Goal: Task Accomplishment & Management: Use online tool/utility

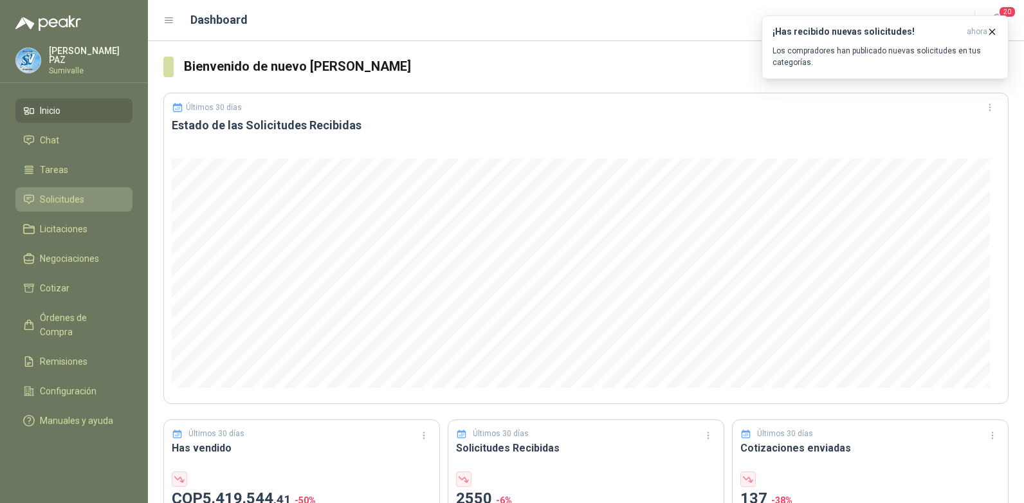
click at [79, 188] on link "Solicitudes" at bounding box center [73, 199] width 117 height 24
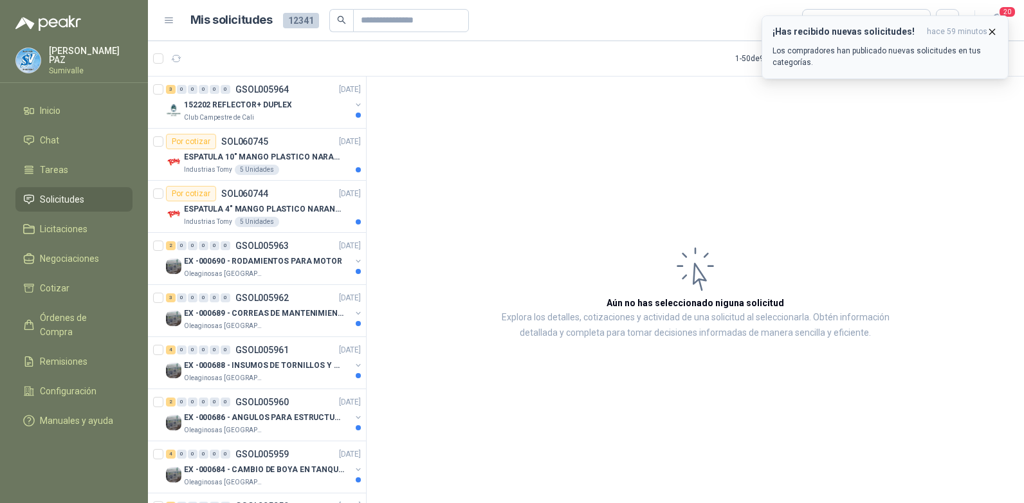
click at [989, 28] on icon "button" at bounding box center [992, 31] width 11 height 11
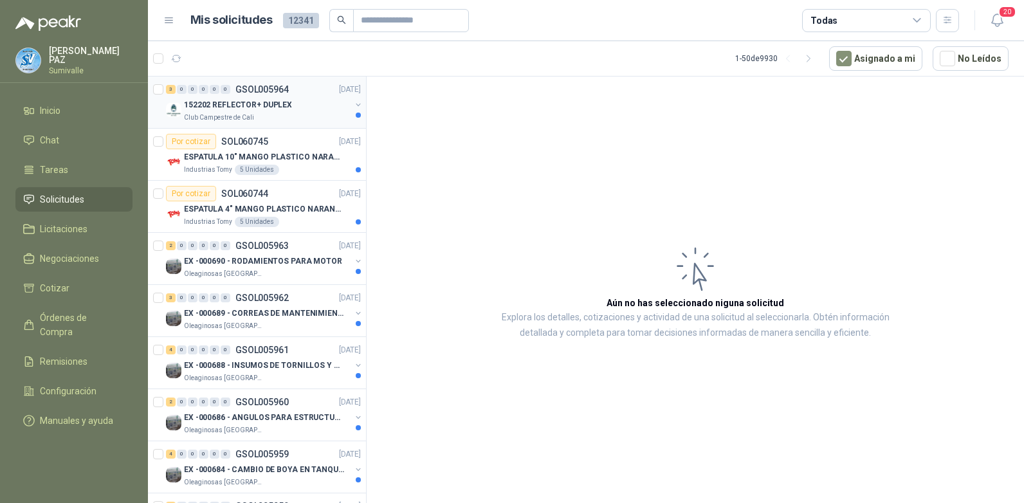
click at [266, 114] on div "Club Campestre de Cali" at bounding box center [267, 118] width 167 height 10
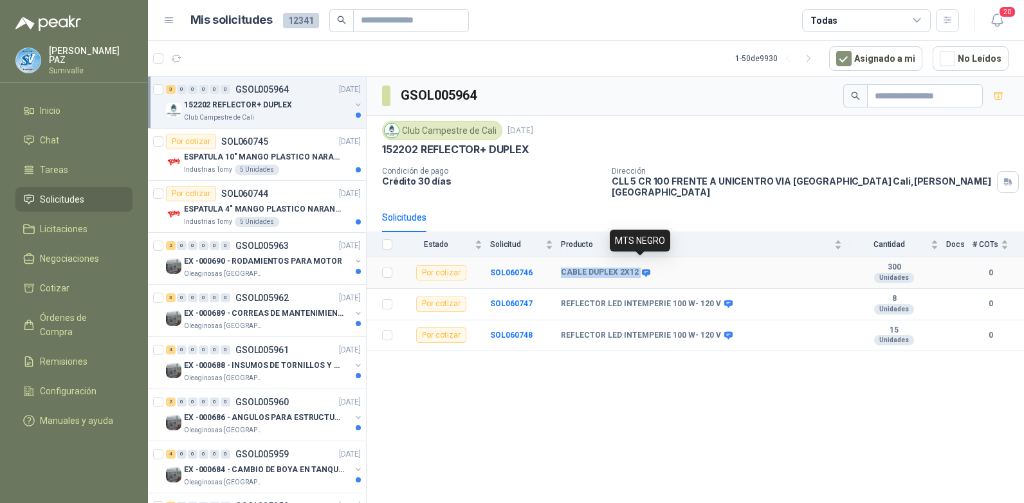
drag, startPoint x: 562, startPoint y: 263, endPoint x: 641, endPoint y: 261, distance: 79.2
click at [641, 268] on div "CABLE DUPLEX 2X12" at bounding box center [604, 273] width 87 height 10
copy div "CABLE DUPLEX 2X12"
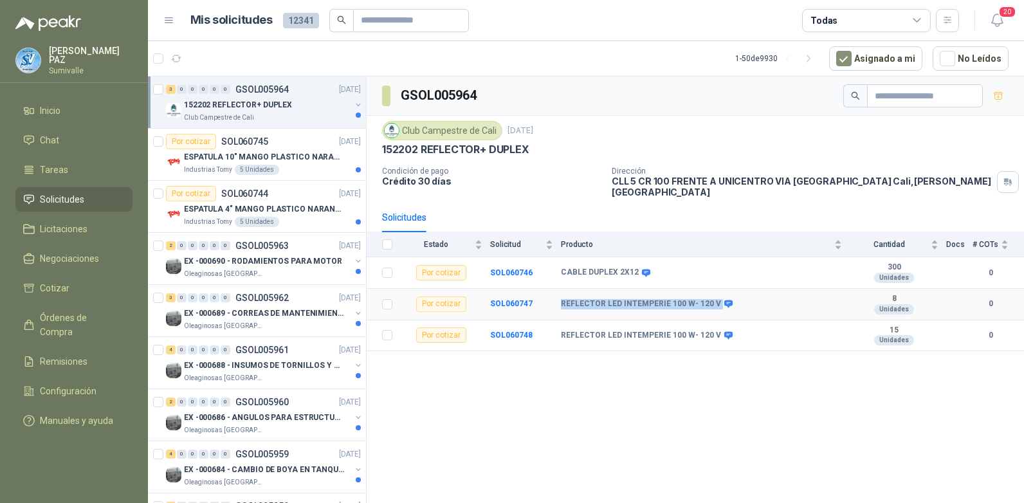
drag, startPoint x: 558, startPoint y: 293, endPoint x: 716, endPoint y: 290, distance: 157.6
click at [716, 290] on tr "Por cotizar SOL060747 REFLECTOR LED INTEMPERIE 100 W- 120 V 8 Unidades 0" at bounding box center [695, 305] width 657 height 32
copy tr "REFLECTOR LED INTEMPERIE 100 W- 120 V"
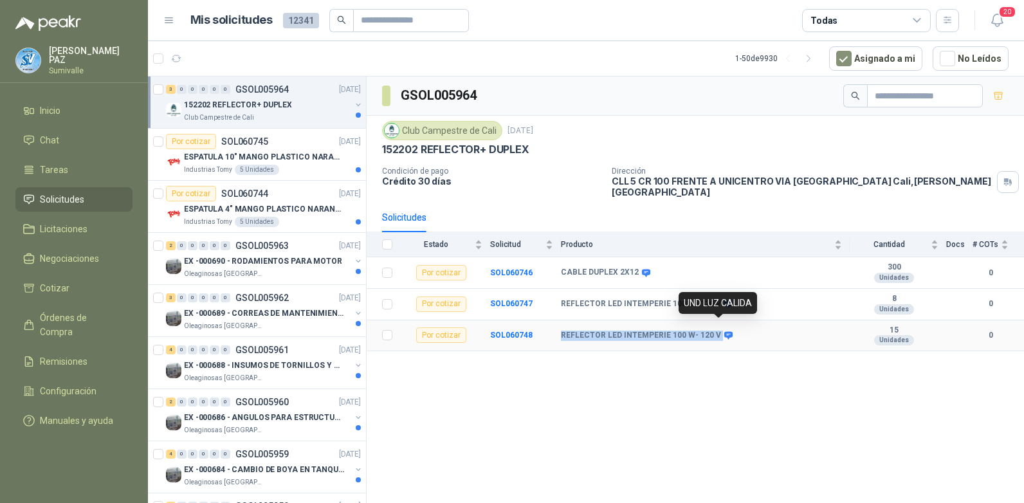
drag, startPoint x: 561, startPoint y: 330, endPoint x: 719, endPoint y: 324, distance: 158.3
click at [719, 331] on div "REFLECTOR LED INTEMPERIE 100 W- 120 V" at bounding box center [646, 336] width 170 height 10
copy div "REFLECTOR LED INTEMPERIE 100 W- 120 V"
click at [274, 111] on div "152202 REFLECTOR+ DUPLEX" at bounding box center [267, 104] width 167 height 15
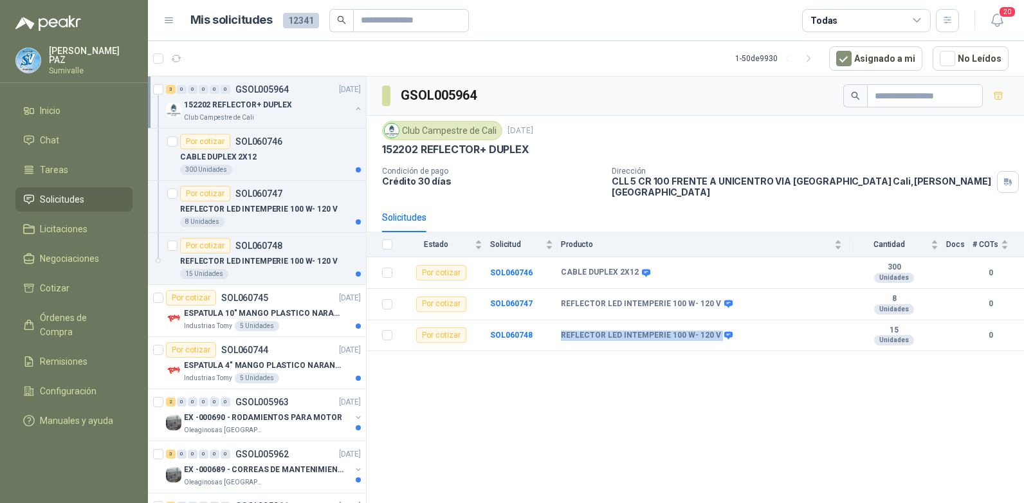
click at [295, 112] on div "152202 REFLECTOR+ DUPLEX" at bounding box center [267, 104] width 167 height 15
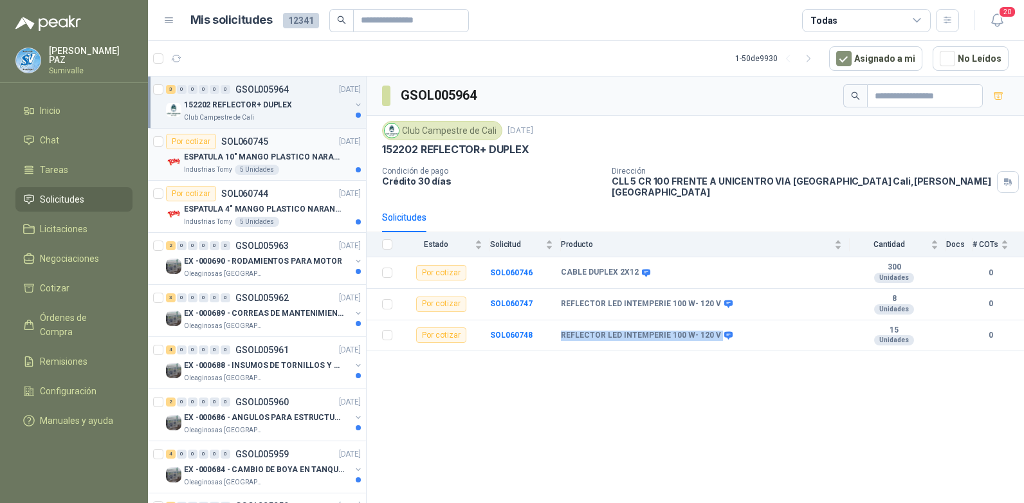
click at [268, 152] on p "ESPATULA 10" MANGO PLASTICO NARANJA MARCA TRUPPER" at bounding box center [264, 157] width 160 height 12
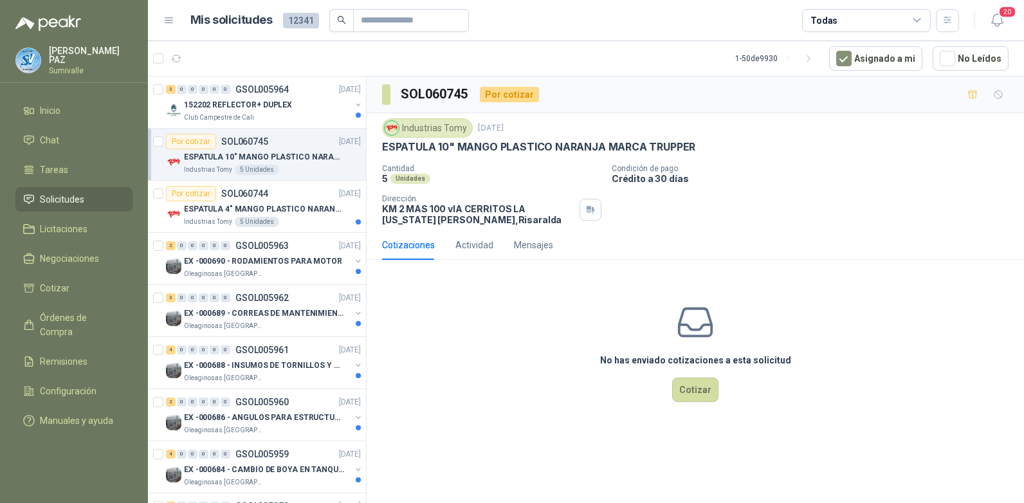
click at [896, 22] on div "Todas" at bounding box center [866, 20] width 129 height 23
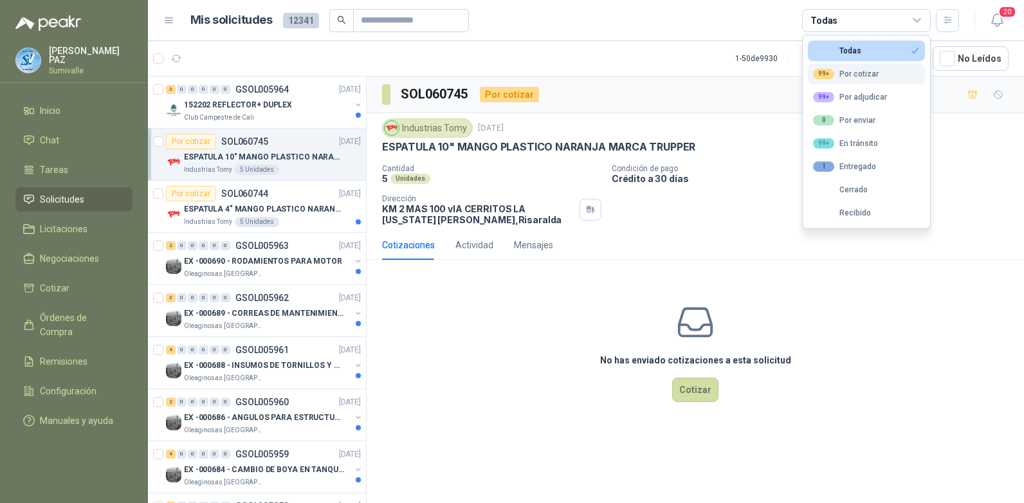
click at [858, 72] on div "99+ Por cotizar" at bounding box center [846, 74] width 66 height 10
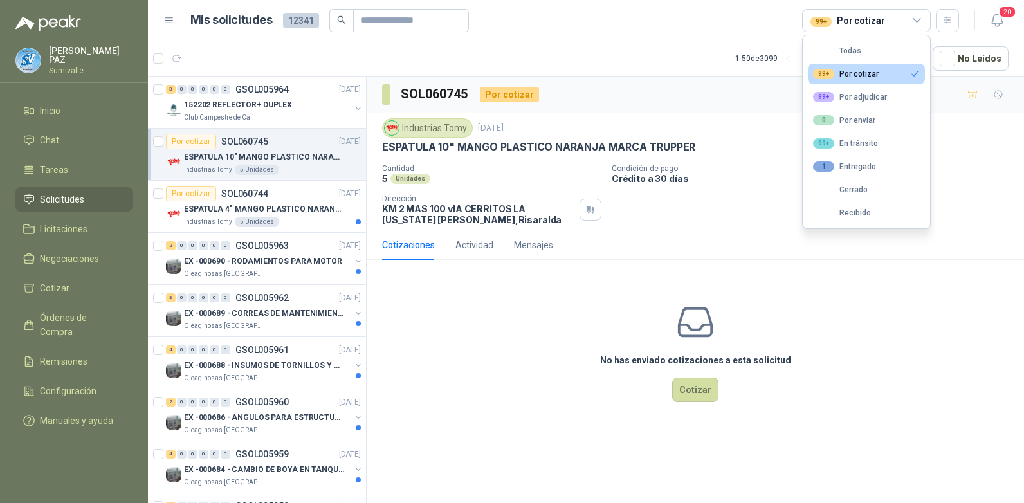
click at [283, 108] on p "152202 REFLECTOR+ DUPLEX" at bounding box center [238, 105] width 108 height 12
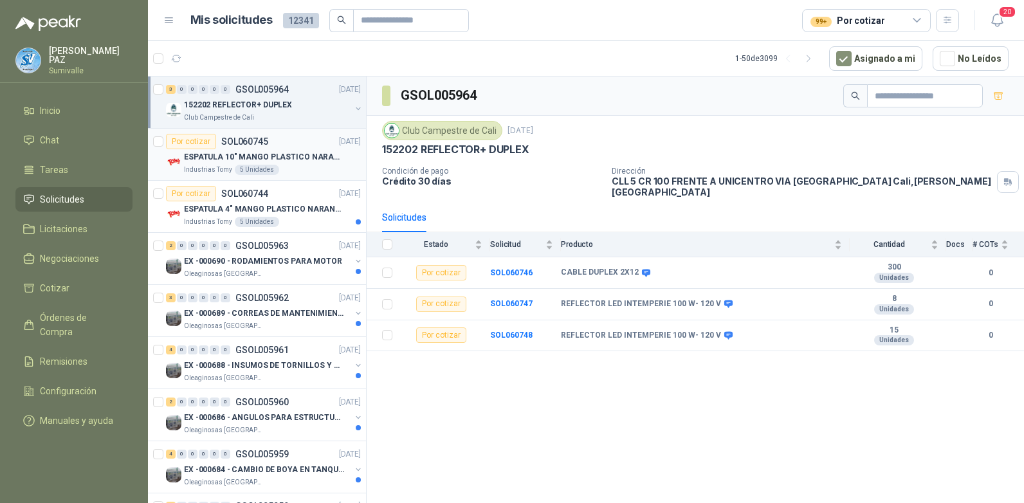
click at [264, 147] on div "Por cotizar SOL060745" at bounding box center [217, 141] width 102 height 15
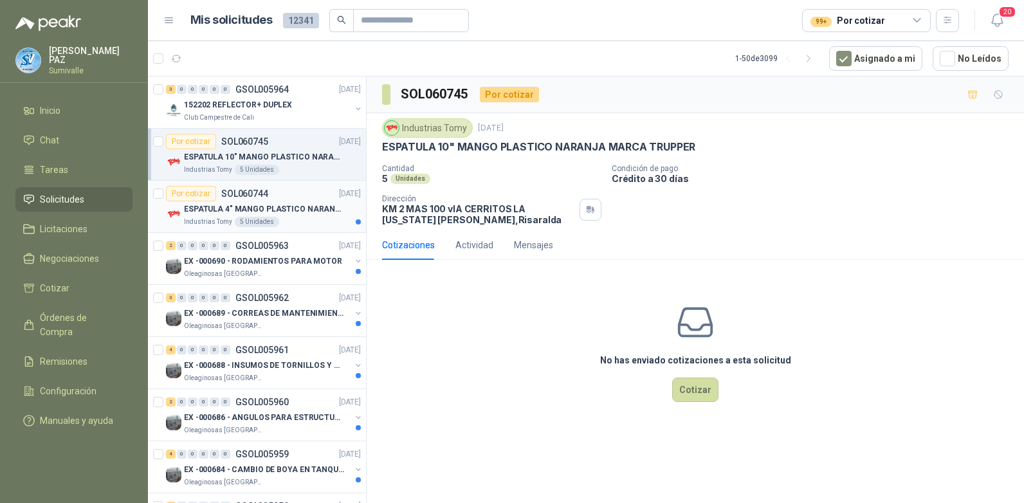
click at [276, 206] on p "ESPATULA 4" MANGO PLASTICO NARANJA MARCA TRUPPER" at bounding box center [264, 209] width 160 height 12
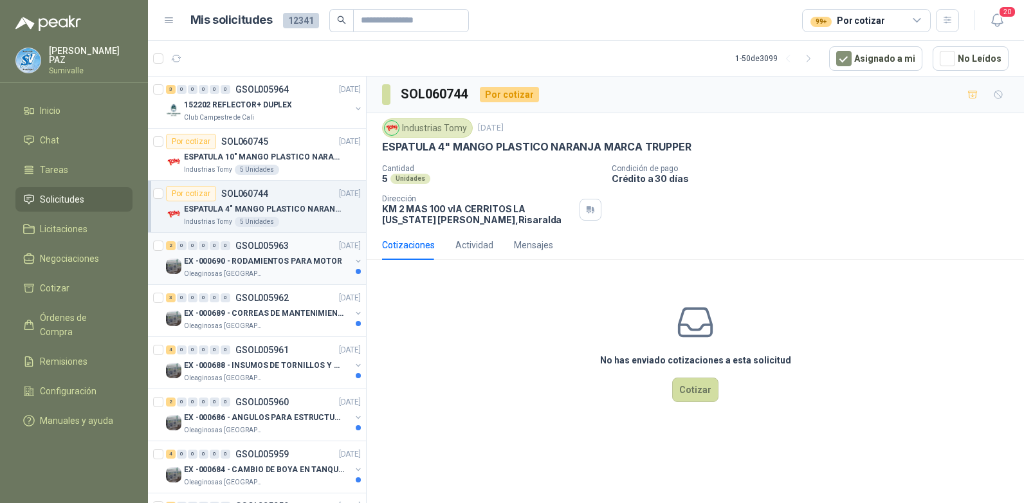
click at [280, 264] on p "EX -000690 - RODAMIENTOS PARA MOTOR" at bounding box center [263, 261] width 158 height 12
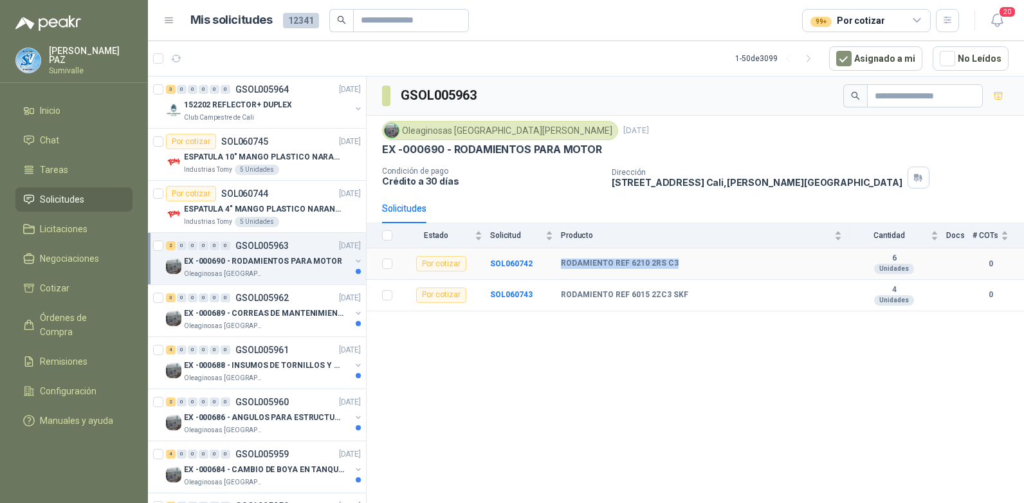
drag, startPoint x: 560, startPoint y: 264, endPoint x: 681, endPoint y: 259, distance: 120.4
click at [679, 259] on tr "Por cotizar SOL060742 RODAMIENTO REF 6210 2RS C3 6 Unidades 0" at bounding box center [695, 264] width 657 height 32
copy tr "RODAMIENTO REF 6210 2RS C3"
drag, startPoint x: 558, startPoint y: 293, endPoint x: 710, endPoint y: 291, distance: 151.8
click at [710, 291] on tr "Por cotizar SOL060743 RODAMIENTO REF 6015 2ZC3 SKF 4 Unidades 0" at bounding box center [695, 296] width 657 height 32
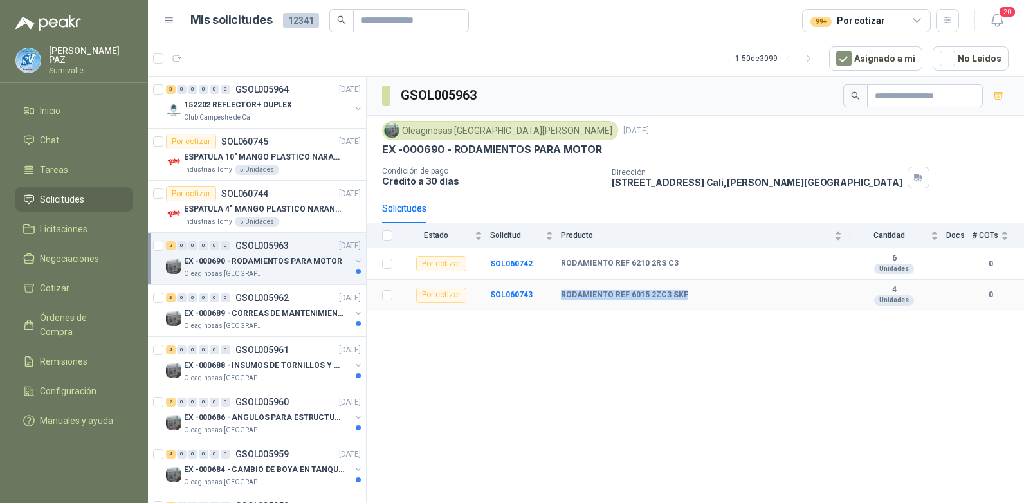
copy tr "RODAMIENTO REF 6015 2ZC3 SKF"
click at [275, 269] on div "Oleaginosas [GEOGRAPHIC_DATA][PERSON_NAME]" at bounding box center [267, 274] width 167 height 10
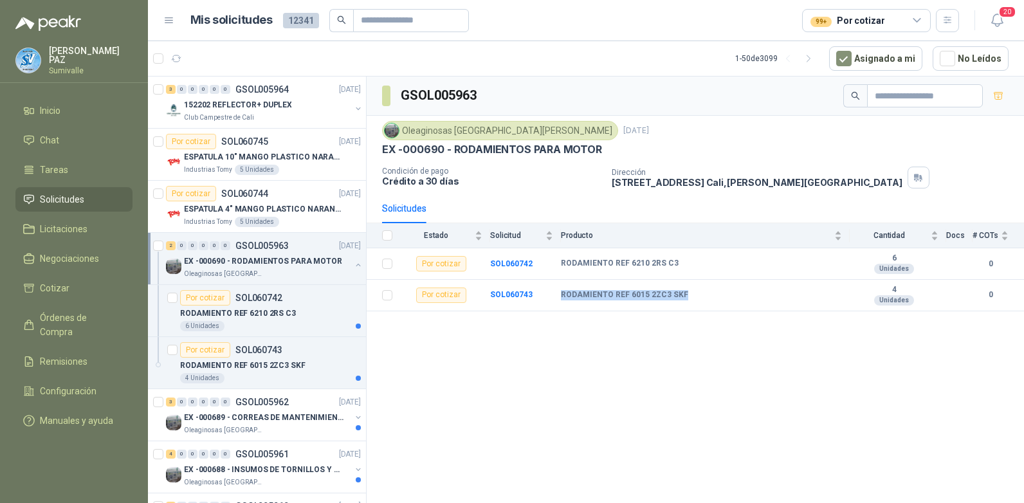
click at [275, 269] on div "Oleaginosas [GEOGRAPHIC_DATA][PERSON_NAME]" at bounding box center [267, 274] width 167 height 10
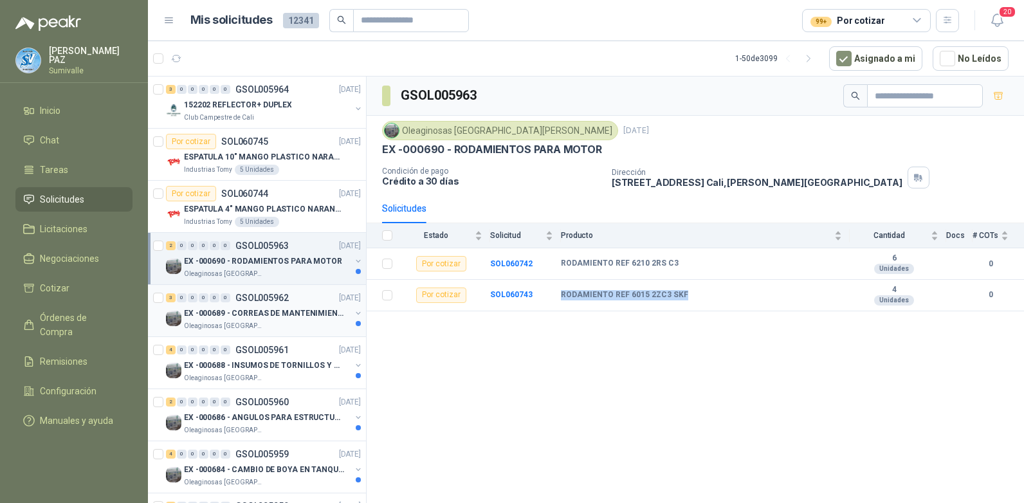
click at [273, 315] on p "EX -000689 - CORREAS DE MANTENIMIENTO" at bounding box center [264, 313] width 160 height 12
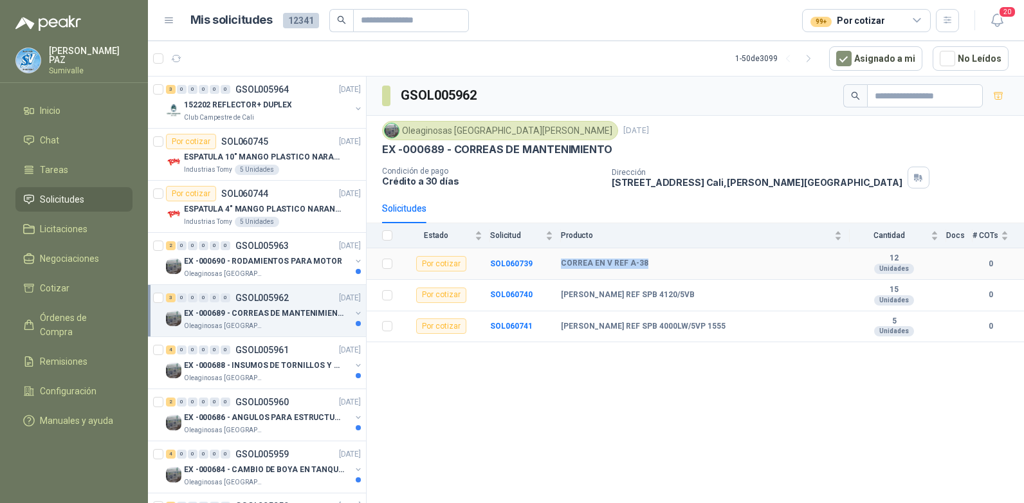
drag, startPoint x: 558, startPoint y: 267, endPoint x: 649, endPoint y: 261, distance: 90.9
click at [649, 261] on tr "Por cotizar SOL060739 CORREA EN V REF A-38 12 Unidades 0" at bounding box center [695, 264] width 657 height 32
copy tr "CORREA EN V REF A-38"
drag, startPoint x: 560, startPoint y: 294, endPoint x: 682, endPoint y: 289, distance: 122.3
click at [682, 289] on tr "Por cotizar SOL060740 CORREA REF SPB 4120/5VB 15 Unidades 0" at bounding box center [695, 296] width 657 height 32
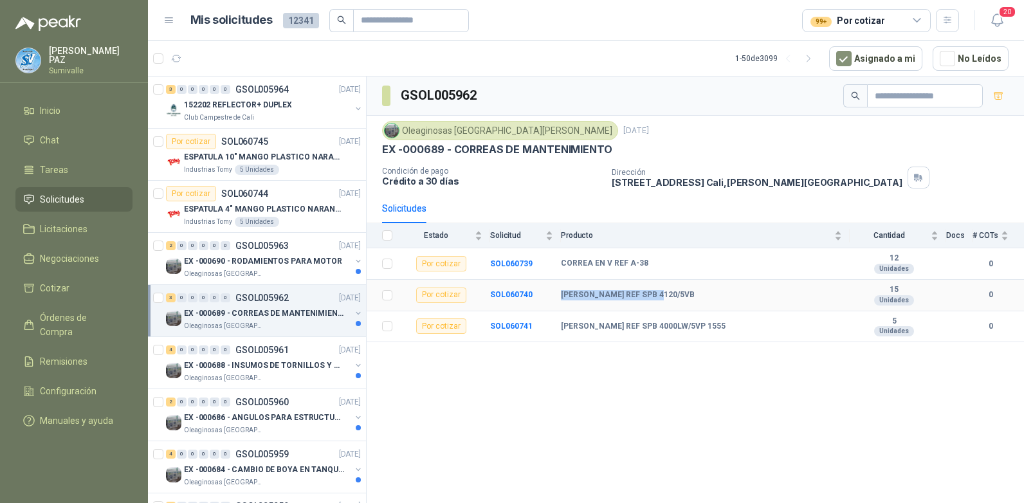
copy tr "CORREA REF SPB 4120/5VB"
drag, startPoint x: 558, startPoint y: 325, endPoint x: 738, endPoint y: 320, distance: 180.8
click at [738, 320] on tr "Por cotizar SOL060741 CORREA REF SPB 4000LW/5VP 1555 5 Unidades 0" at bounding box center [695, 327] width 657 height 32
copy tr "CORREA REF SPB 4000LW/5VP 1555"
click at [271, 351] on p "GSOL005961" at bounding box center [261, 349] width 53 height 9
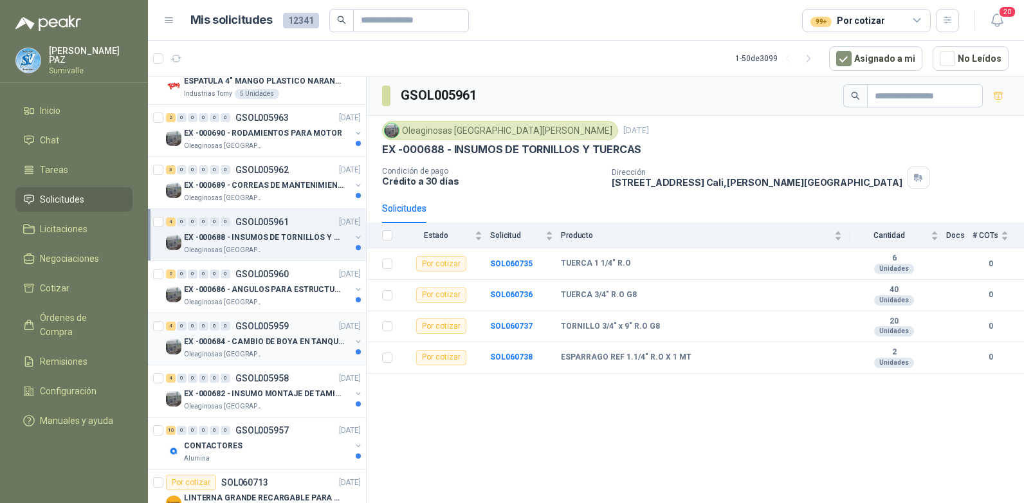
scroll to position [129, 0]
drag, startPoint x: 558, startPoint y: 262, endPoint x: 569, endPoint y: 262, distance: 10.3
click at [569, 262] on tr "Por cotizar SOL060735 TUERCA 1 1/4" R.O 6 Unidades 0" at bounding box center [695, 264] width 657 height 32
drag, startPoint x: 569, startPoint y: 262, endPoint x: 684, endPoint y: 371, distance: 158.8
click at [684, 371] on td "ESPARRAGO REF 1.1/4" R.O X 1 MT" at bounding box center [705, 358] width 289 height 32
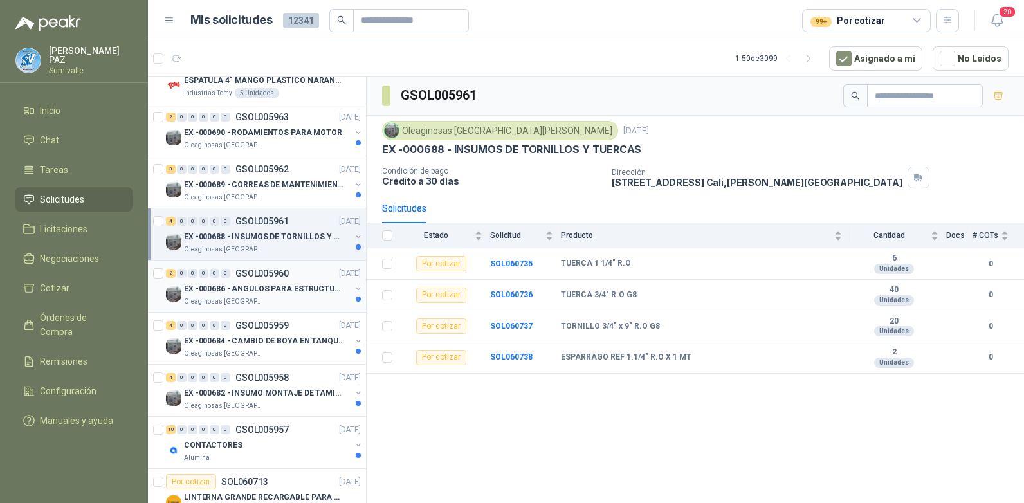
click at [274, 289] on p "EX -000686 - ANGULOS PARA ESTRUCTURAS DE FOSA DE L" at bounding box center [264, 289] width 160 height 12
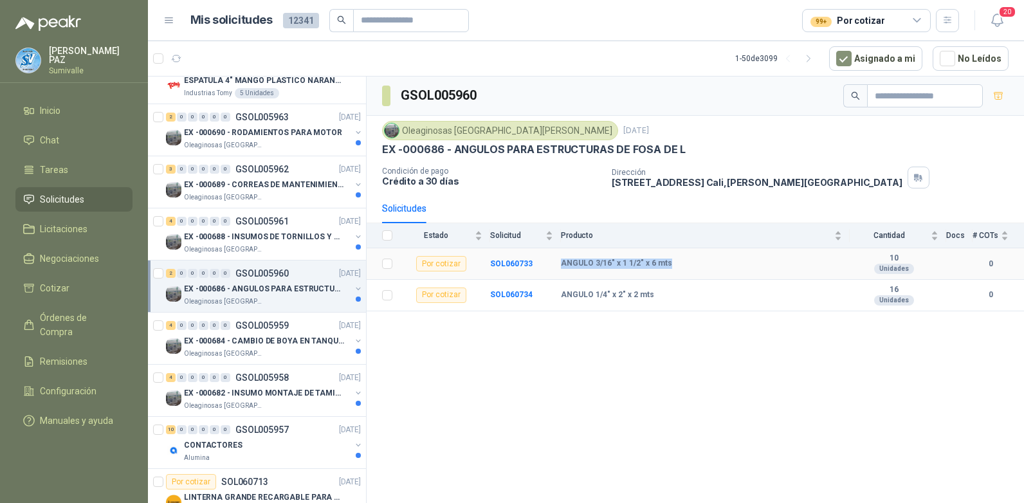
drag, startPoint x: 561, startPoint y: 265, endPoint x: 679, endPoint y: 261, distance: 118.4
click at [679, 261] on div "ANGULO 3/16" x 1 1/2" x 6 mts" at bounding box center [701, 264] width 281 height 10
copy b "ANGULO 3/16" x 1 1/2" x 6 mts"
drag, startPoint x: 560, startPoint y: 299, endPoint x: 671, endPoint y: 291, distance: 111.5
click at [671, 291] on tr "Por cotizar SOL060734 ANGULO 1/4" x 2" x 2 mts 16 Unidades 0" at bounding box center [695, 296] width 657 height 32
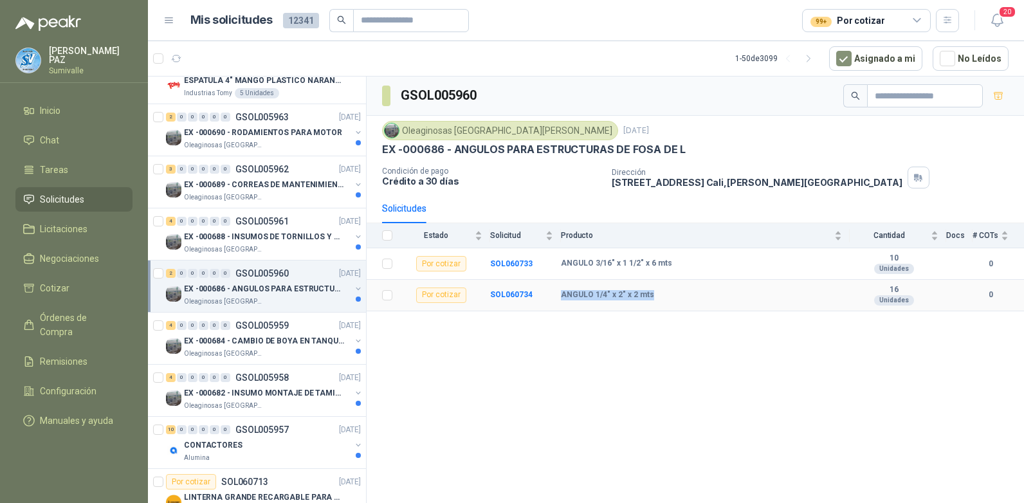
copy tr "ANGULO 1/4" x 2" x 2 mts"
click at [268, 331] on div "4 0 0 0 0 0 GSOL005959 14/10/25" at bounding box center [264, 325] width 197 height 15
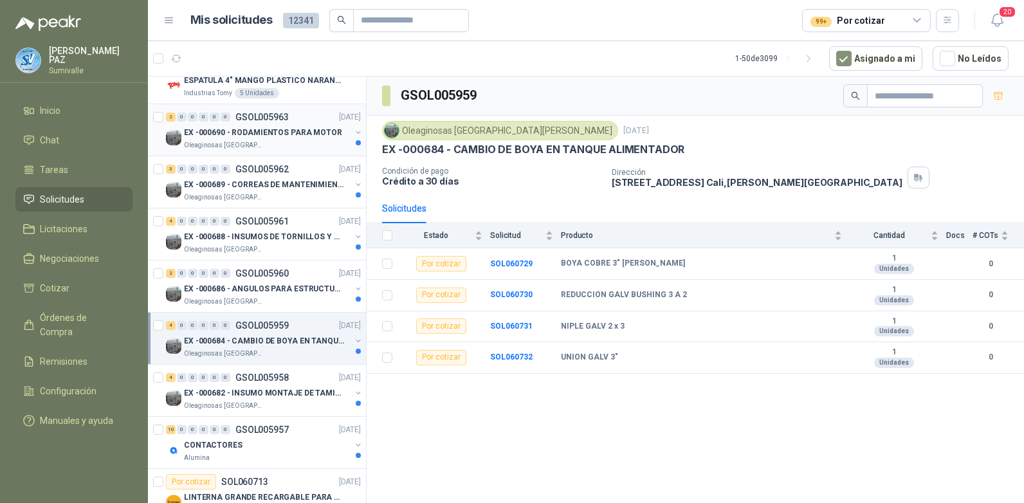
click at [250, 136] on p "EX -000690 - RODAMIENTOS PARA MOTOR" at bounding box center [263, 133] width 158 height 12
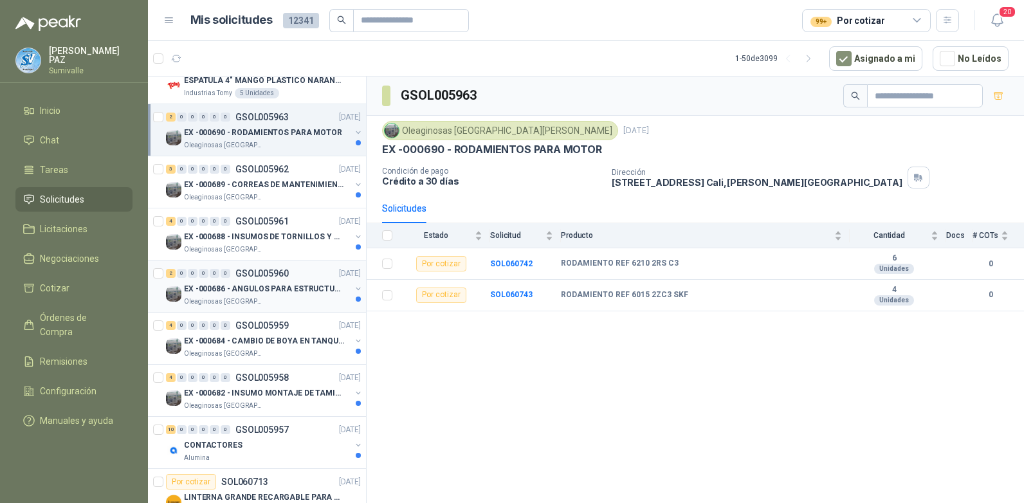
click at [262, 290] on p "EX -000686 - ANGULOS PARA ESTRUCTURAS DE FOSA DE L" at bounding box center [264, 289] width 160 height 12
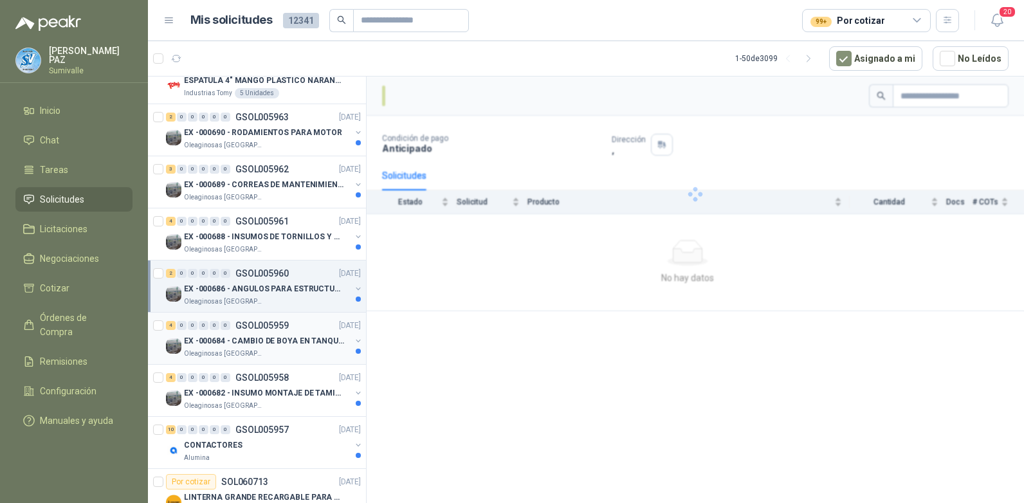
click at [265, 335] on p "EX -000684 - CAMBIO DE BOYA EN TANQUE ALIMENTADOR" at bounding box center [264, 341] width 160 height 12
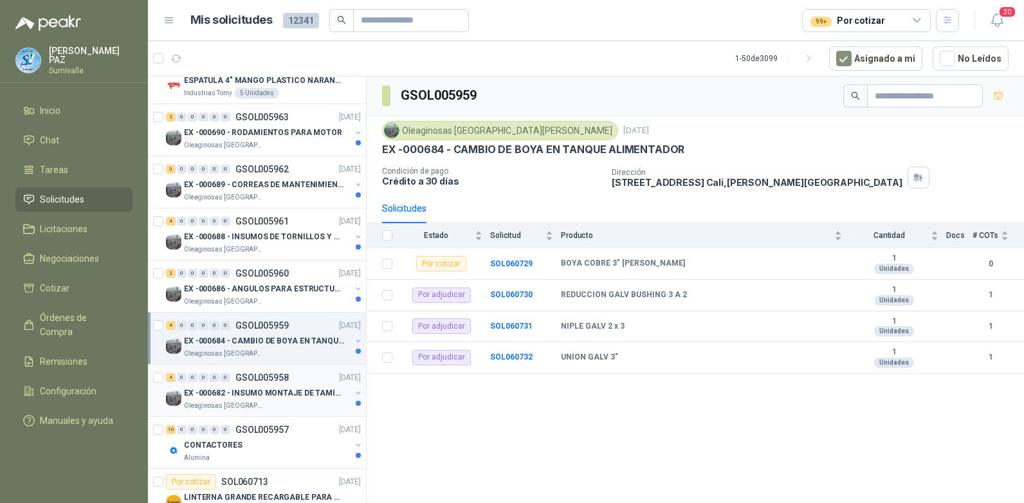
click at [277, 390] on p "EX -000682 - INSUMO MONTAJE DE TAMIZ DE LICOR DE P" at bounding box center [264, 393] width 160 height 12
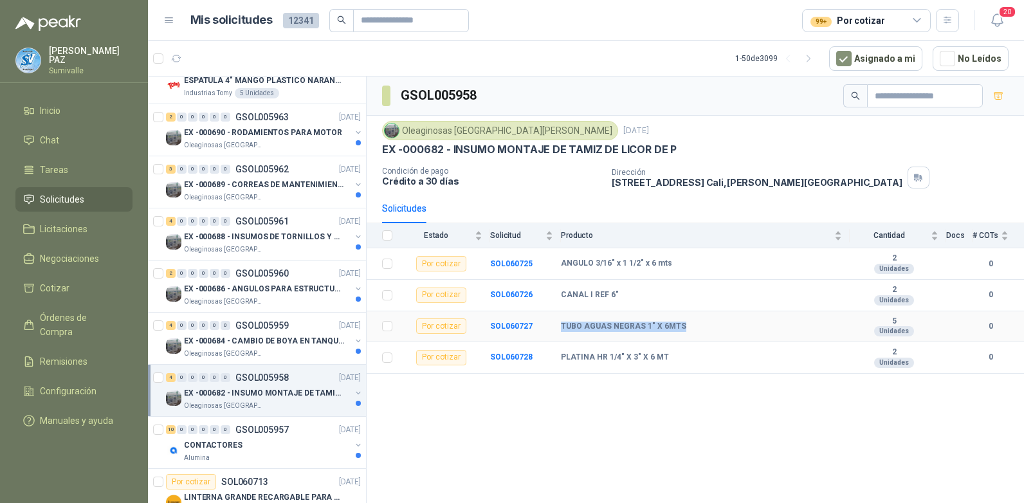
drag, startPoint x: 560, startPoint y: 328, endPoint x: 694, endPoint y: 318, distance: 134.8
click at [694, 318] on tr "Por cotizar SOL060727 TUBO AGUAS NEGRAS 1" X 6MTS 5 Unidades 0" at bounding box center [695, 327] width 657 height 32
drag, startPoint x: 562, startPoint y: 360, endPoint x: 682, endPoint y: 355, distance: 121.0
click at [682, 355] on div "PLATINA HR 1/4" X 3" X 6 MT" at bounding box center [701, 357] width 281 height 10
click at [282, 279] on div "2 0 0 0 0 0 GSOL005960 14/10/25" at bounding box center [264, 273] width 197 height 15
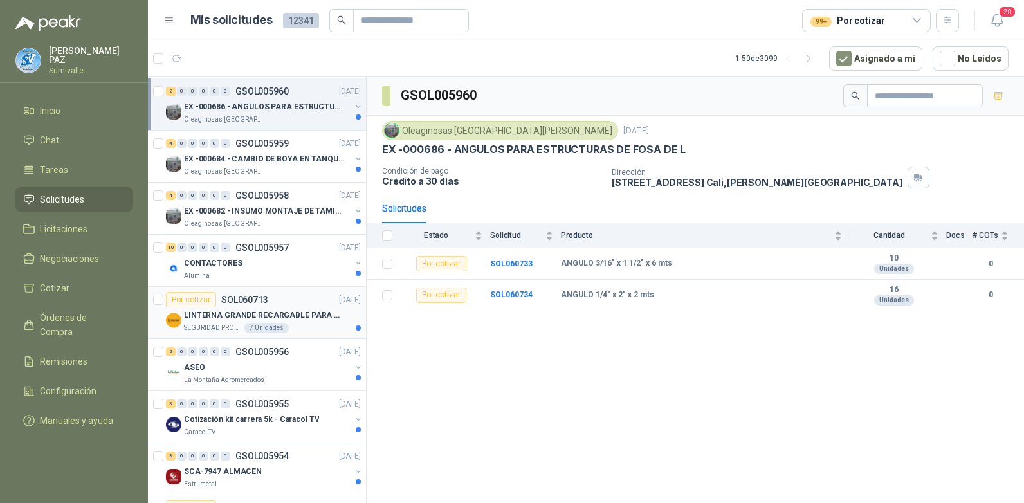
scroll to position [322, 0]
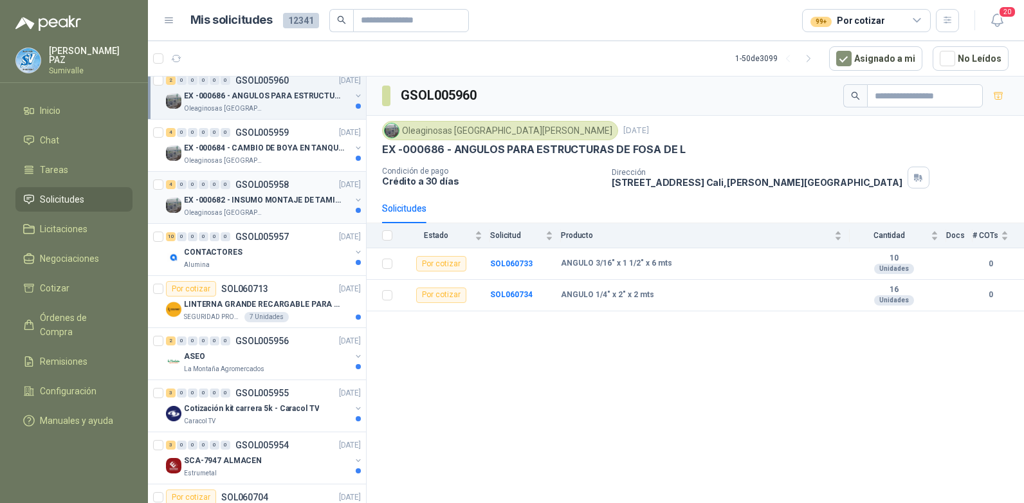
click at [256, 199] on p "EX -000682 - INSUMO MONTAJE DE TAMIZ DE LICOR DE P" at bounding box center [264, 200] width 160 height 12
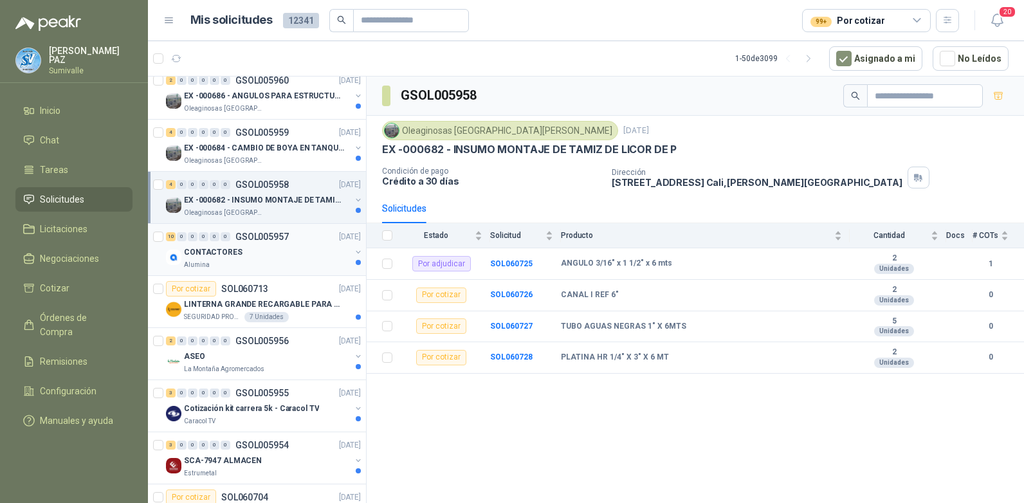
click at [255, 246] on div "CONTACTORES" at bounding box center [267, 251] width 167 height 15
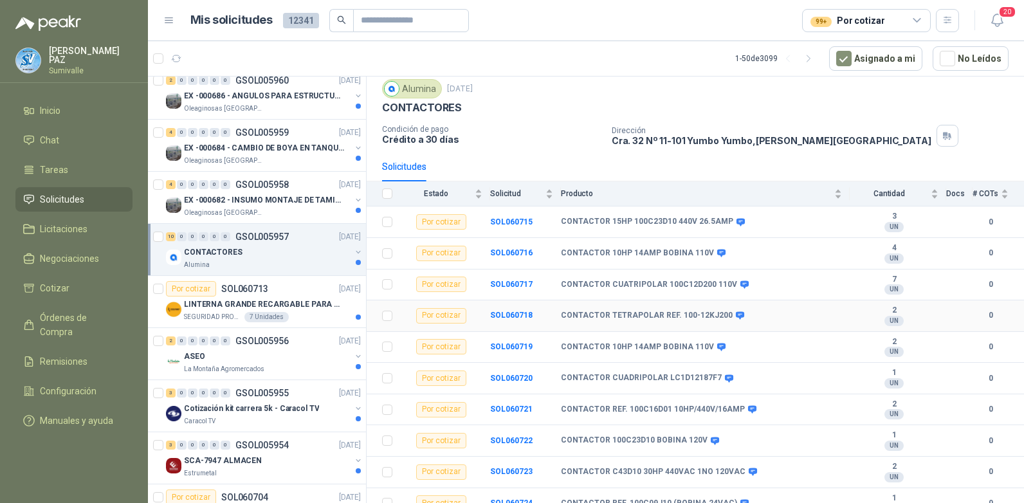
scroll to position [53, 0]
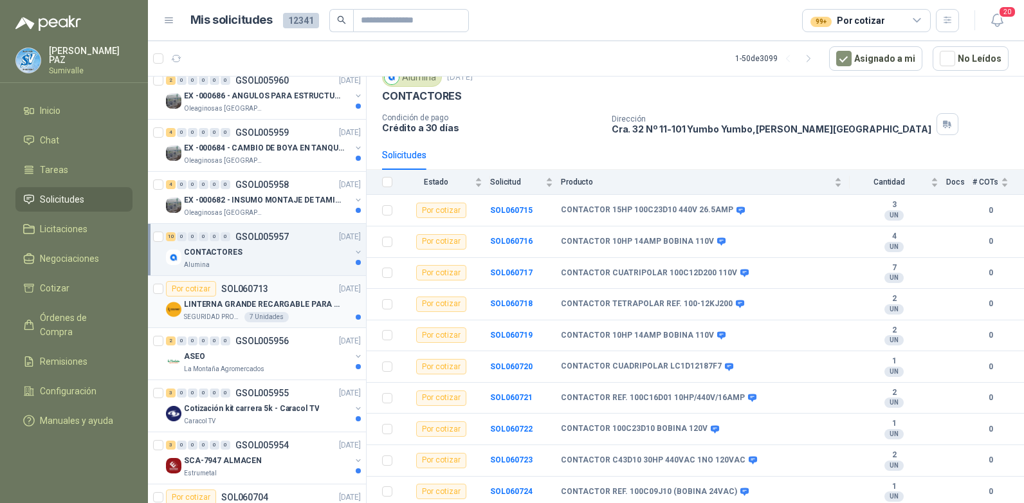
click at [286, 299] on p "LINTERNA GRANDE RECARGABLE PARA ESPACIOS ABIERTOS 100-150MTS" at bounding box center [264, 304] width 160 height 12
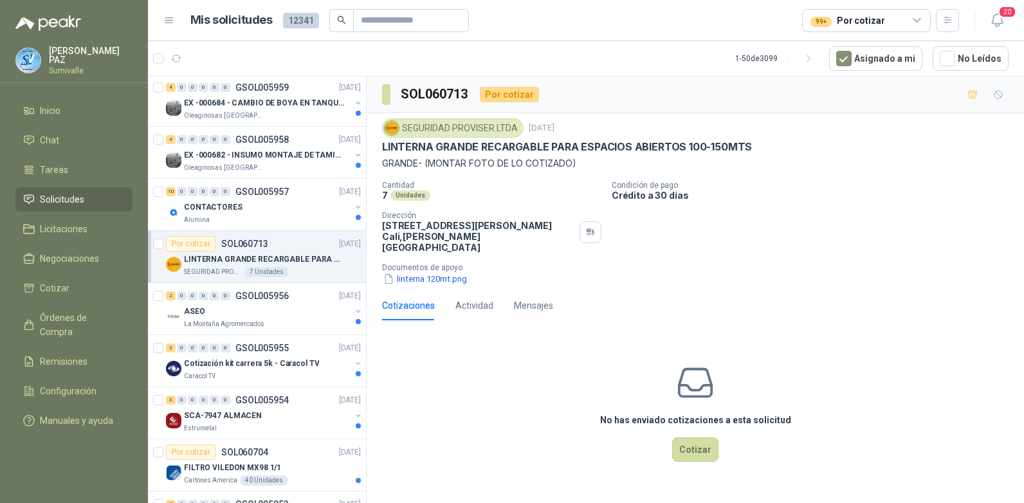
scroll to position [386, 0]
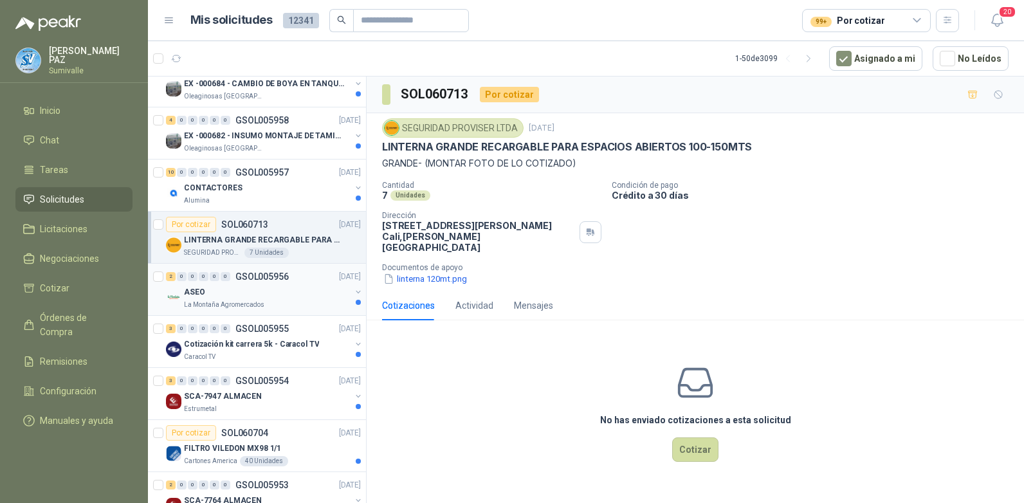
click at [290, 282] on div "2 0 0 0 0 0 GSOL005956 14/10/25" at bounding box center [264, 276] width 197 height 15
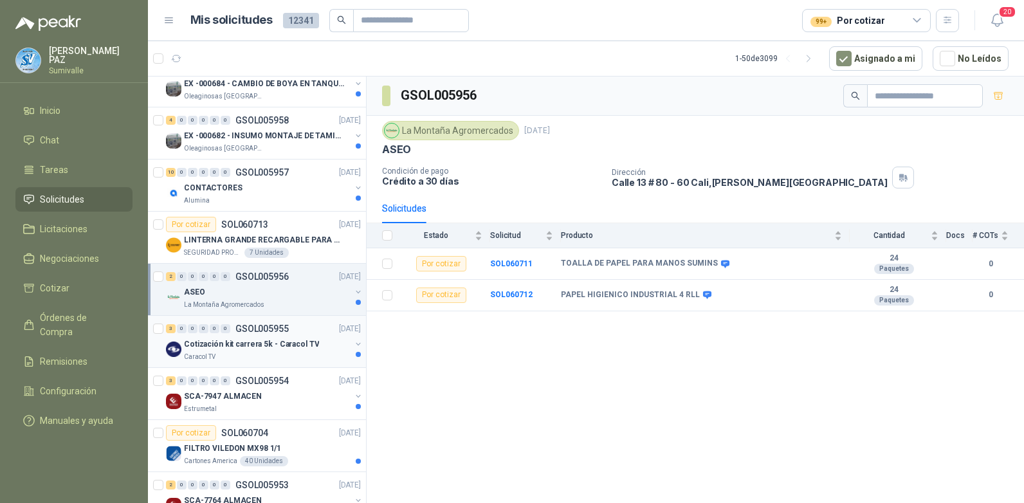
click at [282, 336] on div "3 0 0 0 0 0 GSOL005955 14/10/25" at bounding box center [264, 328] width 197 height 15
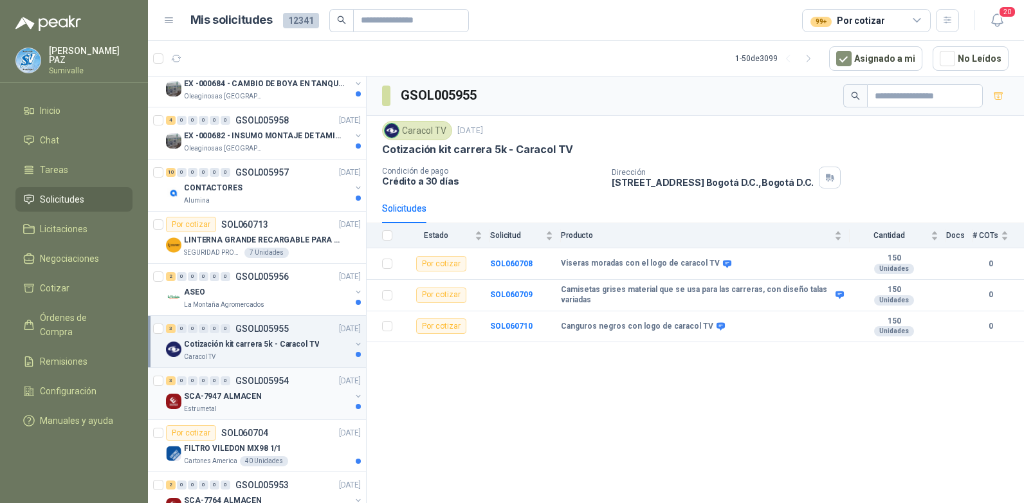
click at [279, 392] on div "SCA-7947 ALMACEN" at bounding box center [267, 396] width 167 height 15
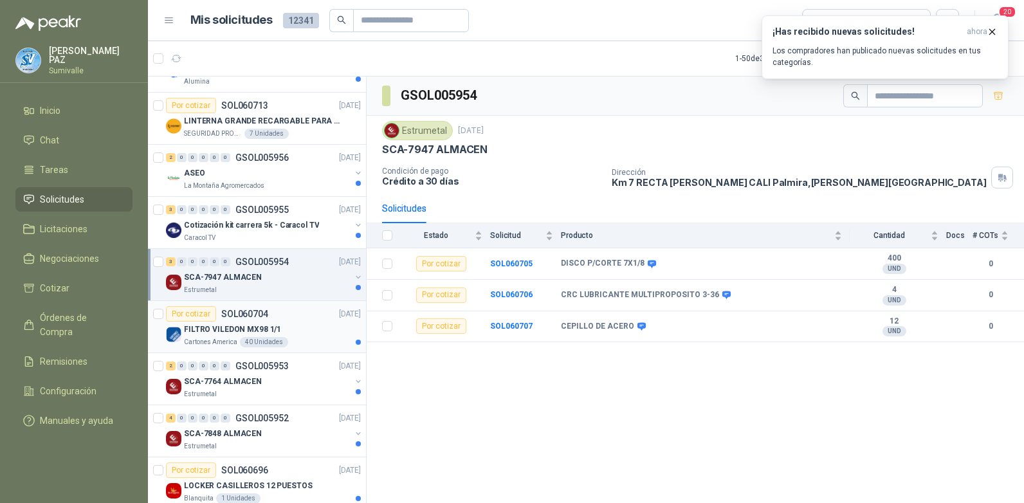
scroll to position [515, 0]
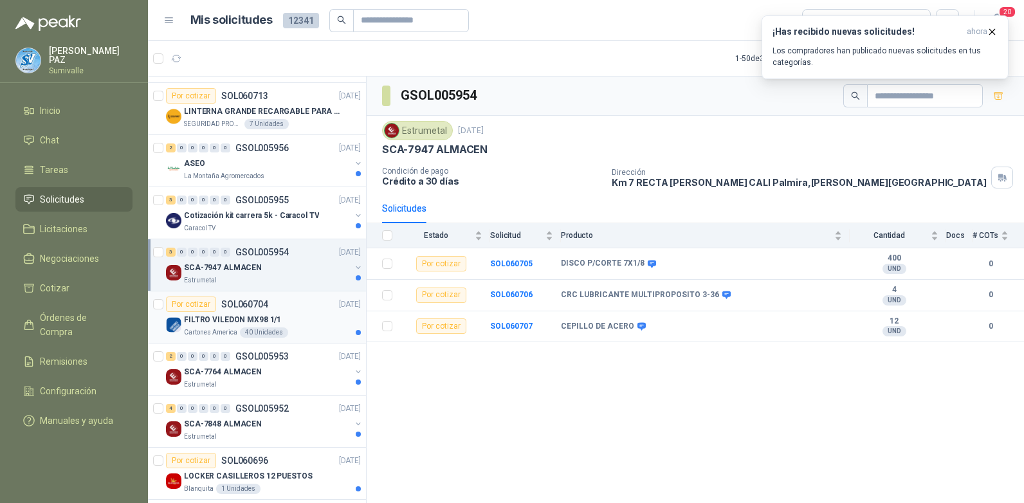
click at [261, 316] on p "FILTRO VILEDON MX98 1/1" at bounding box center [232, 320] width 97 height 12
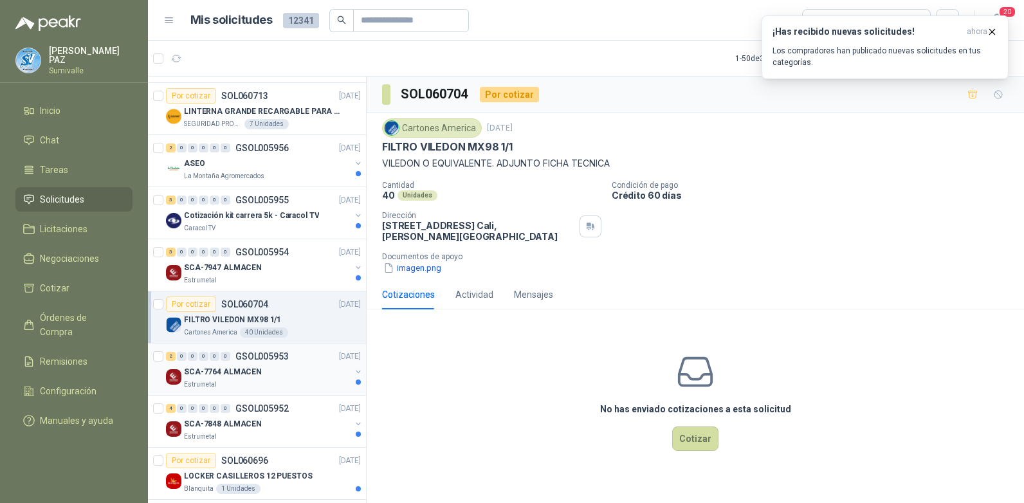
click at [251, 371] on p "SCA-7764 ALMACEN" at bounding box center [223, 372] width 78 height 12
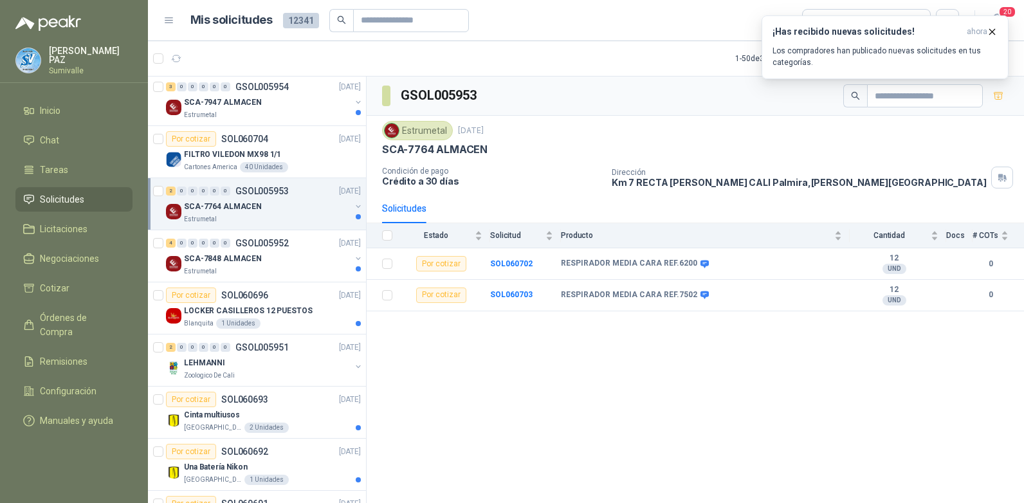
scroll to position [772, 0]
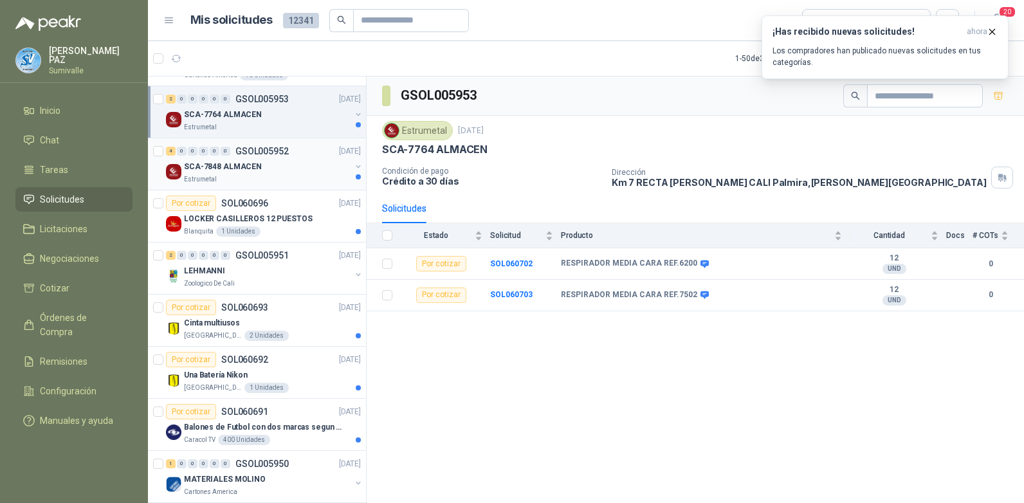
click at [264, 165] on div "SCA-7848 ALMACEN" at bounding box center [267, 166] width 167 height 15
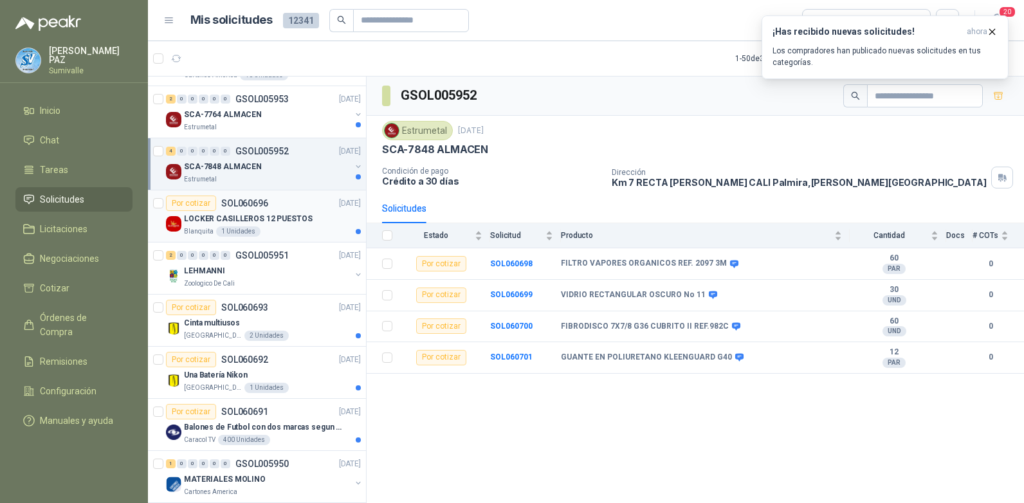
click at [263, 223] on p "LOCKER CASILLEROS 12 PUESTOS" at bounding box center [248, 219] width 129 height 12
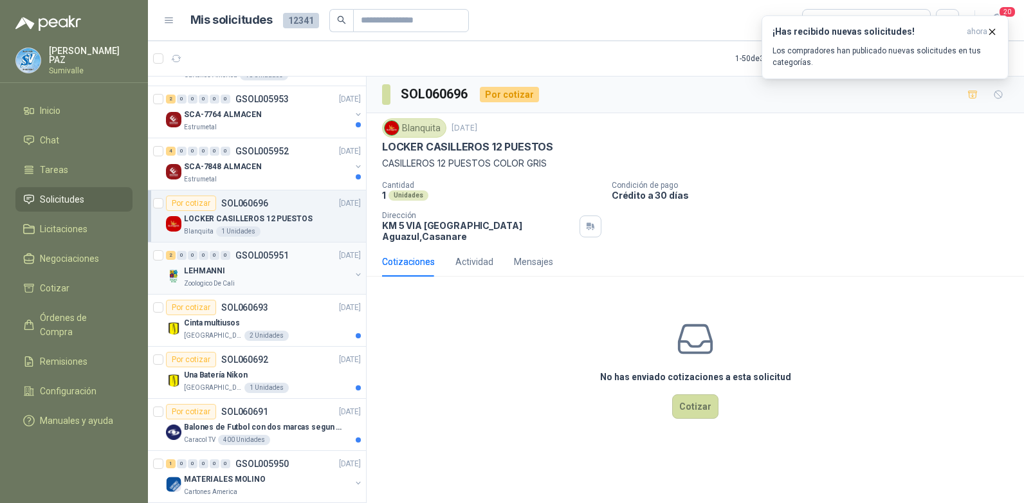
click at [259, 269] on div "LEHMANNI" at bounding box center [267, 270] width 167 height 15
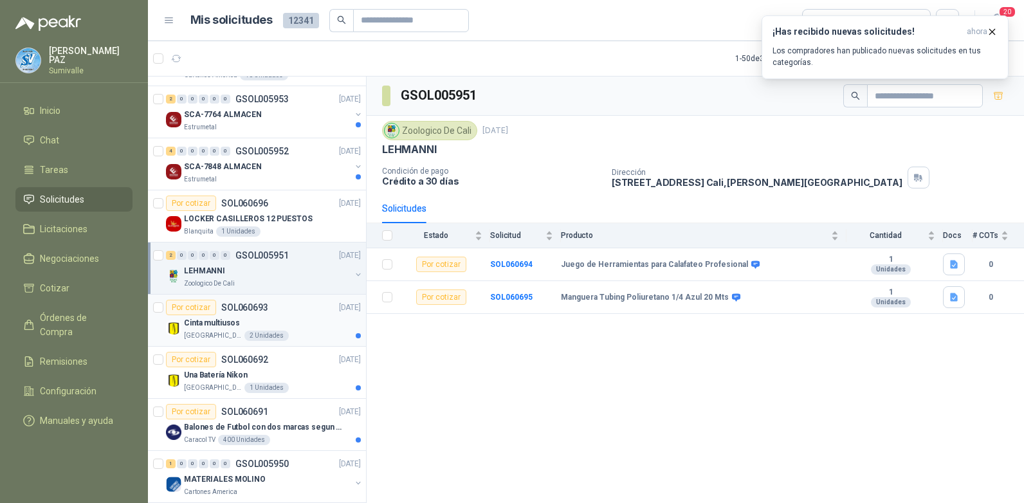
click at [258, 320] on div "Cinta multiusos" at bounding box center [272, 322] width 177 height 15
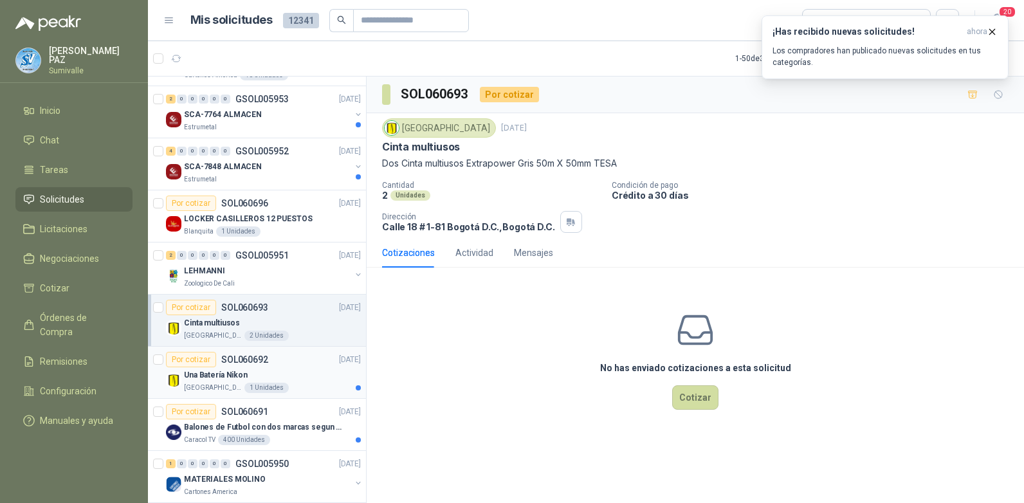
click at [257, 370] on div "Una Batería Nikon" at bounding box center [272, 374] width 177 height 15
click at [257, 327] on div "Cinta multiusos" at bounding box center [272, 322] width 177 height 15
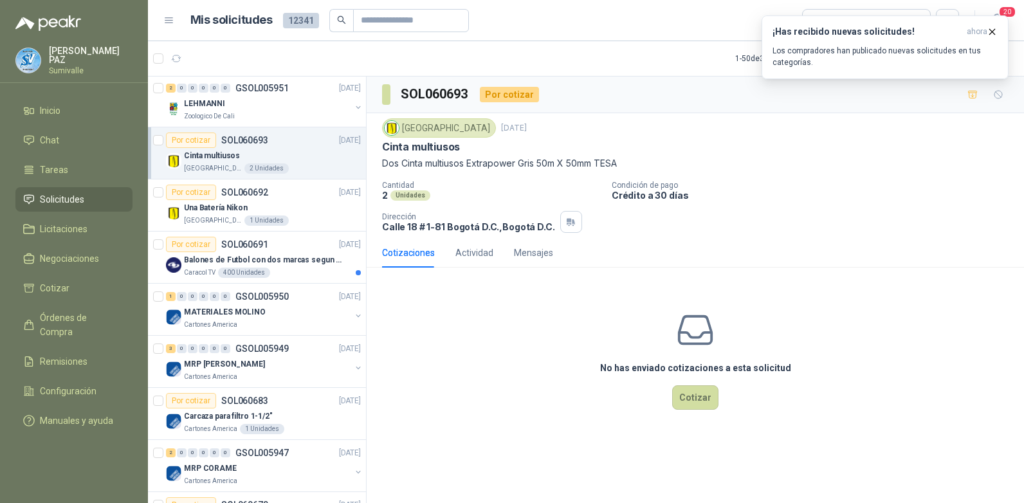
scroll to position [965, 0]
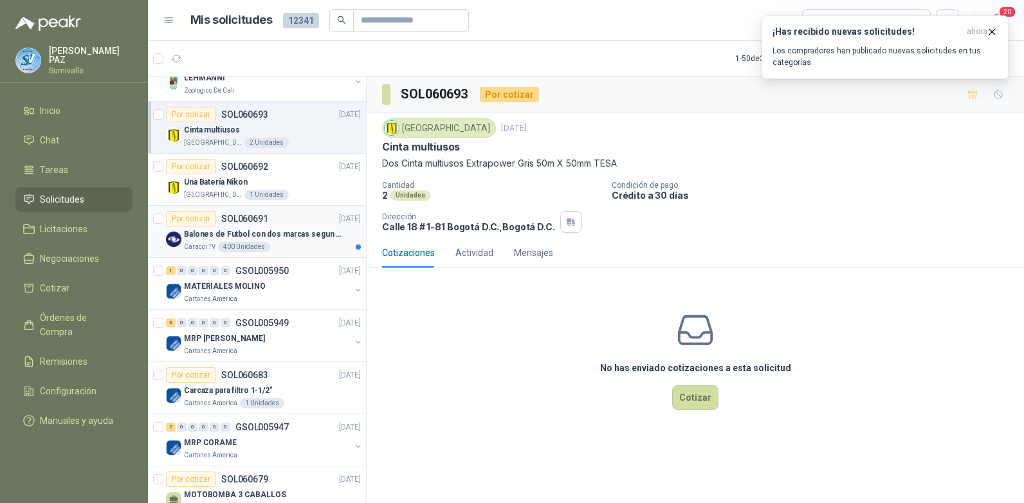
click at [246, 236] on p "Balones de Futbol con dos marcas segun adjunto. Adjuntar cotizacion en su forma…" at bounding box center [264, 234] width 160 height 12
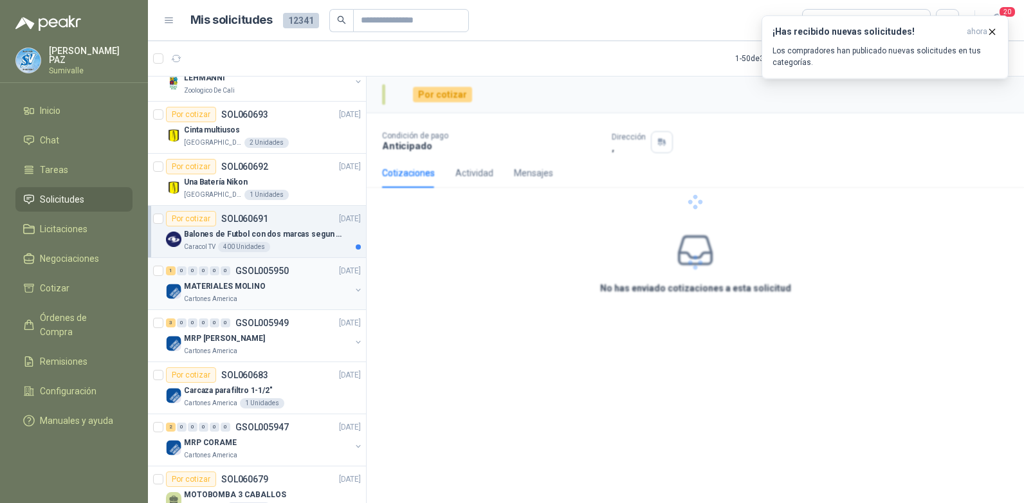
click at [256, 293] on div "MATERIALES MOLINO" at bounding box center [267, 286] width 167 height 15
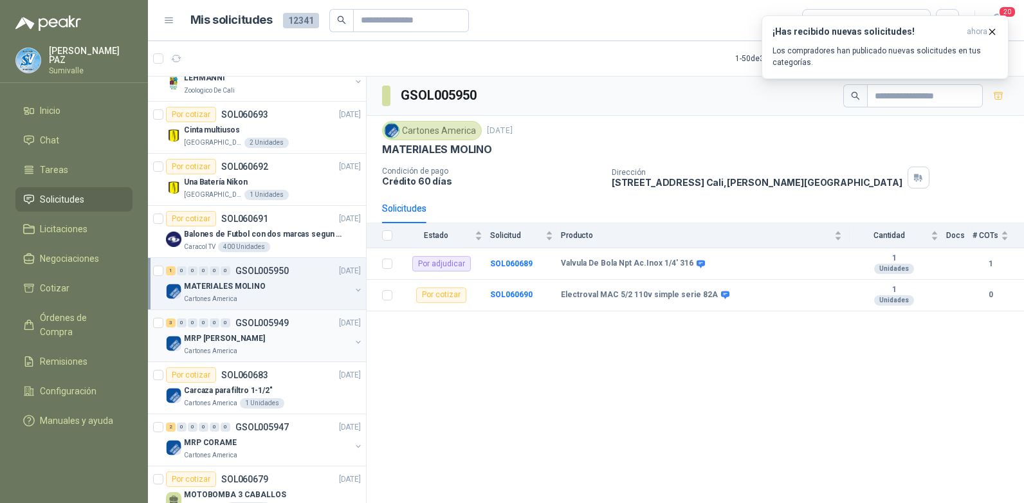
click at [252, 330] on div "3 0 0 0 0 0 GSOL005949 10/10/25" at bounding box center [264, 322] width 197 height 15
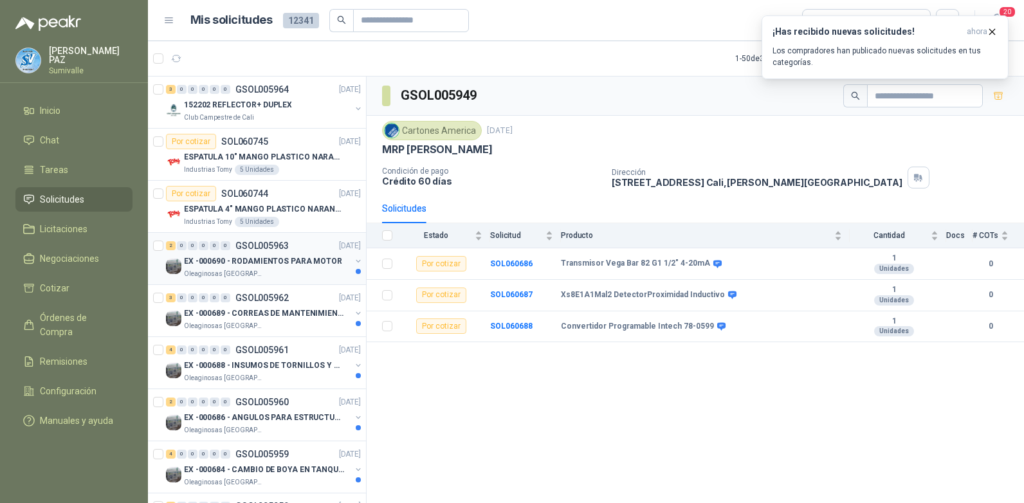
click at [257, 269] on p "Oleaginosas [GEOGRAPHIC_DATA][PERSON_NAME]" at bounding box center [224, 274] width 81 height 10
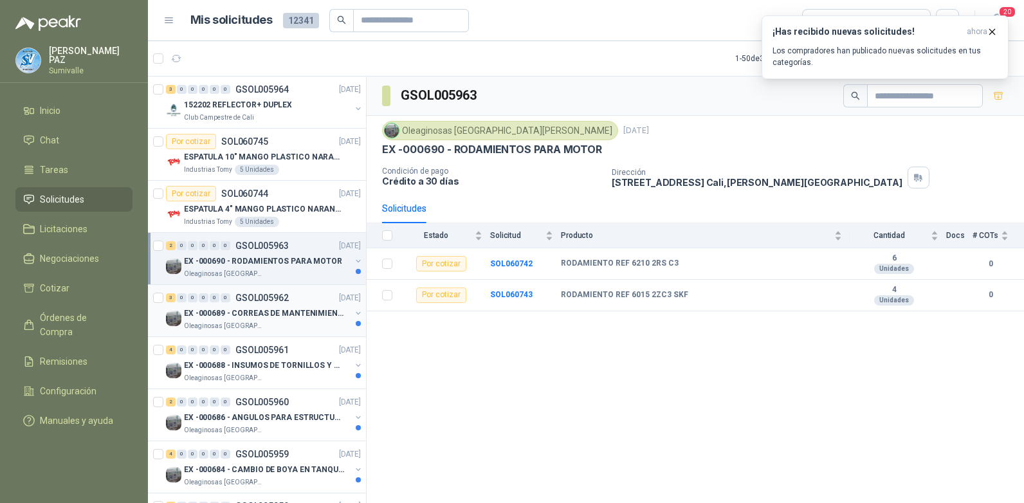
click at [266, 310] on p "EX -000689 - CORREAS DE MANTENIMIENTO" at bounding box center [264, 313] width 160 height 12
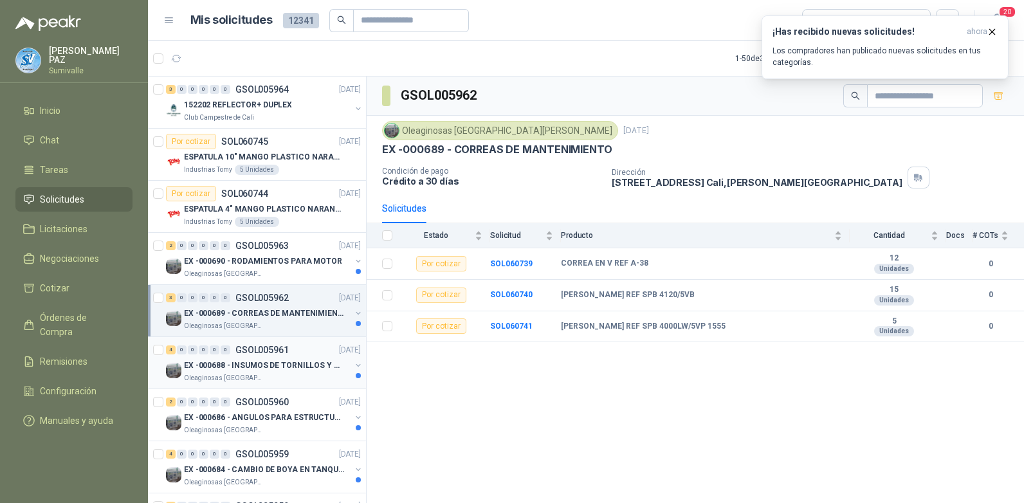
click at [272, 358] on div "EX -000688 - INSUMOS DE TORNILLOS Y TUERCAS" at bounding box center [267, 365] width 167 height 15
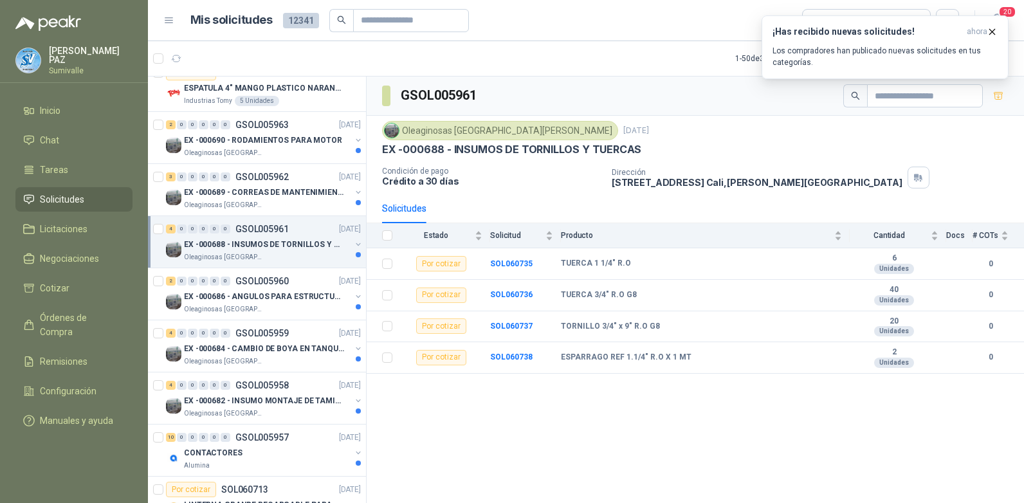
scroll to position [129, 0]
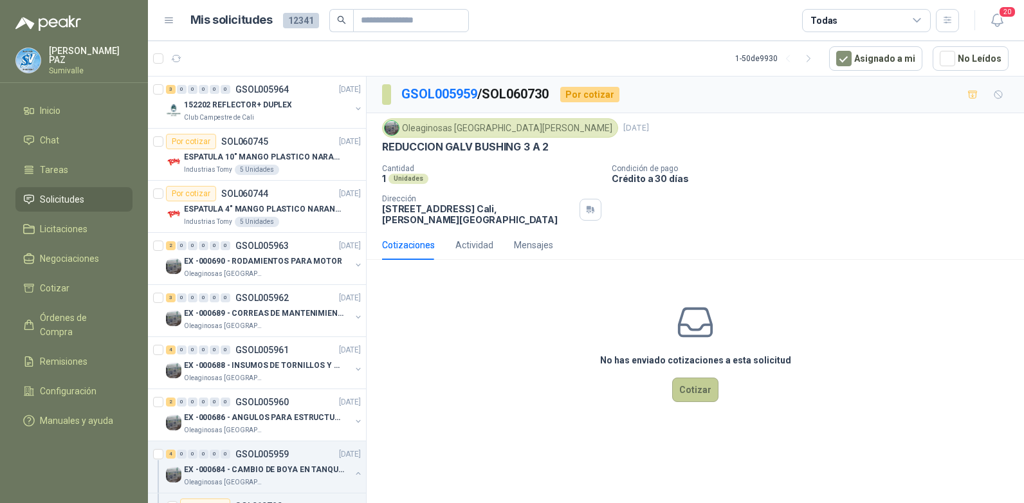
click at [709, 378] on button "Cotizar" at bounding box center [695, 390] width 46 height 24
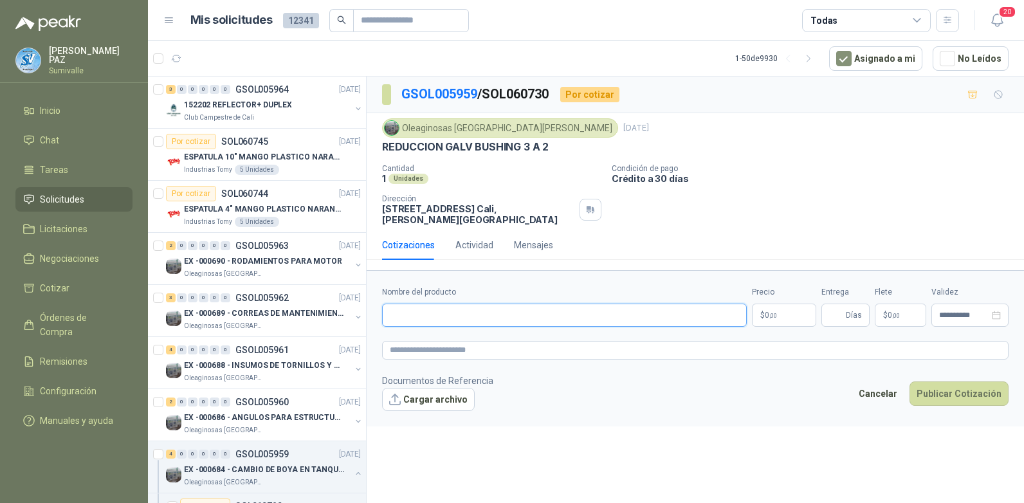
click at [408, 315] on input "Nombre del producto" at bounding box center [564, 315] width 365 height 23
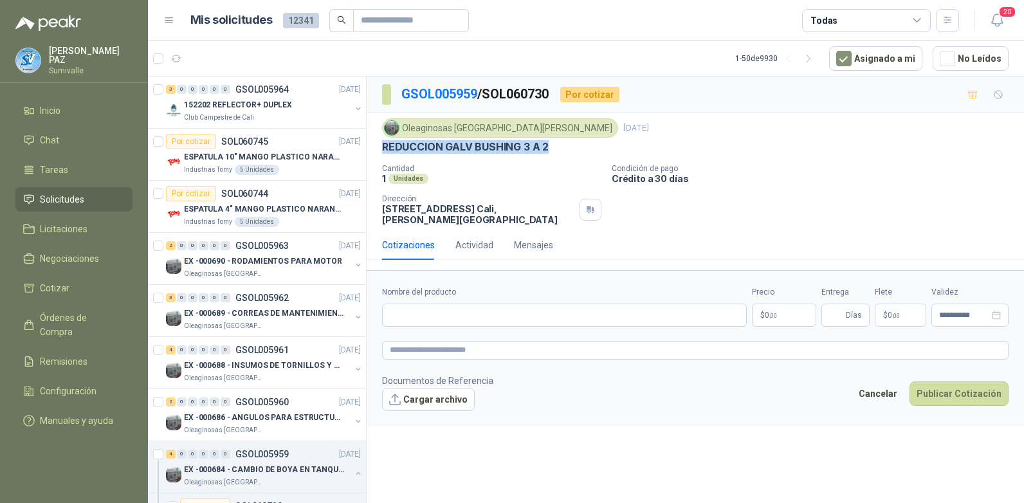
drag, startPoint x: 381, startPoint y: 149, endPoint x: 553, endPoint y: 148, distance: 171.1
click at [553, 148] on div "Oleaginosas San Fernando 14 oct, 2025 REDUCCION GALV BUSHING 3 A 2 Cantidad 1 U…" at bounding box center [695, 171] width 657 height 117
copy p "REDUCCION GALV BUSHING 3 A 2"
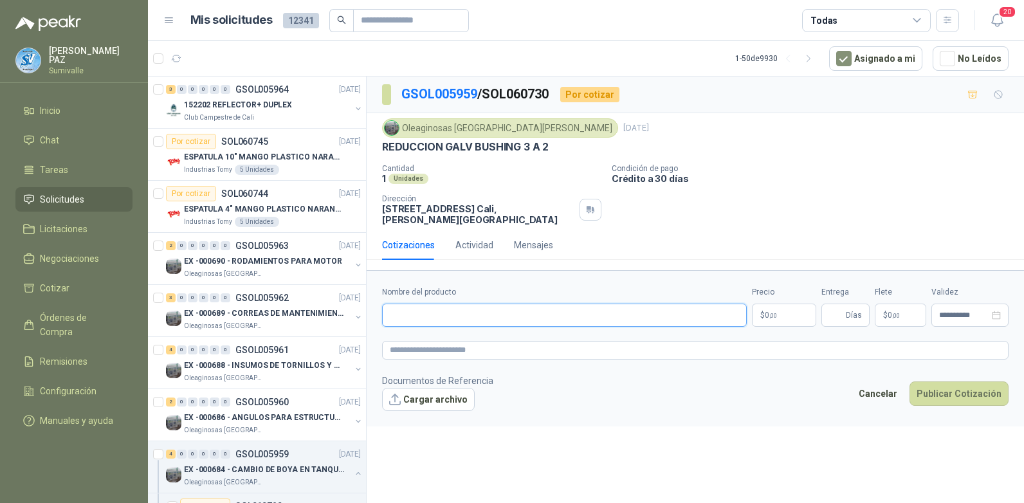
click at [460, 305] on input "Nombre del producto" at bounding box center [564, 315] width 365 height 23
paste input "**********"
type input "**********"
click at [777, 312] on span ",00" at bounding box center [773, 315] width 8 height 7
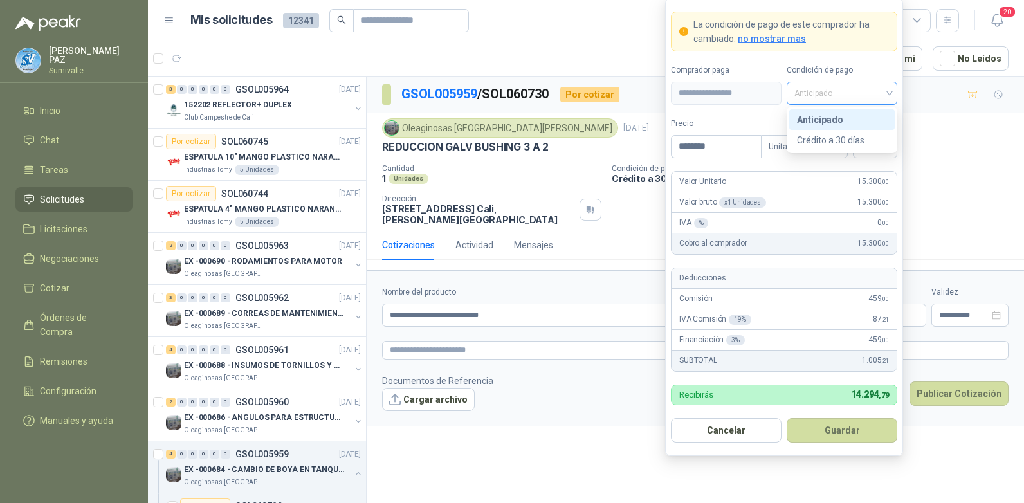
click at [868, 95] on span "Anticipado" at bounding box center [841, 93] width 95 height 19
type input "********"
click at [843, 138] on div "Crédito a 30 días" at bounding box center [842, 140] width 90 height 14
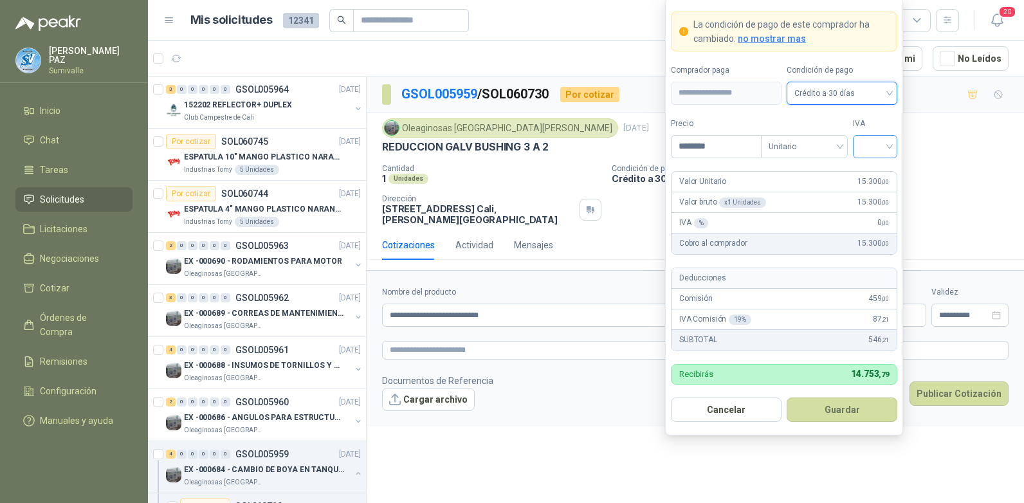
click at [866, 145] on input "search" at bounding box center [875, 145] width 29 height 19
click at [877, 173] on div "19%" at bounding box center [875, 173] width 24 height 14
click at [848, 403] on button "Guardar" at bounding box center [842, 410] width 111 height 24
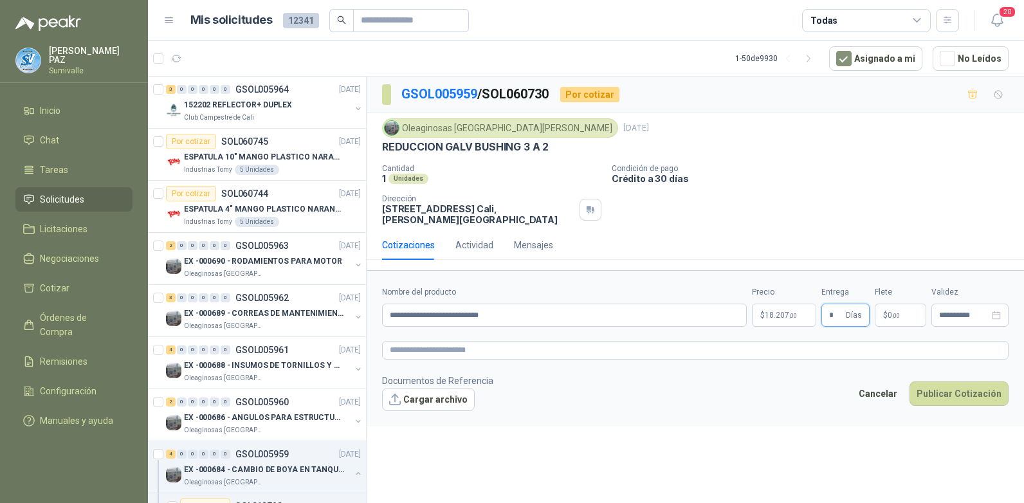
type input "*"
click at [895, 304] on p "$ 0 ,00" at bounding box center [900, 315] width 51 height 23
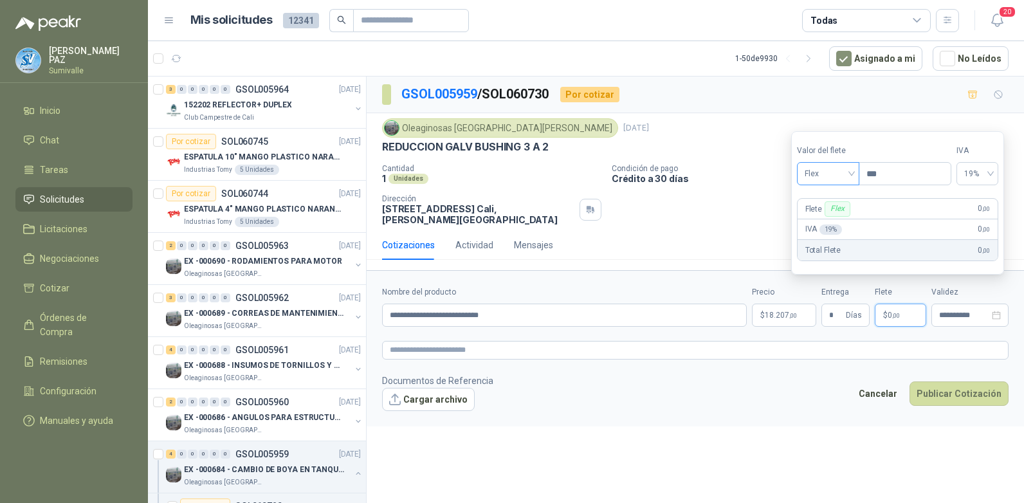
click at [847, 179] on span "Flex" at bounding box center [828, 173] width 47 height 19
click at [830, 222] on div "Incluido" at bounding box center [829, 221] width 44 height 14
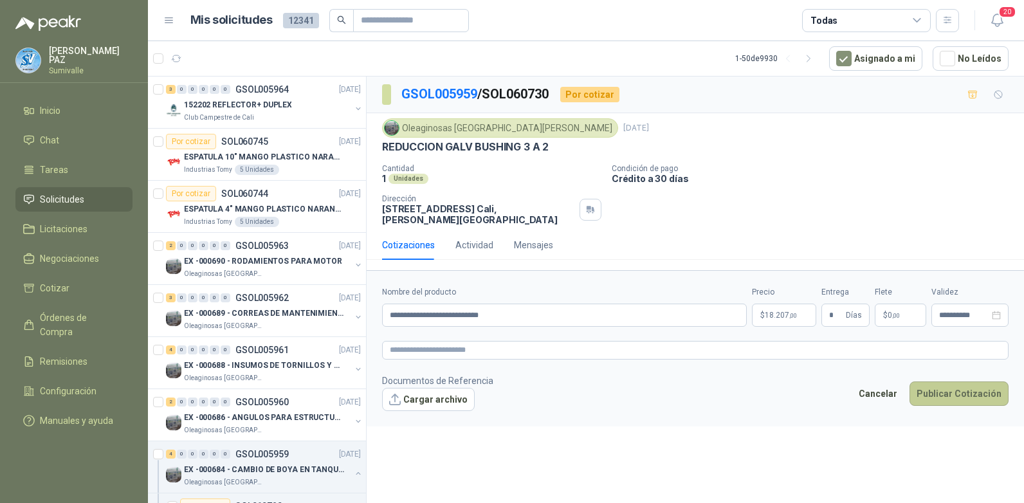
click at [953, 381] on button "Publicar Cotización" at bounding box center [959, 393] width 99 height 24
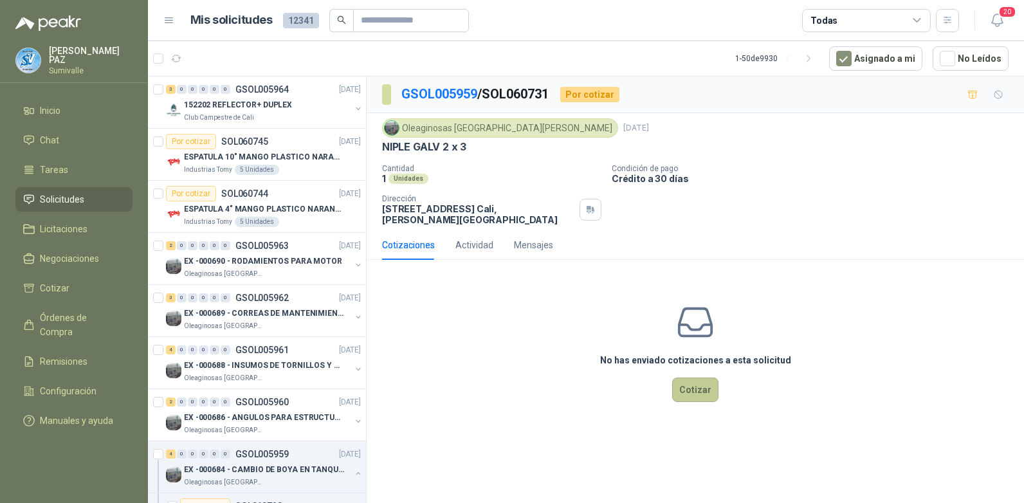
click at [695, 378] on button "Cotizar" at bounding box center [695, 390] width 46 height 24
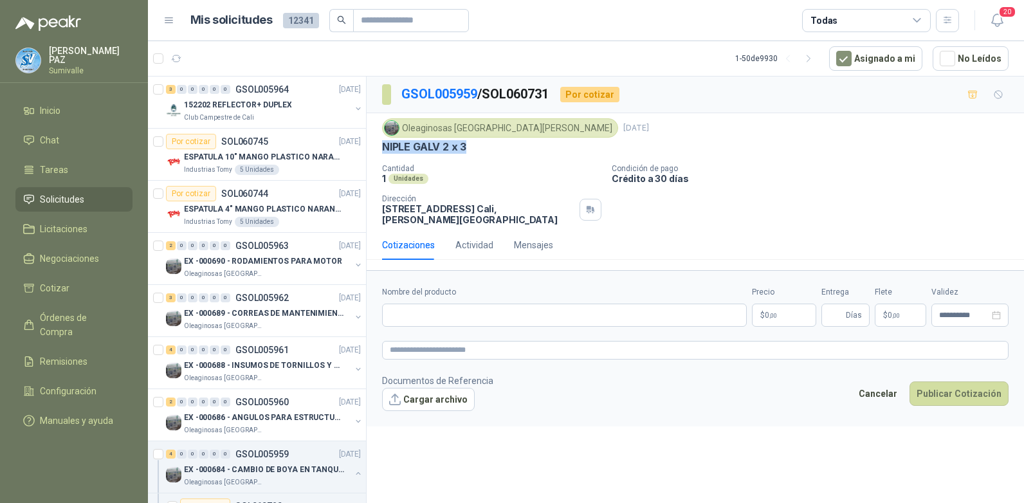
drag, startPoint x: 381, startPoint y: 147, endPoint x: 480, endPoint y: 149, distance: 98.4
click at [480, 149] on div "Oleaginosas San Fernando 14 oct, 2025 NIPLE GALV 2 x 3 Cantidad 1 Unidades Cond…" at bounding box center [695, 171] width 657 height 117
copy p "NIPLE GALV 2 x 3"
click at [434, 306] on input "Nombre del producto" at bounding box center [564, 315] width 365 height 23
paste input "**********"
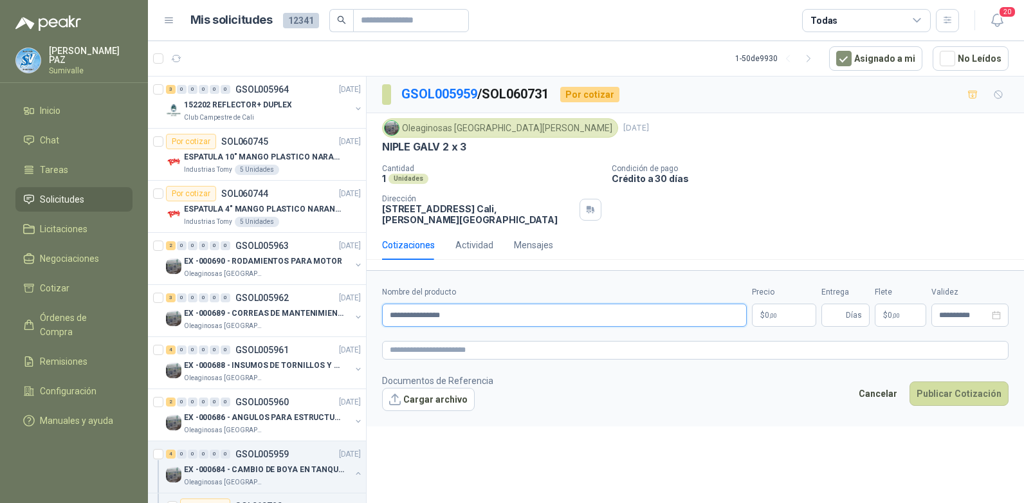
type input "**********"
click at [770, 312] on span ",00" at bounding box center [773, 315] width 8 height 7
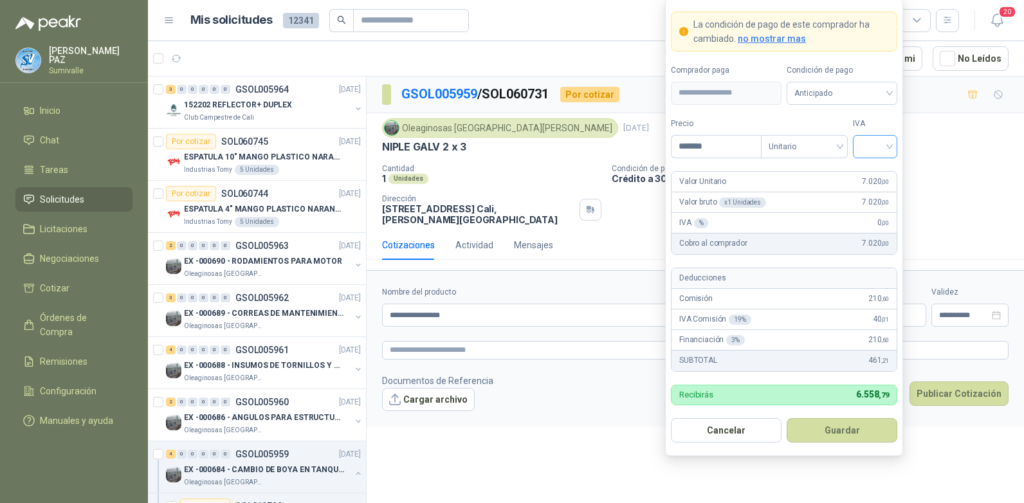
type input "*******"
click at [865, 146] on input "search" at bounding box center [875, 145] width 29 height 19
click at [877, 178] on div "19% 5% 0%" at bounding box center [875, 194] width 39 height 62
click at [873, 142] on input "search" at bounding box center [875, 145] width 29 height 19
click at [877, 150] on input "search" at bounding box center [875, 145] width 29 height 19
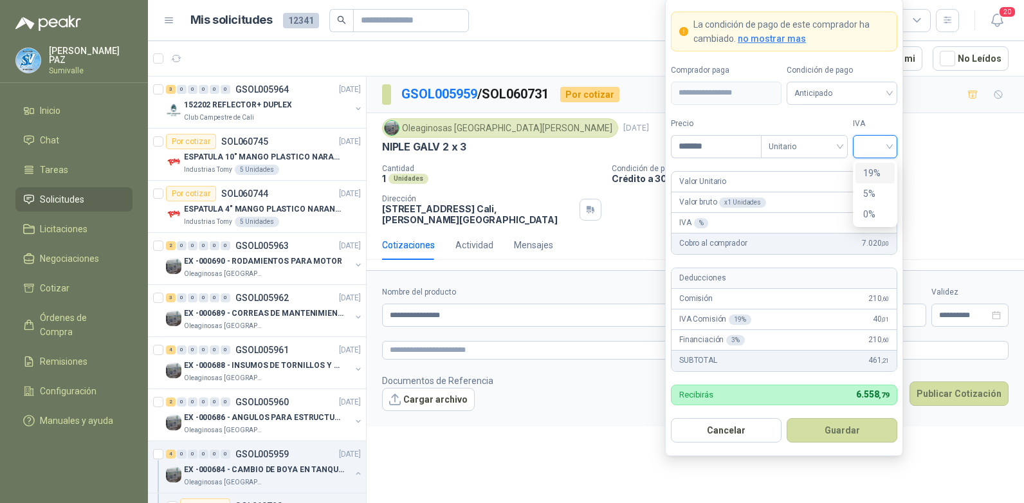
click at [880, 167] on div "19%" at bounding box center [875, 173] width 24 height 14
click at [854, 91] on span "Anticipado" at bounding box center [841, 93] width 95 height 19
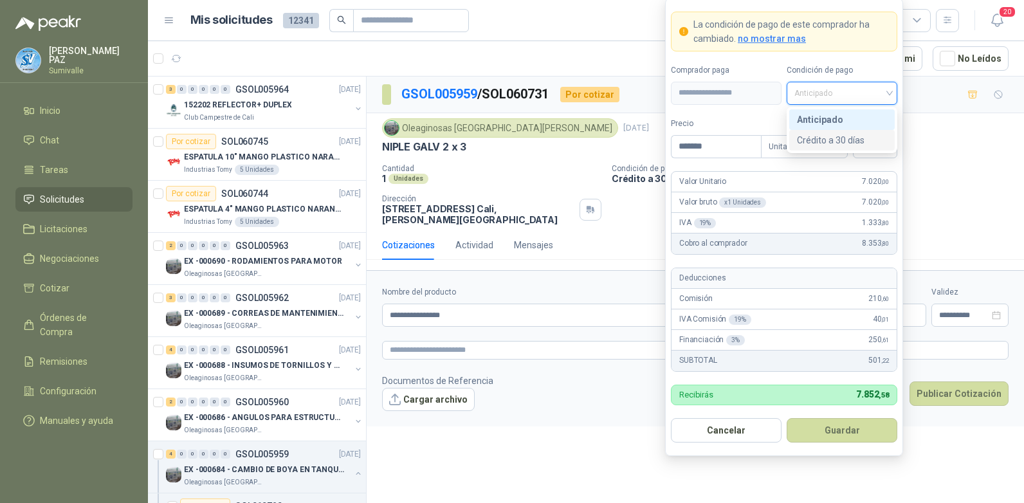
click at [827, 135] on div "Crédito a 30 días" at bounding box center [842, 140] width 90 height 14
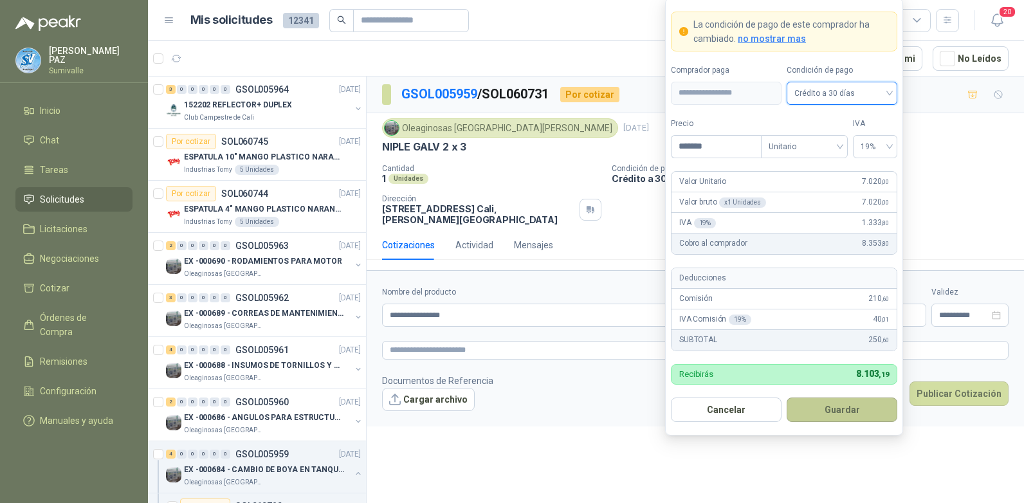
click at [843, 410] on button "Guardar" at bounding box center [842, 410] width 111 height 24
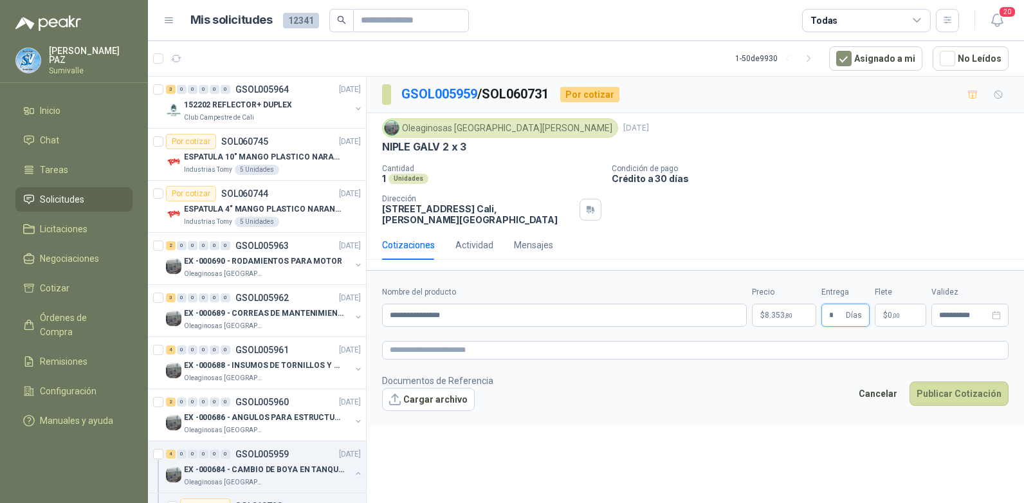
type input "*"
click at [892, 312] on span ",00" at bounding box center [896, 315] width 8 height 7
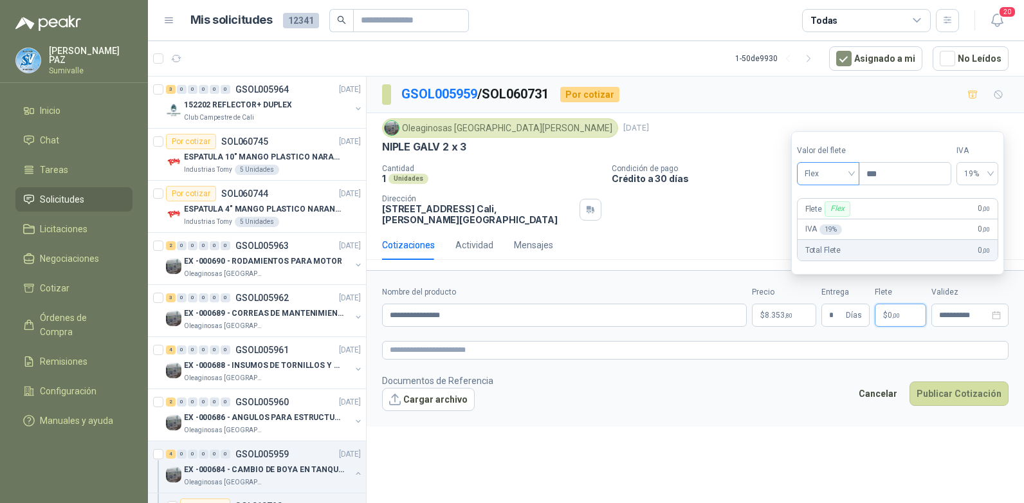
click at [839, 184] on section "Valor del flete Flex Precio *** IVA 19% Flete Flex 0 ,00 IVA 19 % 0 ,00 Total F…" at bounding box center [897, 202] width 213 height 143
drag, startPoint x: 839, startPoint y: 184, endPoint x: 829, endPoint y: 170, distance: 16.6
click at [829, 170] on span "Flex" at bounding box center [828, 173] width 47 height 19
click at [828, 222] on div "Incluido" at bounding box center [829, 221] width 44 height 14
click at [969, 374] on footer "Documentos de Referencia Cargar archivo Cancelar Publicar Cotización" at bounding box center [695, 392] width 627 height 37
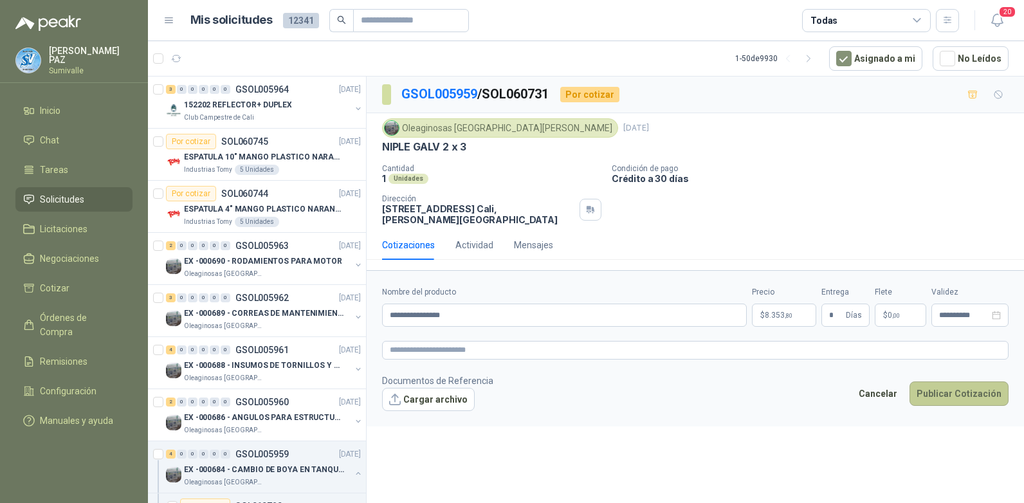
click at [971, 381] on button "Publicar Cotización" at bounding box center [959, 393] width 99 height 24
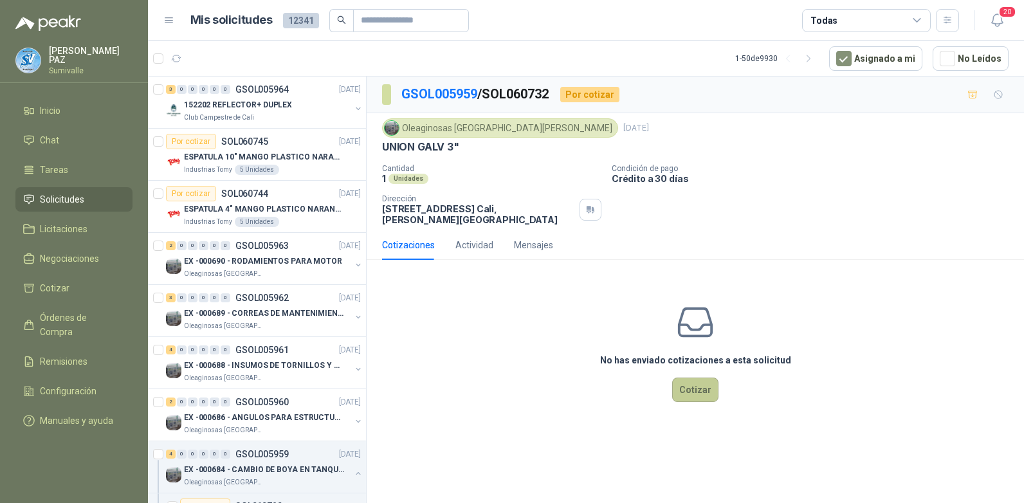
click at [714, 384] on button "Cotizar" at bounding box center [695, 390] width 46 height 24
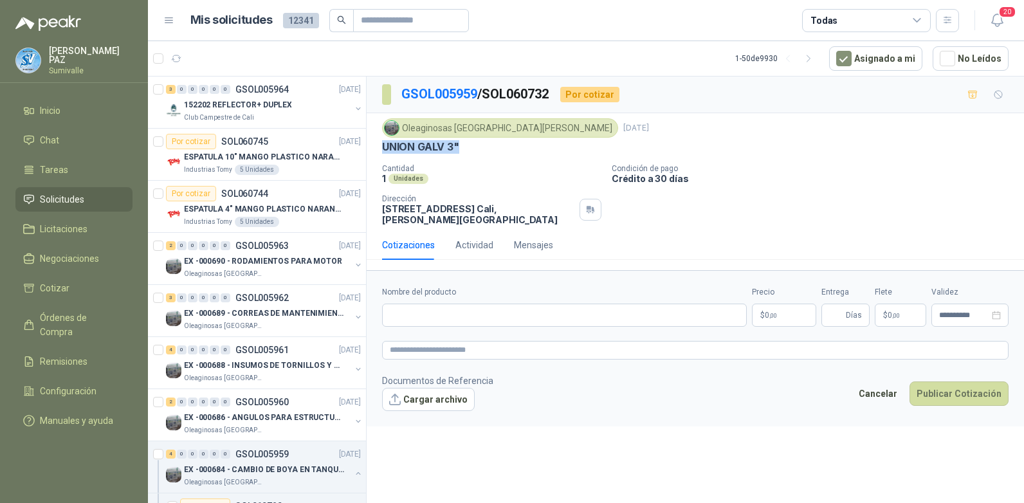
drag, startPoint x: 454, startPoint y: 144, endPoint x: 372, endPoint y: 147, distance: 82.4
click at [372, 147] on div "Oleaginosas San [PERSON_NAME] [DATE] UNION GALV 3" Cantidad 1 Unidades Condició…" at bounding box center [695, 171] width 657 height 117
copy p "UNION GALV 3""
click at [450, 304] on input "Nombre del producto" at bounding box center [564, 315] width 365 height 23
paste input "**********"
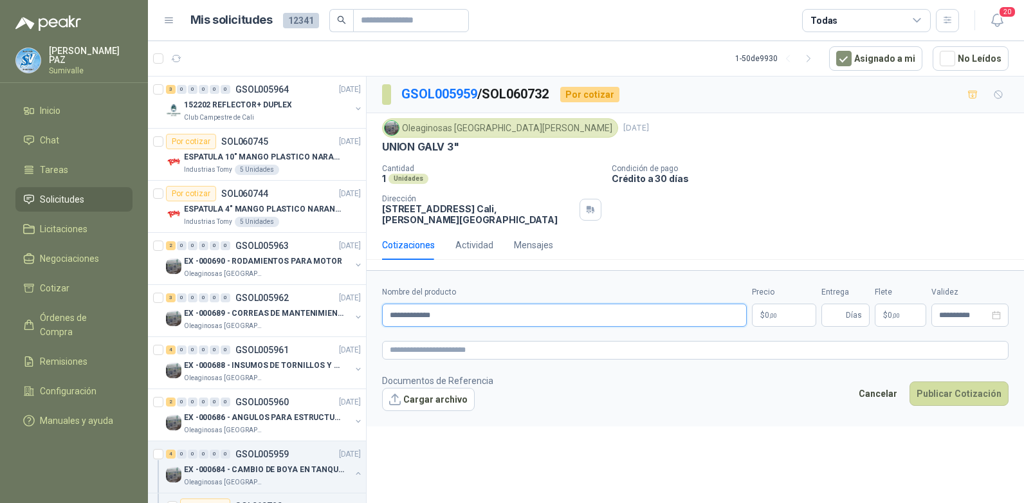
type input "**********"
click at [768, 302] on body "[PERSON_NAME] Inicio Chat Tareas Solicitudes Licitaciones Negociaciones Cotizar…" at bounding box center [512, 251] width 1024 height 503
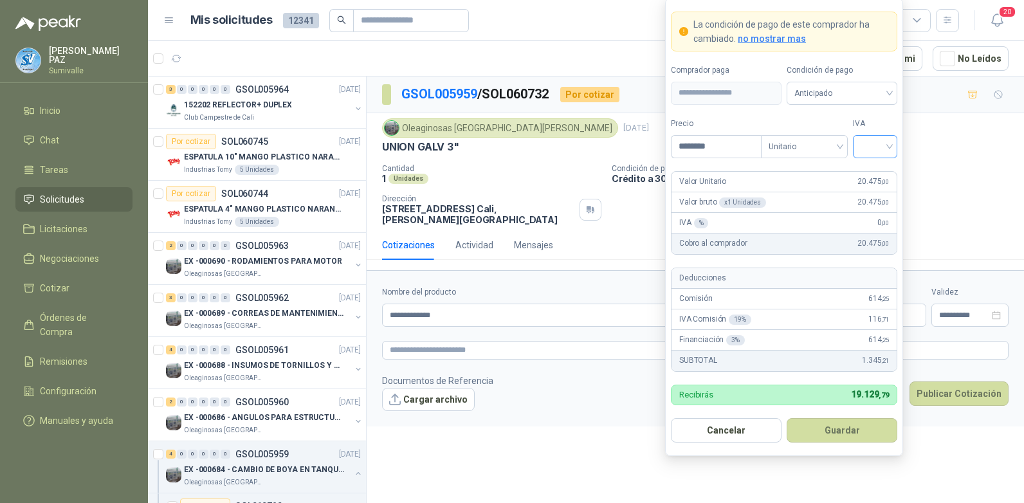
type input "********"
click at [870, 147] on input "search" at bounding box center [875, 145] width 29 height 19
click at [877, 169] on div "19%" at bounding box center [875, 173] width 24 height 14
click at [854, 86] on span "Anticipado" at bounding box center [841, 93] width 95 height 19
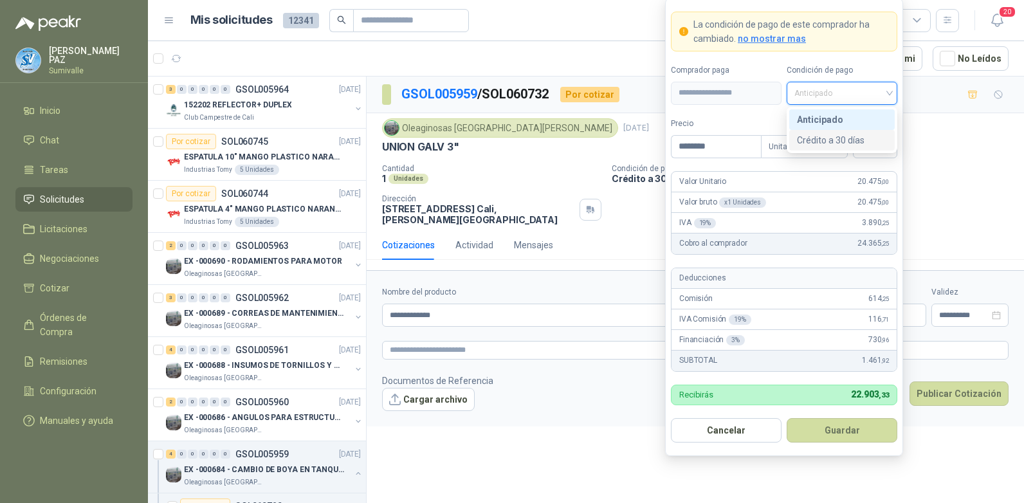
click at [847, 140] on div "Crédito a 30 días" at bounding box center [842, 140] width 90 height 14
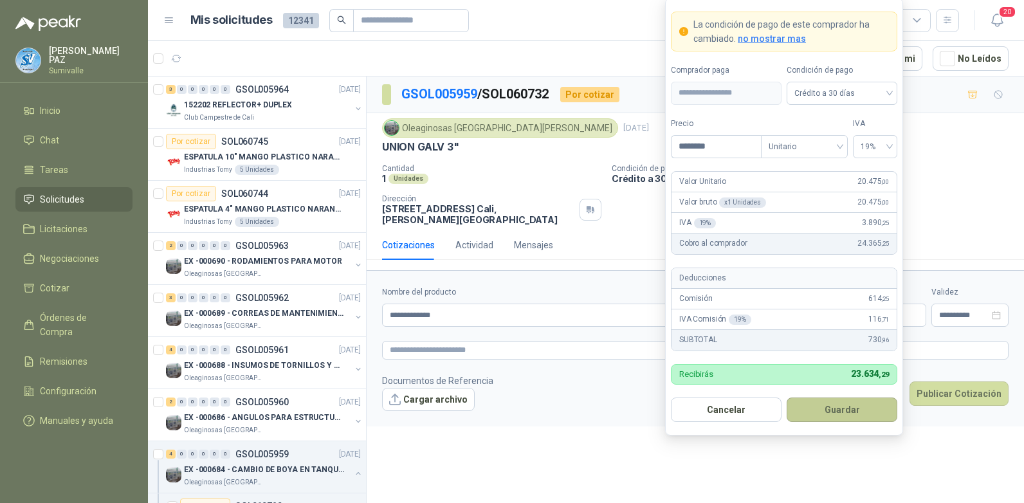
click at [852, 402] on button "Guardar" at bounding box center [842, 410] width 111 height 24
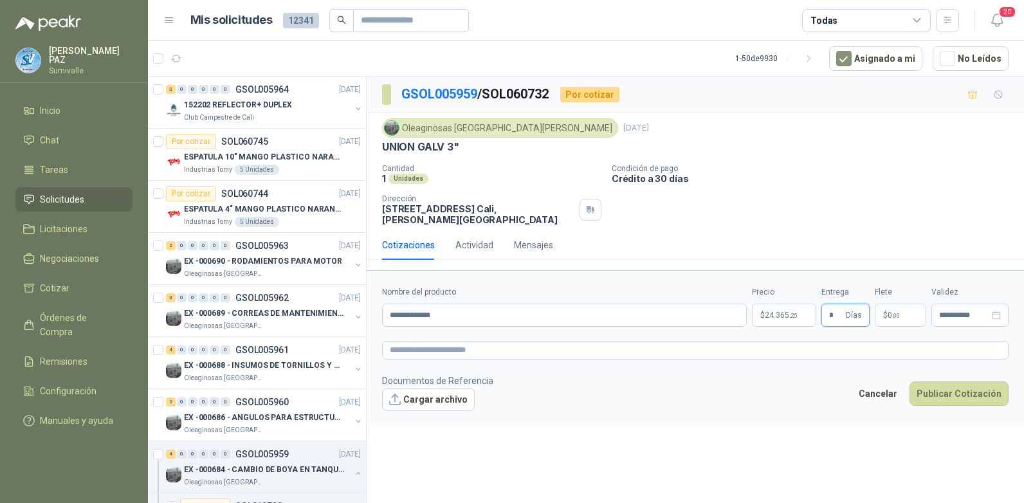
type input "*"
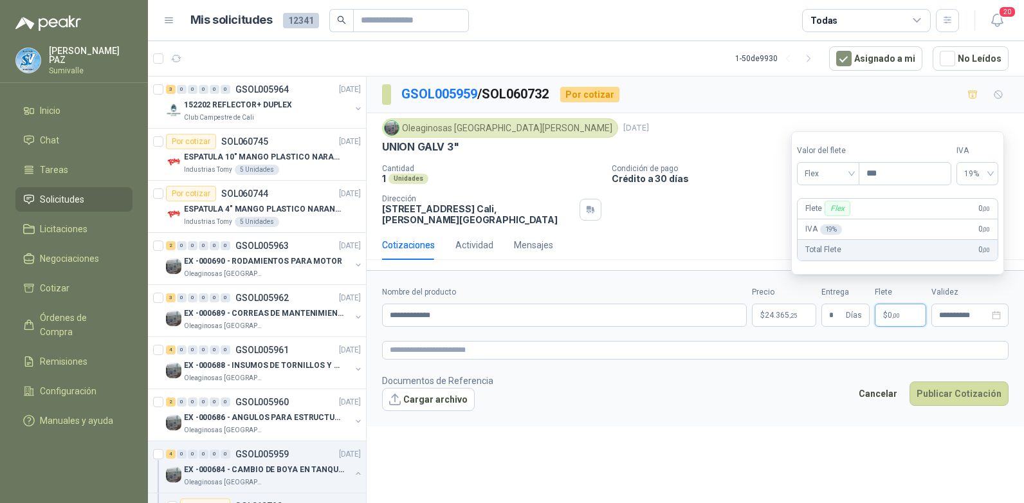
click at [896, 304] on p "$ 0 ,00" at bounding box center [900, 315] width 51 height 23
click at [847, 181] on span "Flex" at bounding box center [828, 173] width 47 height 19
click at [838, 221] on div "Incluido" at bounding box center [829, 221] width 44 height 14
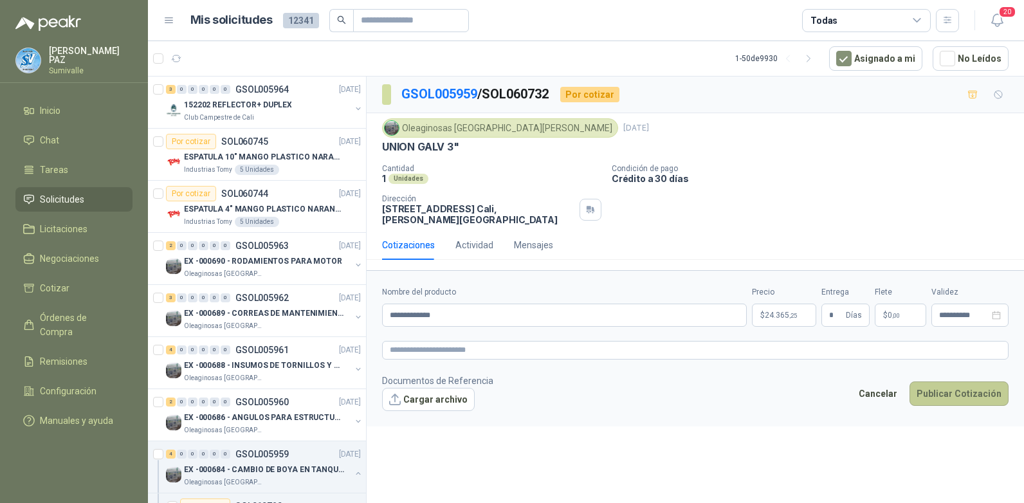
click at [947, 381] on button "Publicar Cotización" at bounding box center [959, 393] width 99 height 24
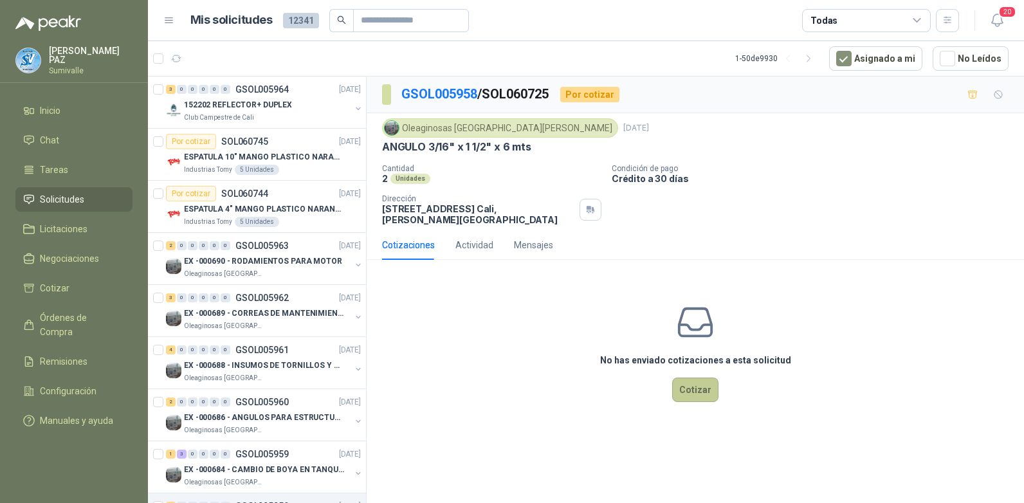
click at [693, 380] on button "Cotizar" at bounding box center [695, 390] width 46 height 24
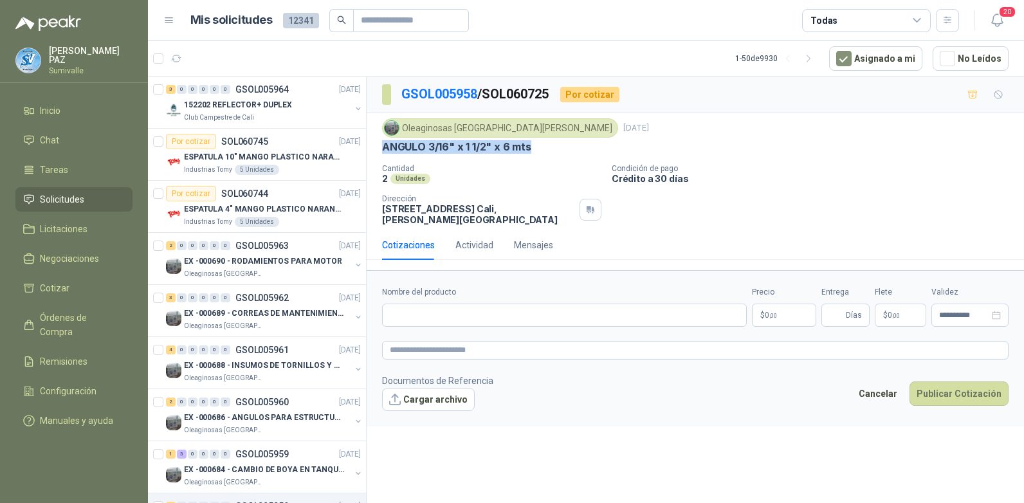
drag, startPoint x: 382, startPoint y: 156, endPoint x: 544, endPoint y: 152, distance: 162.1
click at [544, 152] on div "Oleaginosas San [PERSON_NAME] [DATE] ANGULO 3/16" x 1 1/2" x 6 mts Cantidad 2 U…" at bounding box center [695, 171] width 627 height 107
copy p "ANGULO 3/16" x 1 1/2" x 6 mts"
click at [444, 343] on textarea at bounding box center [695, 350] width 627 height 19
click at [443, 311] on input "Nombre del producto" at bounding box center [564, 315] width 365 height 23
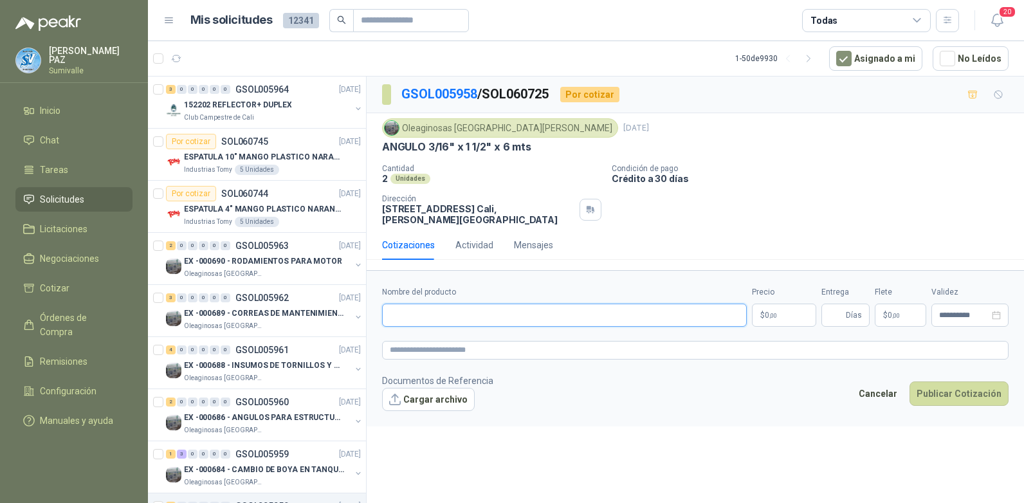
paste input "**********"
type input "**********"
click at [793, 308] on p "$ 0 ,00" at bounding box center [784, 315] width 64 height 23
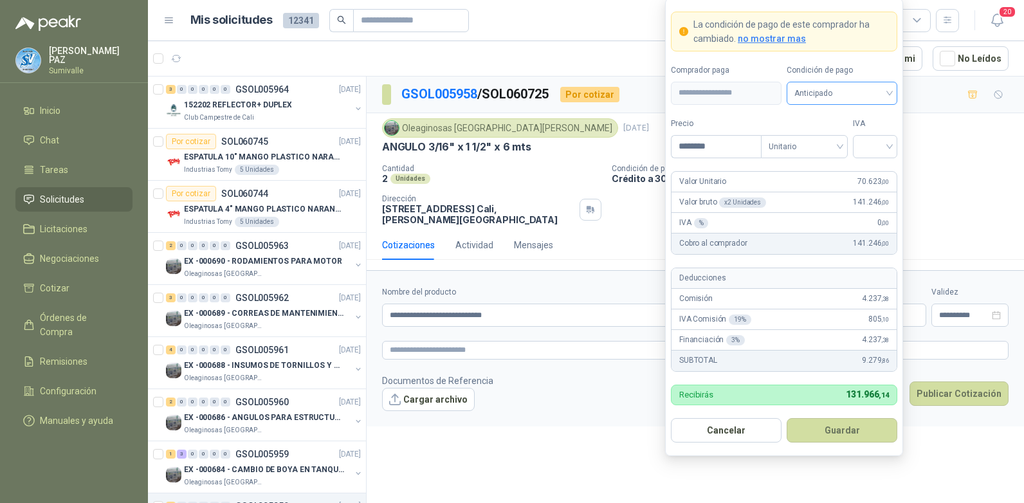
click at [867, 101] on span "Anticipado" at bounding box center [841, 93] width 95 height 19
type input "********"
click at [831, 141] on div "Crédito a 30 días" at bounding box center [842, 140] width 90 height 14
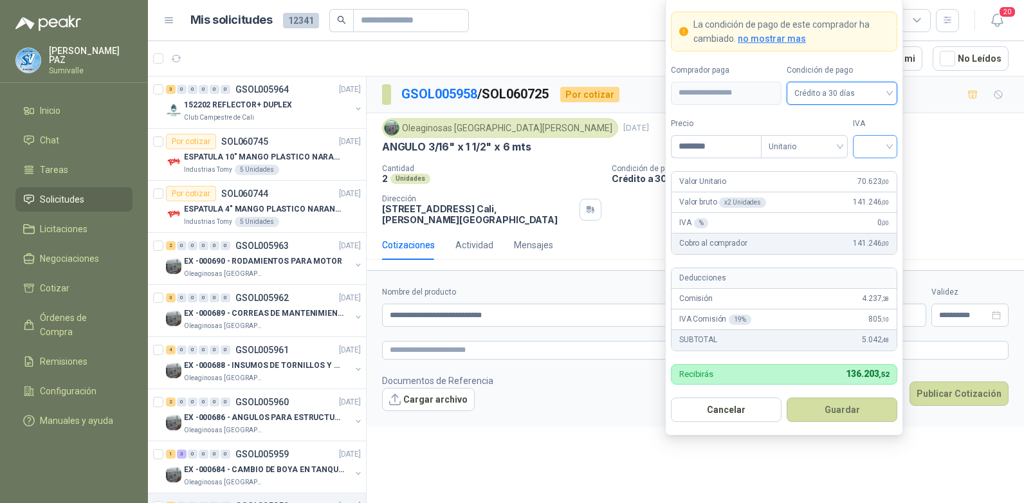
click at [889, 140] on input "search" at bounding box center [875, 145] width 29 height 19
click at [876, 172] on div "19%" at bounding box center [875, 173] width 24 height 14
click at [845, 416] on button "Guardar" at bounding box center [842, 410] width 111 height 24
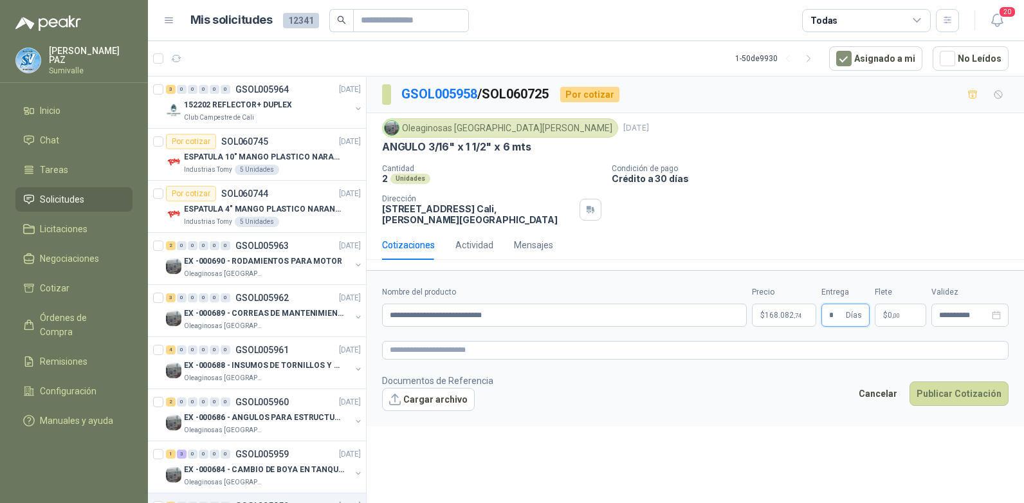
type input "*"
click at [892, 304] on p "$ 0 ,00" at bounding box center [900, 315] width 51 height 23
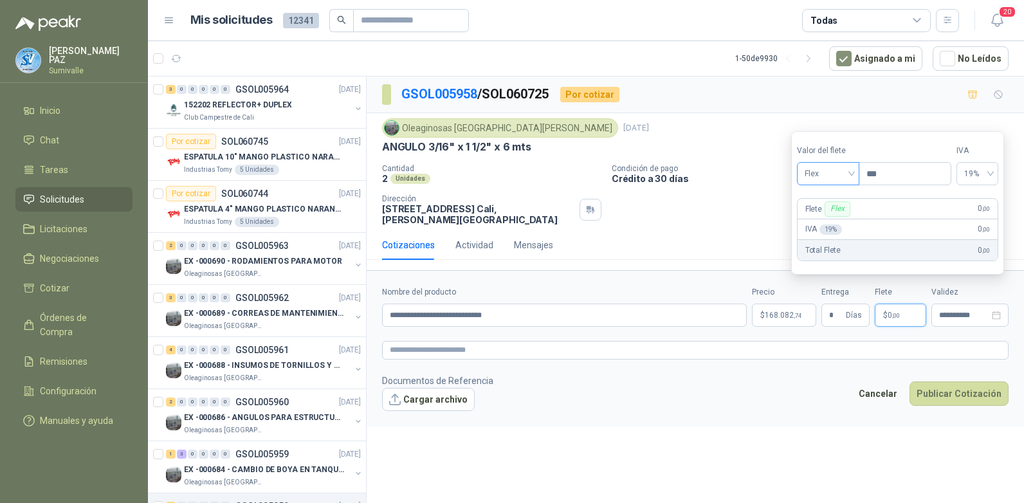
click at [847, 179] on span "Flex" at bounding box center [828, 173] width 47 height 19
click at [822, 223] on div "Incluido" at bounding box center [829, 221] width 44 height 14
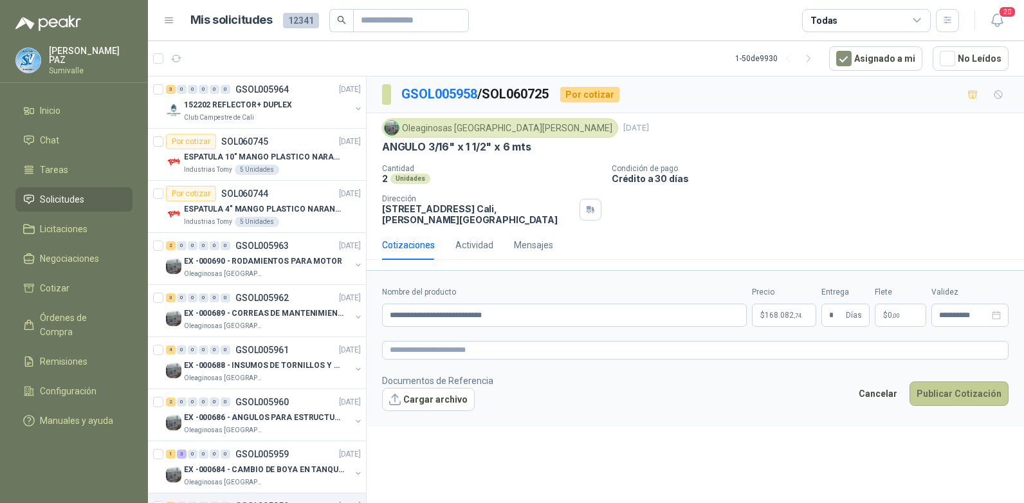
click at [955, 381] on button "Publicar Cotización" at bounding box center [959, 393] width 99 height 24
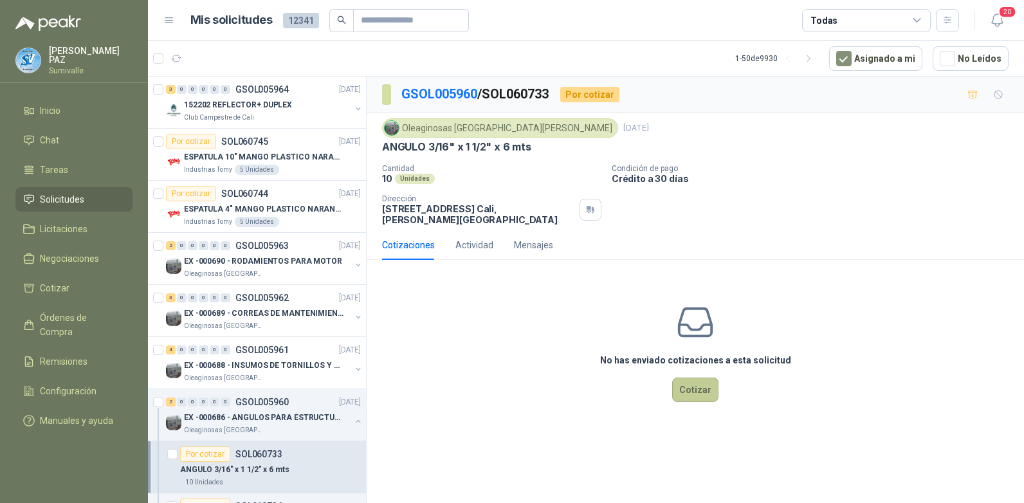
click at [695, 385] on button "Cotizar" at bounding box center [695, 390] width 46 height 24
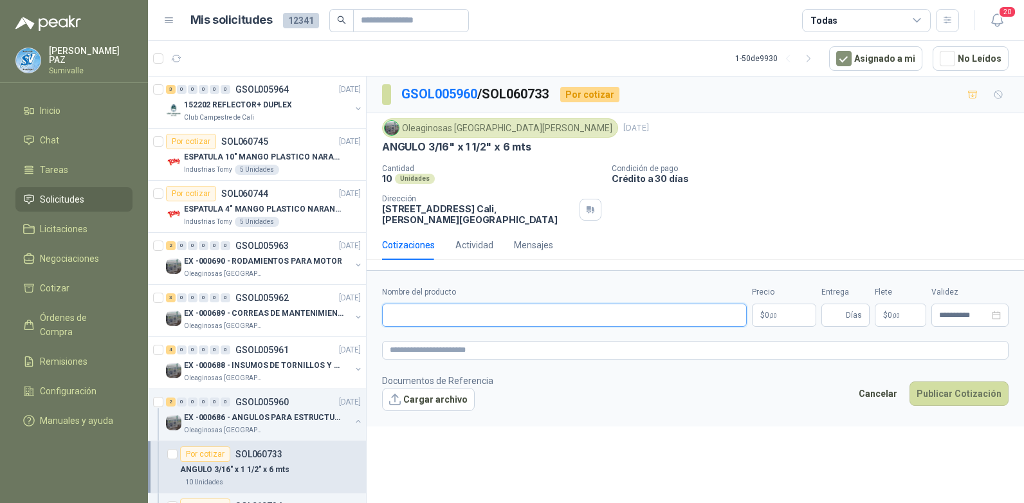
click at [457, 313] on input "Nombre del producto" at bounding box center [564, 315] width 365 height 23
paste input "**********"
type input "**********"
click at [774, 306] on body "JUAN CAMILO PAZ Sumivalle Inicio Chat Tareas Solicitudes Licitaciones Negociaci…" at bounding box center [512, 251] width 1024 height 503
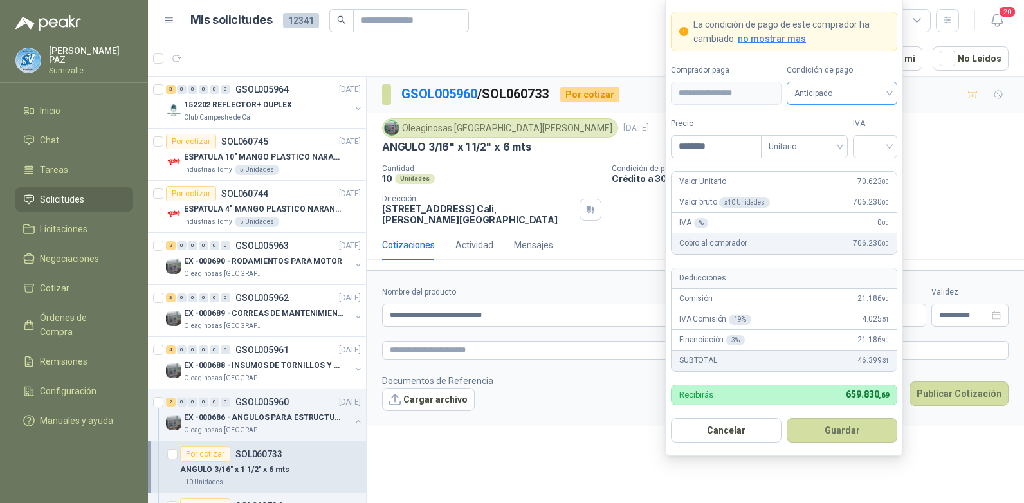
click at [868, 97] on span "Anticipado" at bounding box center [841, 93] width 95 height 19
type input "********"
click at [841, 133] on div "Crédito a 30 días" at bounding box center [842, 140] width 90 height 14
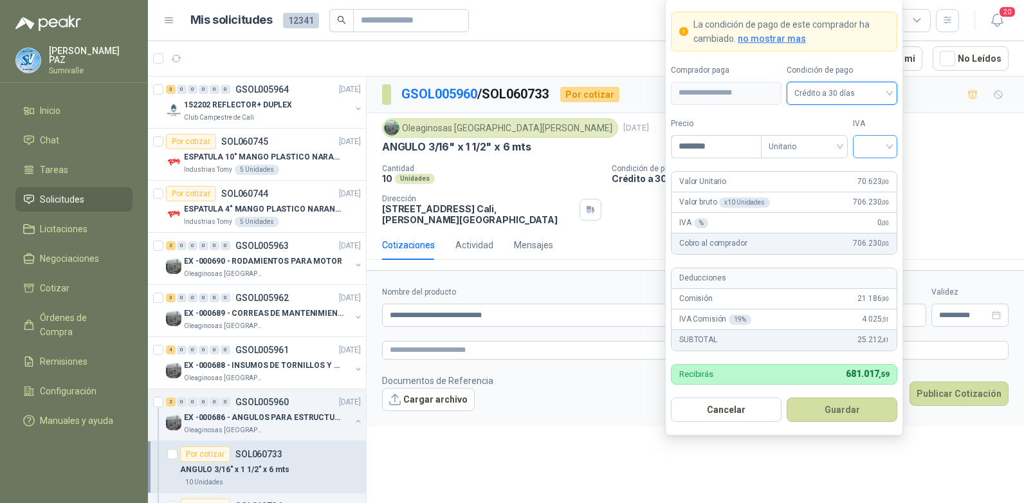
click at [875, 146] on input "search" at bounding box center [875, 145] width 29 height 19
click at [875, 167] on div "19%" at bounding box center [875, 173] width 24 height 14
click at [857, 407] on button "Guardar" at bounding box center [842, 410] width 111 height 24
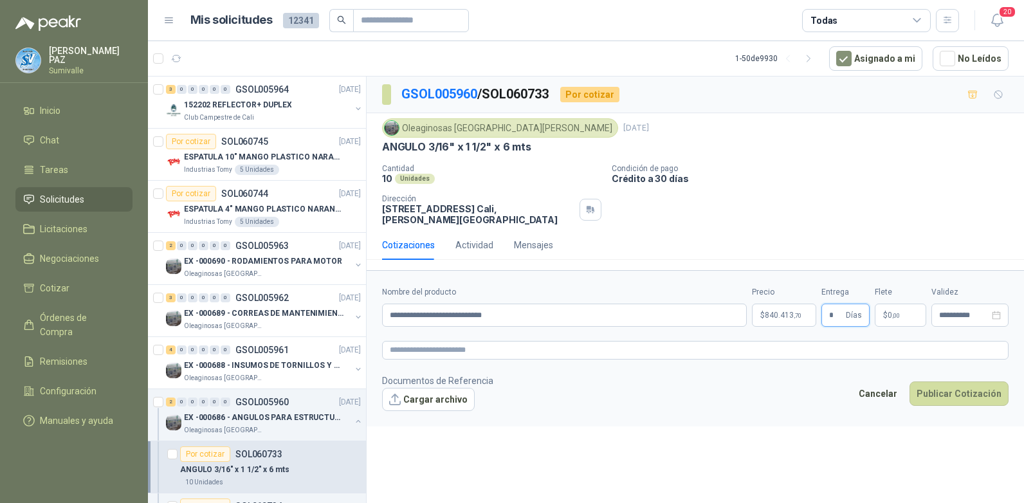
type input "*"
click at [888, 304] on p "$ 0 ,00" at bounding box center [900, 315] width 51 height 23
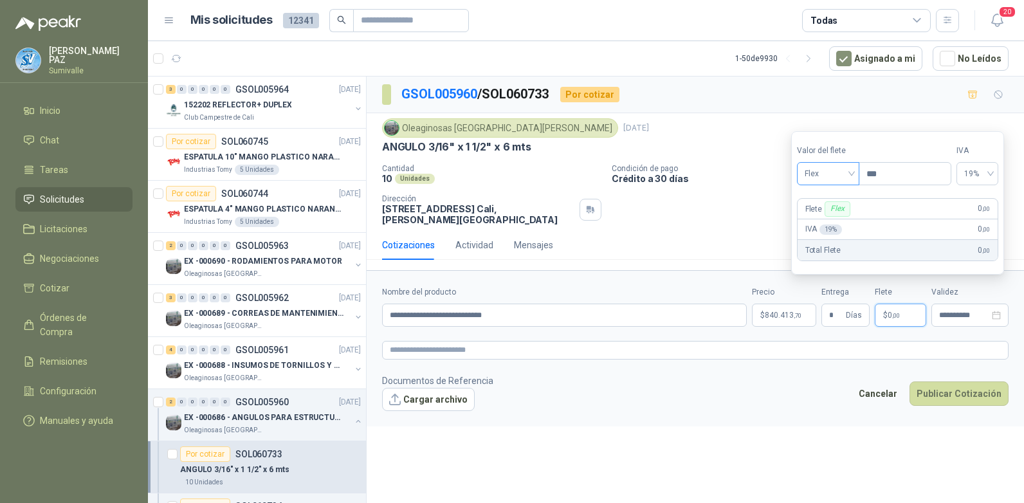
click at [840, 173] on span "Flex" at bounding box center [828, 173] width 47 height 19
click at [829, 217] on div "Incluido" at bounding box center [829, 221] width 44 height 14
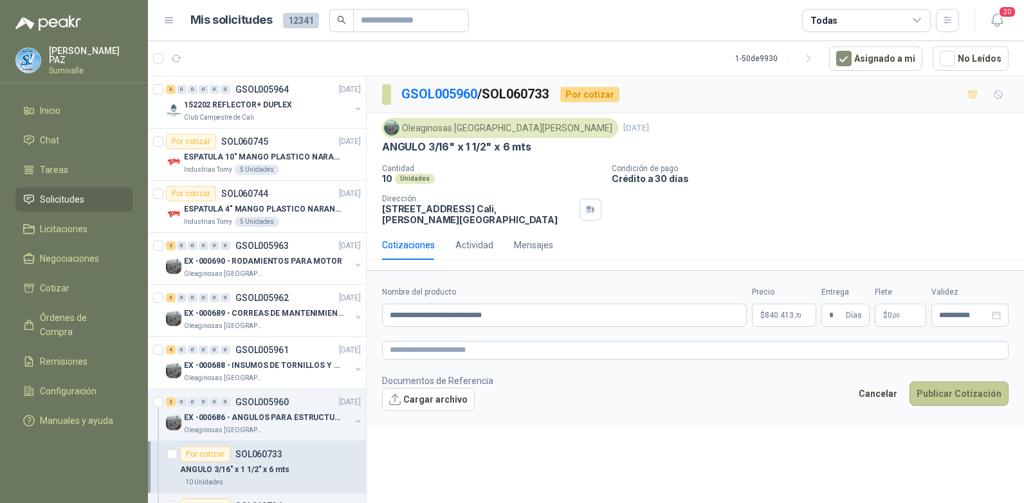
click at [940, 394] on button "Publicar Cotización" at bounding box center [959, 393] width 99 height 24
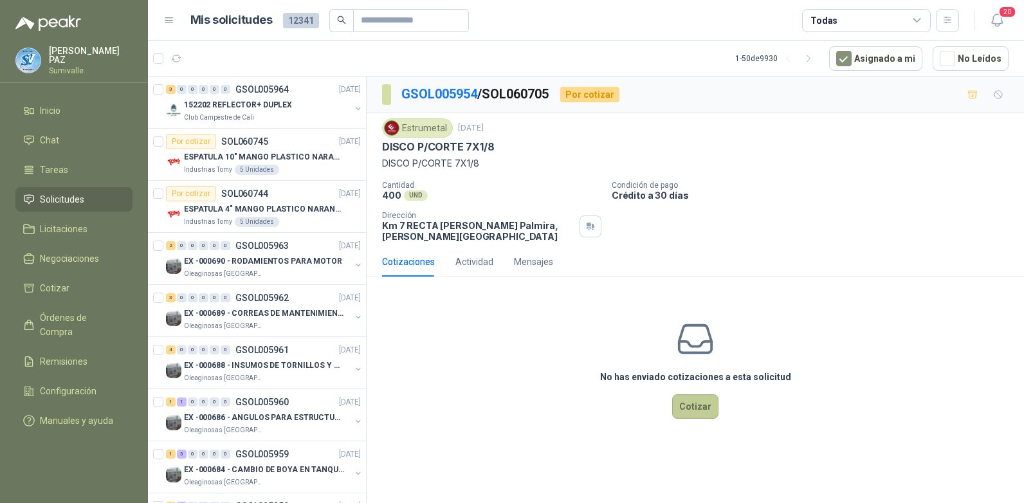
click at [705, 405] on button "Cotizar" at bounding box center [695, 406] width 46 height 24
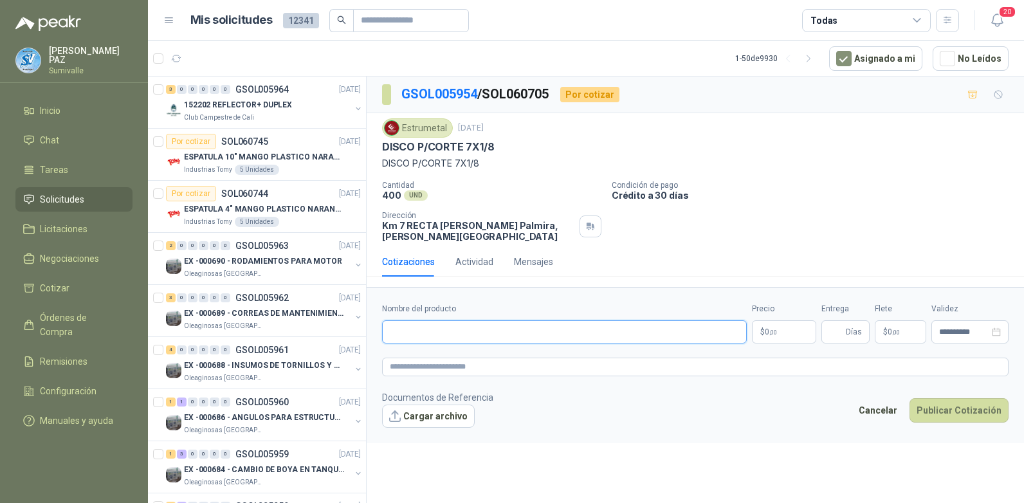
click at [412, 327] on input "Nombre del producto" at bounding box center [564, 331] width 365 height 23
paste input "**********"
type input "**********"
click at [771, 334] on span ",00" at bounding box center [773, 332] width 8 height 7
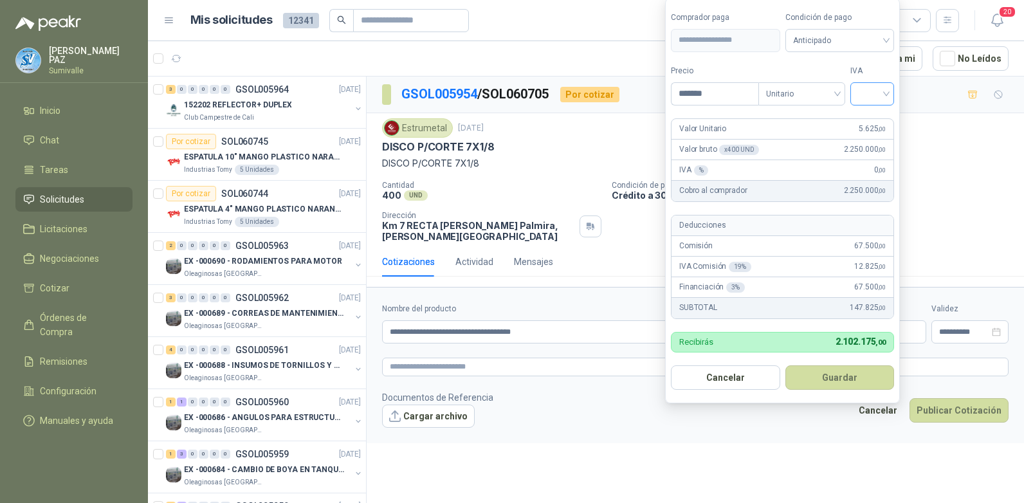
type input "*******"
click at [864, 91] on input "search" at bounding box center [872, 92] width 28 height 19
click at [867, 120] on div "19%" at bounding box center [875, 120] width 24 height 14
click at [855, 384] on button "Guardar" at bounding box center [842, 377] width 111 height 24
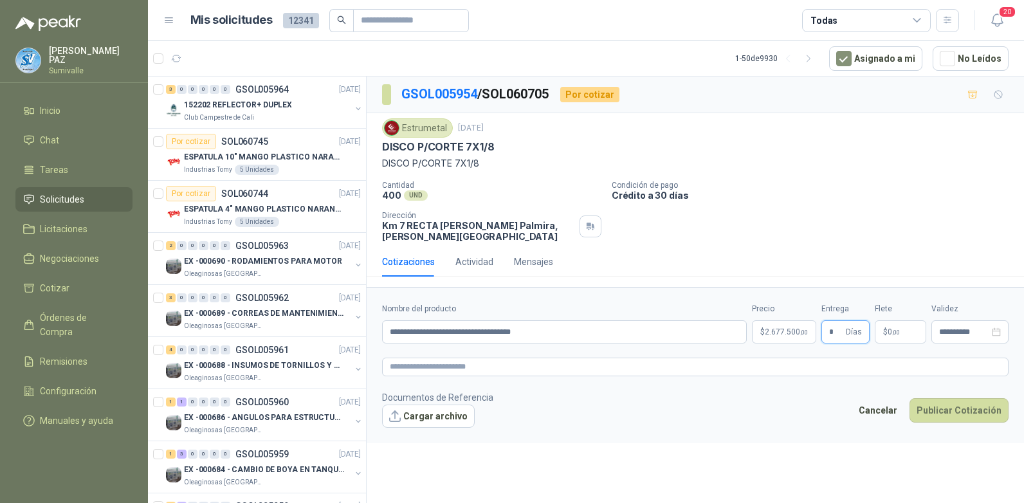
type input "*"
click at [888, 328] on span "0 ,00" at bounding box center [894, 332] width 12 height 8
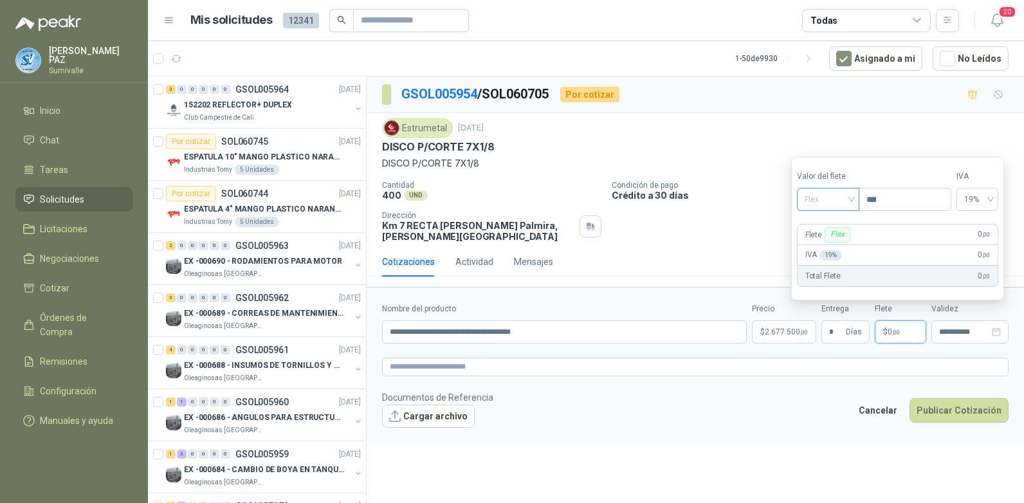
click at [841, 204] on span "Flex" at bounding box center [828, 199] width 47 height 19
click at [829, 244] on div "Incluido" at bounding box center [829, 247] width 44 height 14
click at [956, 413] on button "Publicar Cotización" at bounding box center [959, 410] width 99 height 24
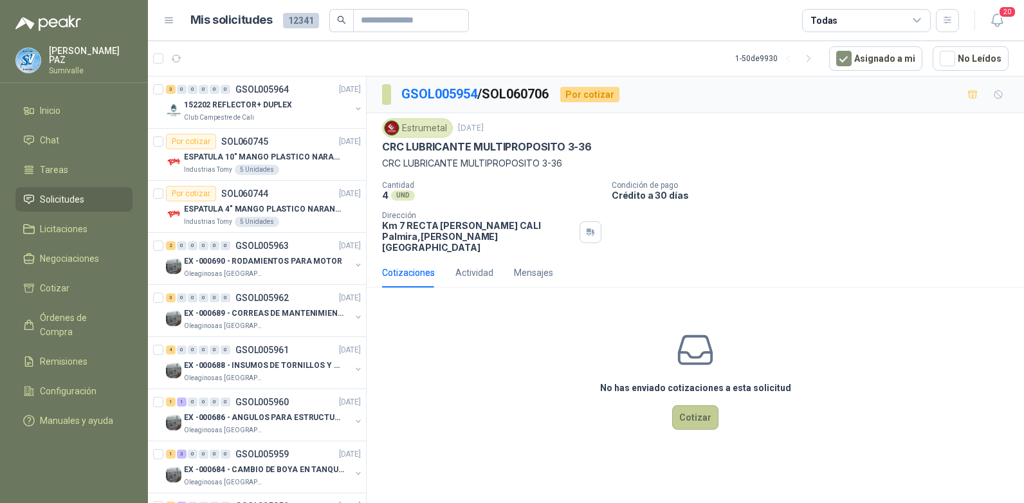
click at [699, 405] on button "Cotizar" at bounding box center [695, 417] width 46 height 24
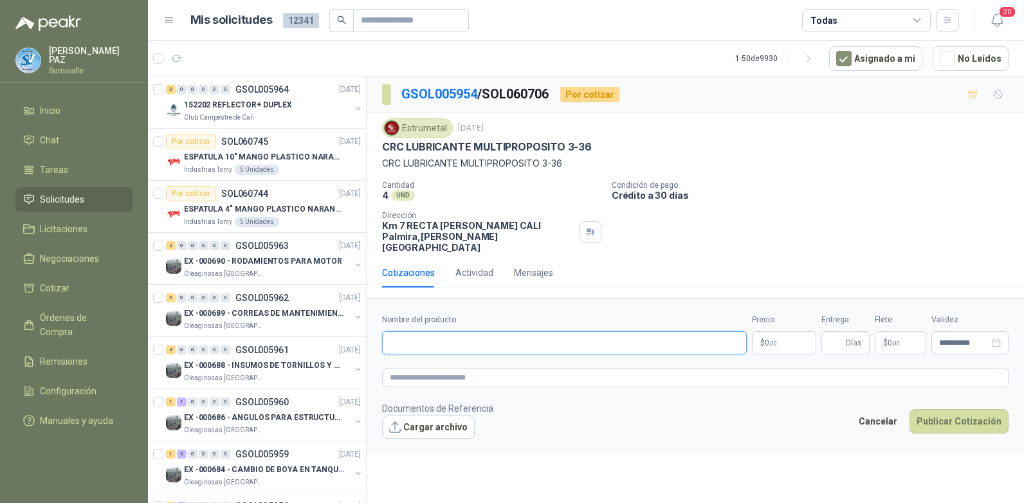
click at [427, 331] on input "Nombre del producto" at bounding box center [564, 342] width 365 height 23
paste input "**********"
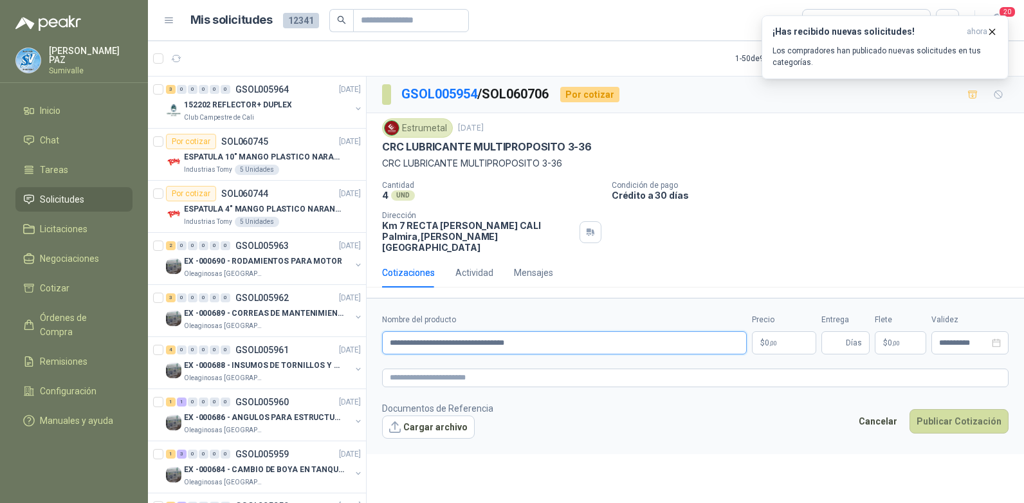
type input "**********"
click at [772, 333] on body "[PERSON_NAME] Inicio Chat Tareas Solicitudes Licitaciones Negociaciones Cotizar…" at bounding box center [512, 251] width 1024 height 503
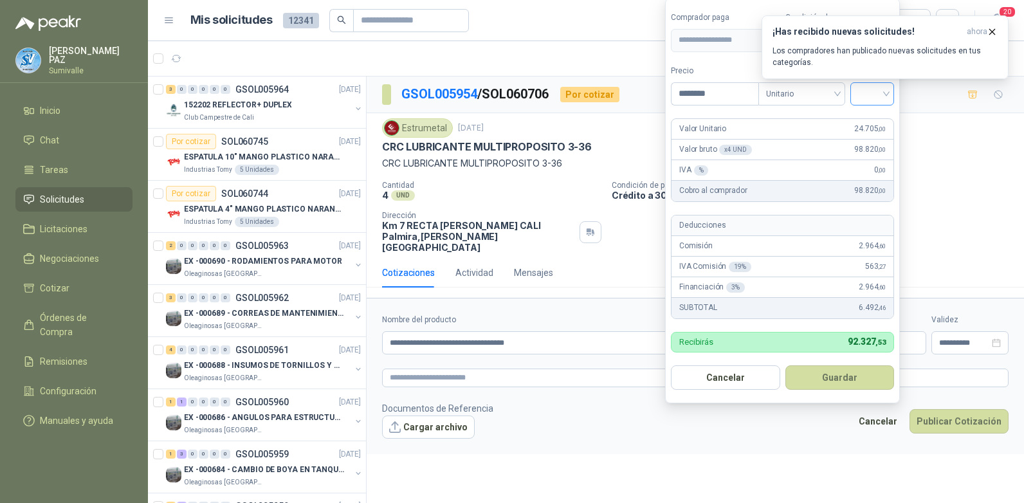
type input "********"
click at [875, 93] on input "search" at bounding box center [872, 92] width 28 height 19
click at [870, 120] on div "19%" at bounding box center [875, 120] width 24 height 14
click at [849, 373] on button "Guardar" at bounding box center [842, 377] width 111 height 24
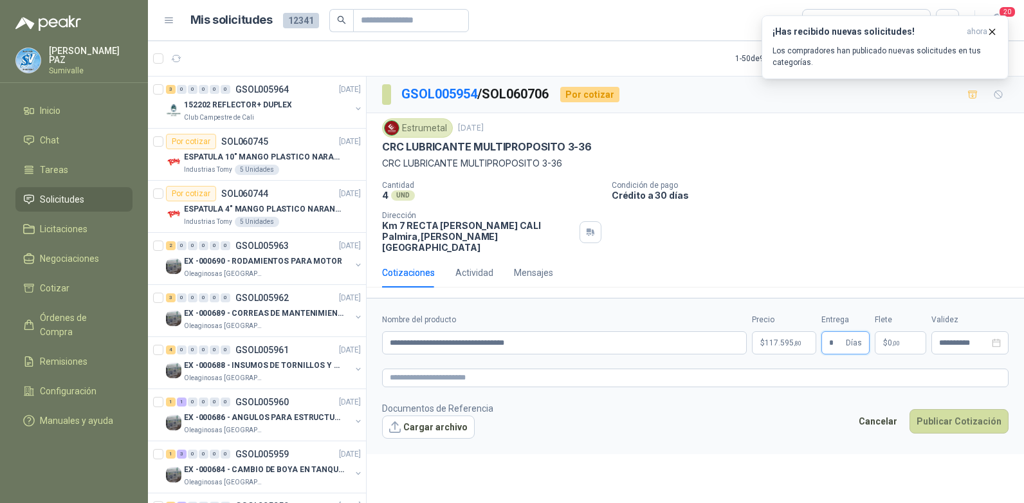
type input "*"
click at [884, 331] on p "$ 0 ,00" at bounding box center [900, 342] width 51 height 23
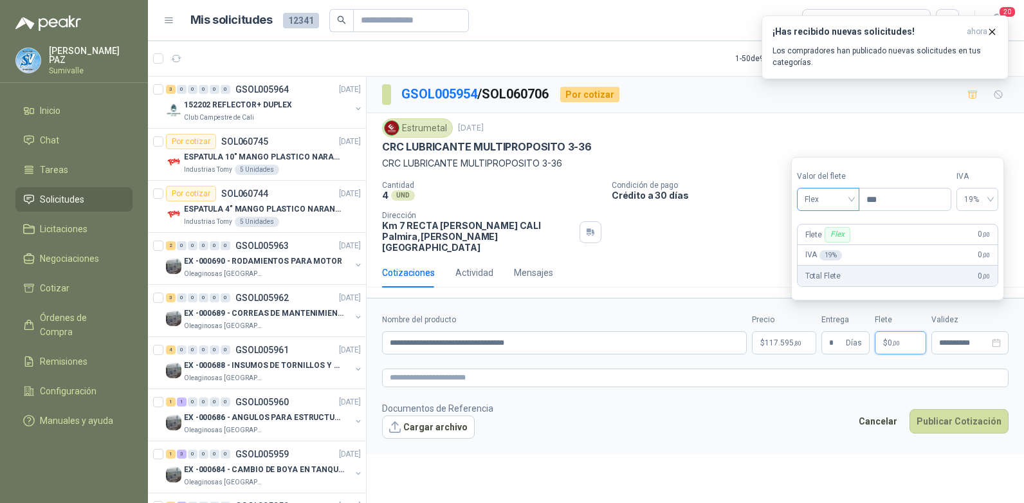
click at [830, 199] on span "Flex" at bounding box center [828, 199] width 47 height 19
click at [832, 246] on div "Incluido" at bounding box center [829, 247] width 44 height 14
click at [966, 411] on button "Publicar Cotización" at bounding box center [959, 421] width 99 height 24
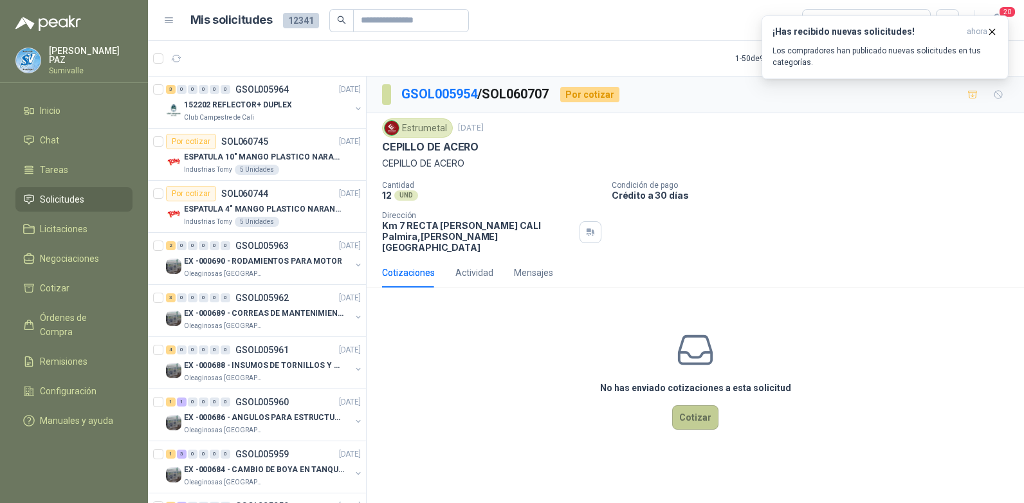
click at [700, 406] on button "Cotizar" at bounding box center [695, 417] width 46 height 24
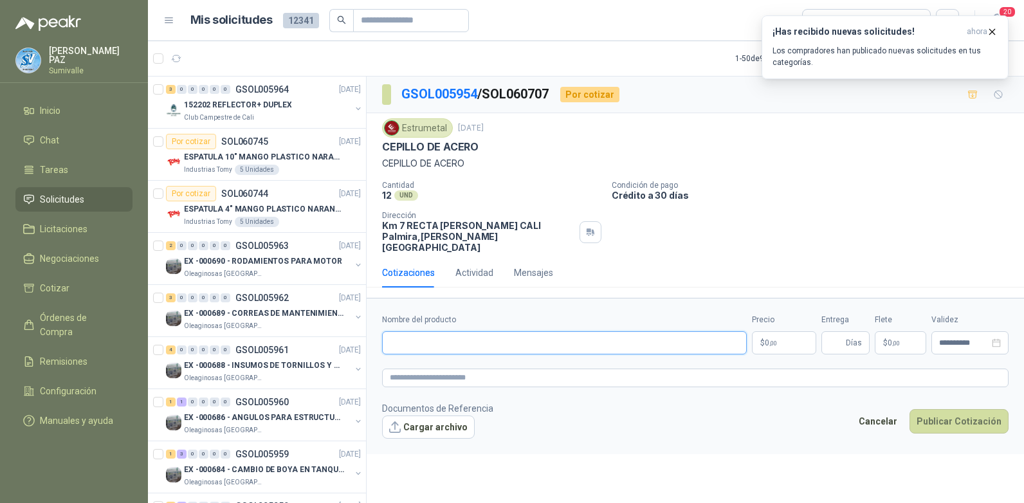
click at [427, 331] on input "Nombre del producto" at bounding box center [564, 342] width 365 height 23
paste input "**********"
type input "**********"
click at [773, 331] on body "JUAN CAMILO PAZ Sumivalle Inicio Chat Tareas Solicitudes Licitaciones Negociaci…" at bounding box center [512, 251] width 1024 height 503
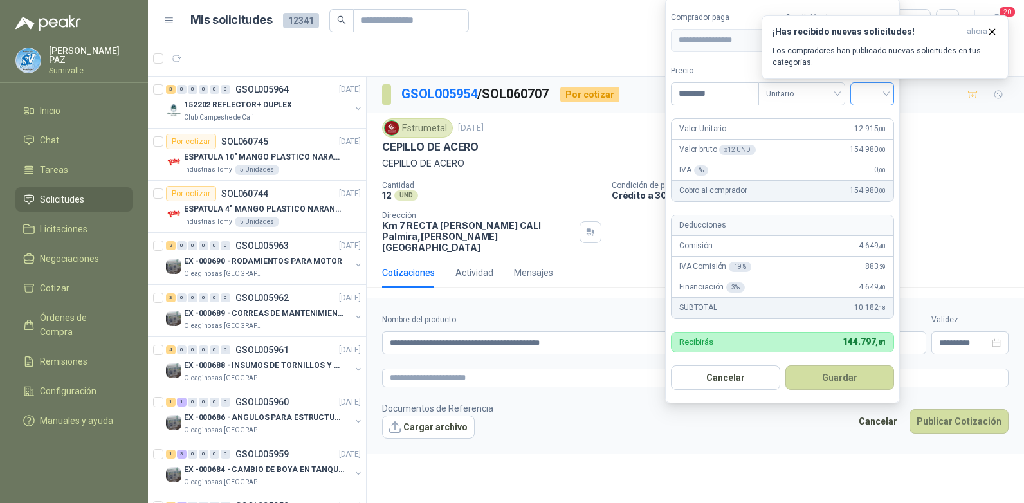
click at [857, 91] on div at bounding box center [872, 93] width 44 height 23
type input "********"
click at [874, 120] on div "19%" at bounding box center [875, 120] width 24 height 14
click at [862, 374] on button "Guardar" at bounding box center [842, 377] width 111 height 24
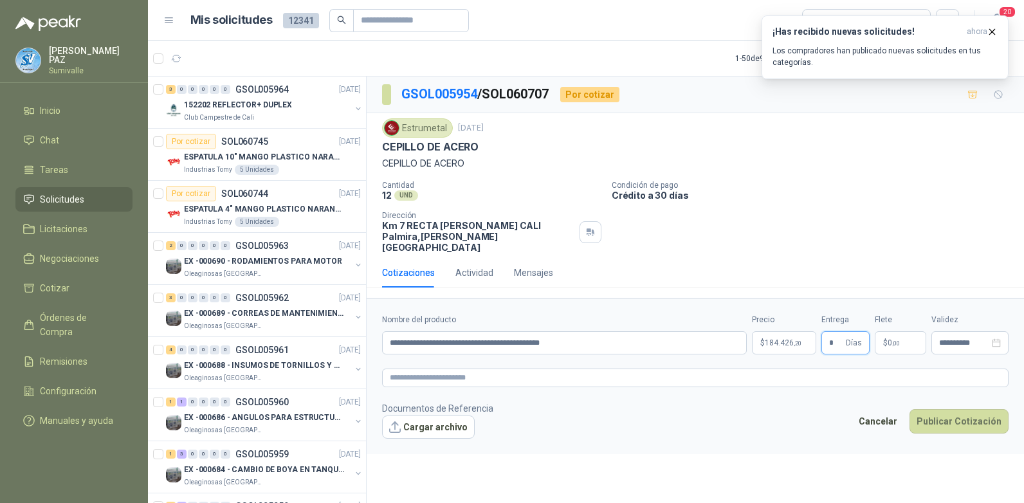
type input "*"
click at [886, 339] on span "$" at bounding box center [885, 343] width 5 height 8
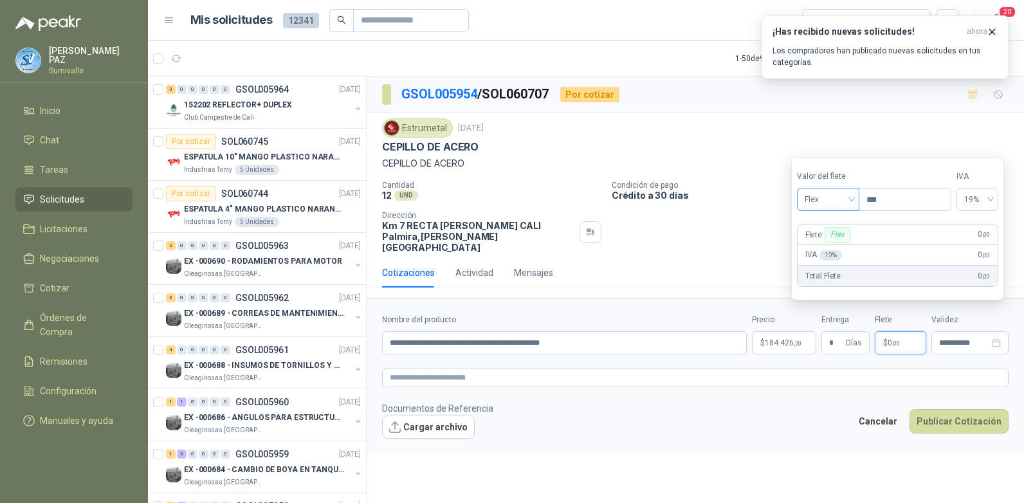
click at [830, 192] on span "Flex" at bounding box center [828, 199] width 47 height 19
click at [839, 250] on div "Incluido" at bounding box center [829, 247] width 44 height 14
click at [989, 413] on button "Publicar Cotización" at bounding box center [959, 421] width 99 height 24
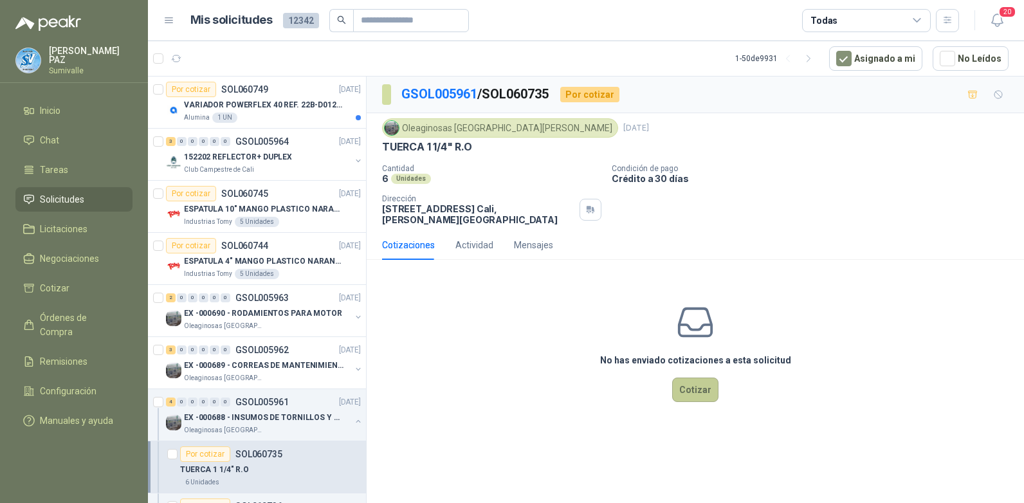
click at [702, 378] on button "Cotizar" at bounding box center [695, 390] width 46 height 24
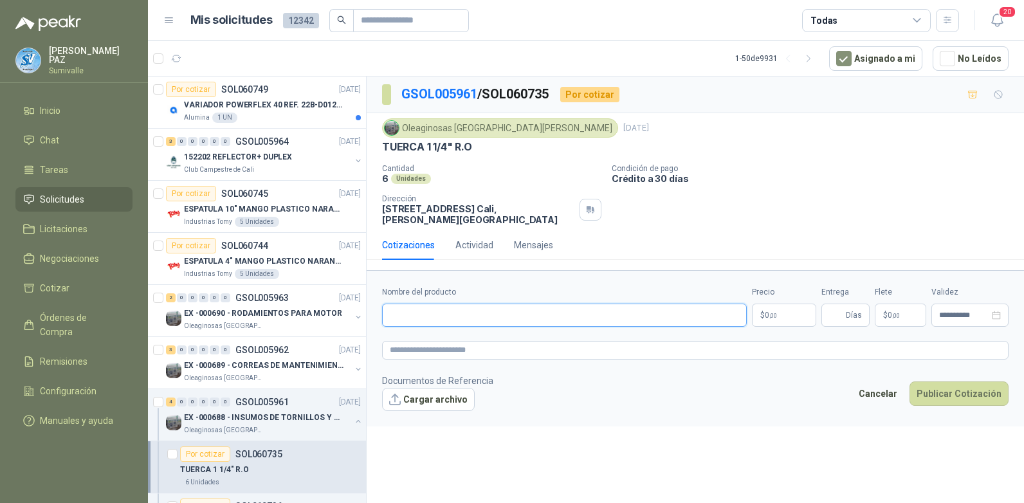
click at [461, 309] on input "Nombre del producto" at bounding box center [564, 315] width 365 height 23
paste input "**********"
type input "**********"
click at [777, 304] on p "$ 0 ,00" at bounding box center [784, 315] width 64 height 23
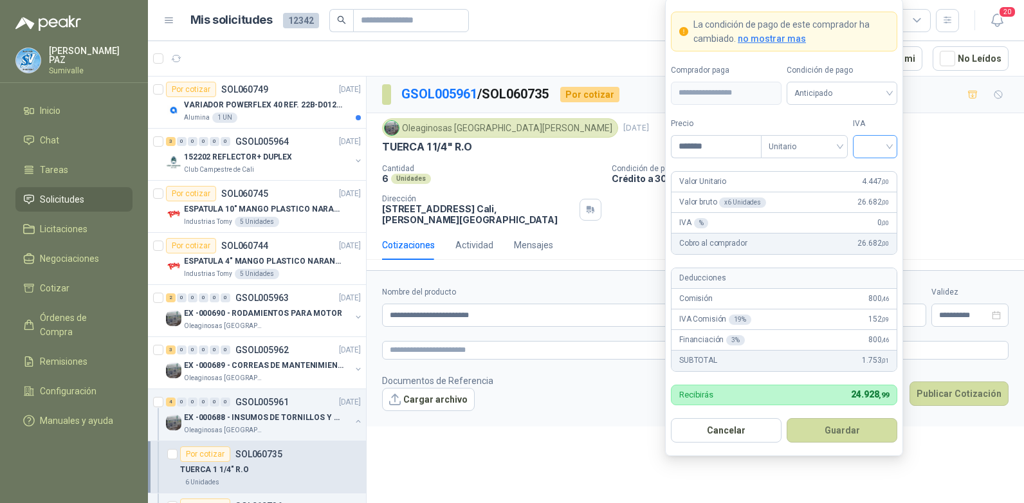
type input "*******"
click at [865, 142] on input "search" at bounding box center [875, 145] width 29 height 19
click at [877, 169] on div "19%" at bounding box center [875, 173] width 24 height 14
click at [859, 100] on span "Anticipado" at bounding box center [841, 93] width 95 height 19
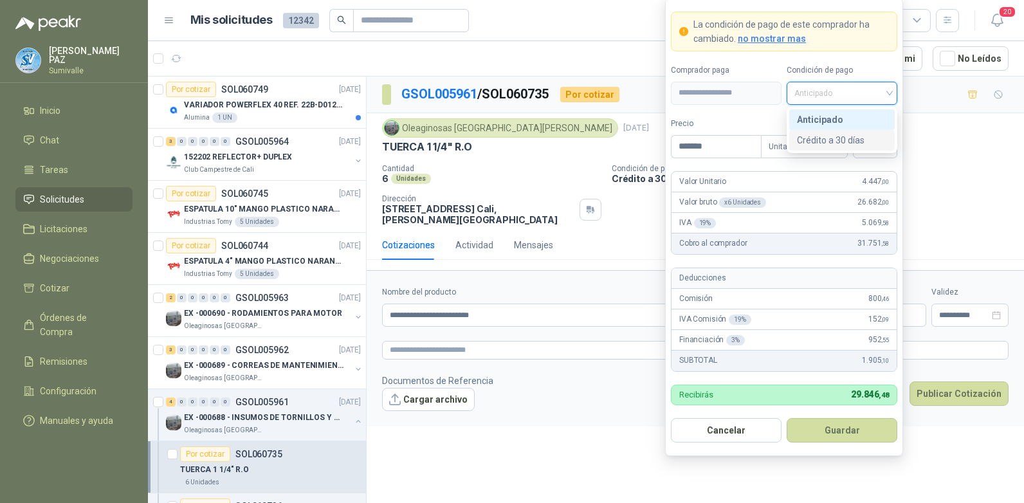
click at [843, 133] on div "Crédito a 30 días" at bounding box center [842, 140] width 90 height 14
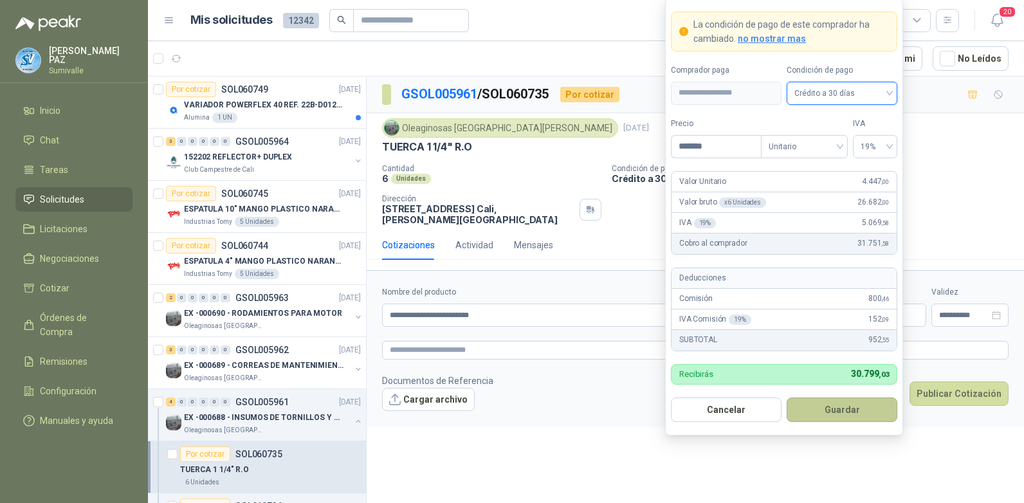
click at [836, 410] on button "Guardar" at bounding box center [842, 410] width 111 height 24
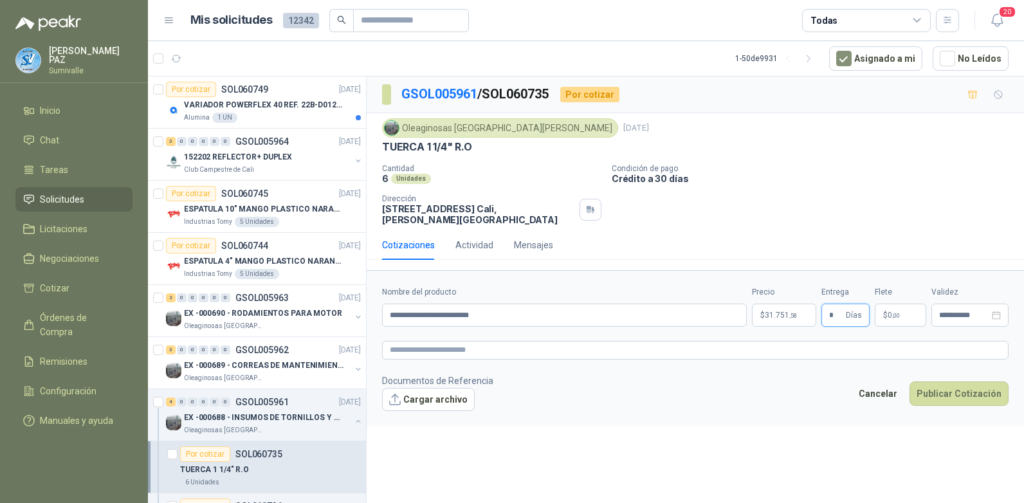
type input "*"
click at [892, 311] on span "0 ,00" at bounding box center [894, 315] width 12 height 8
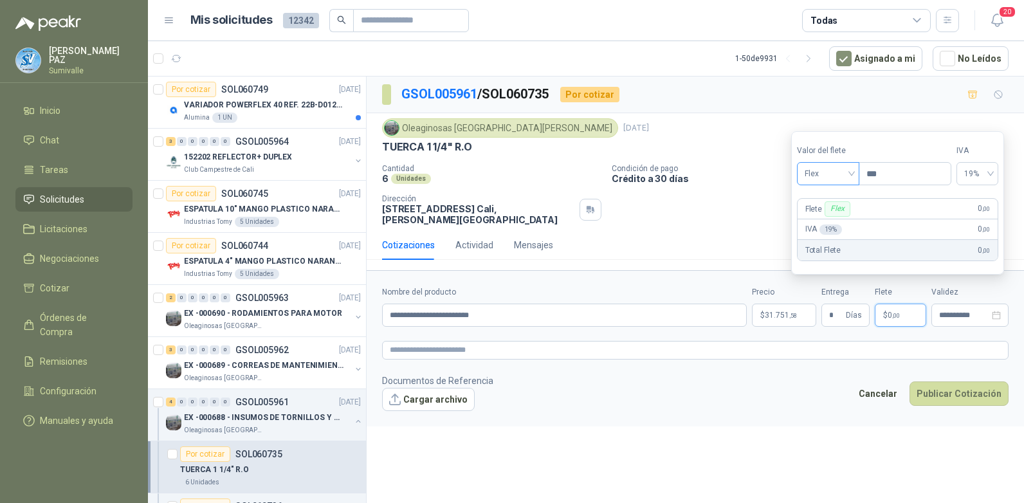
click at [828, 181] on span "Flex" at bounding box center [828, 173] width 47 height 19
click at [828, 221] on div "Incluido" at bounding box center [829, 221] width 44 height 14
click at [967, 381] on button "Publicar Cotización" at bounding box center [959, 393] width 99 height 24
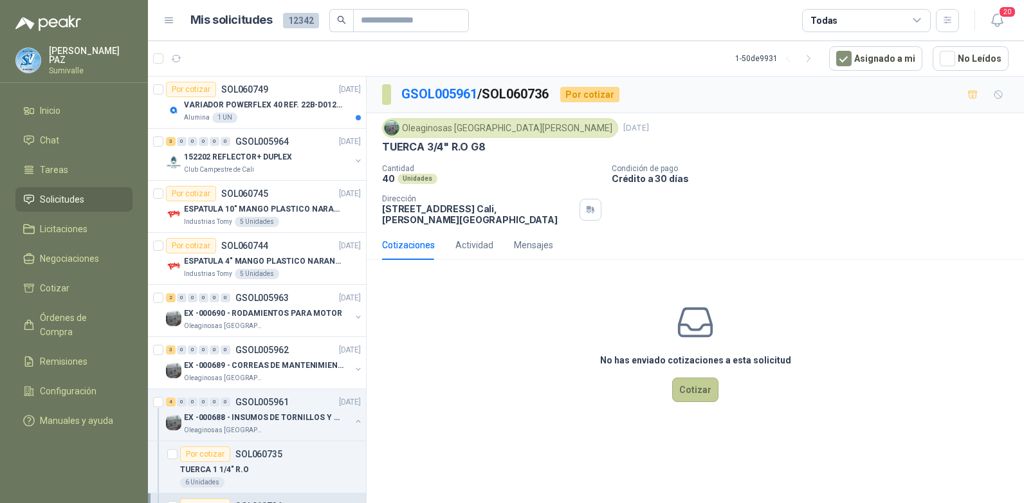
click at [699, 378] on button "Cotizar" at bounding box center [695, 390] width 46 height 24
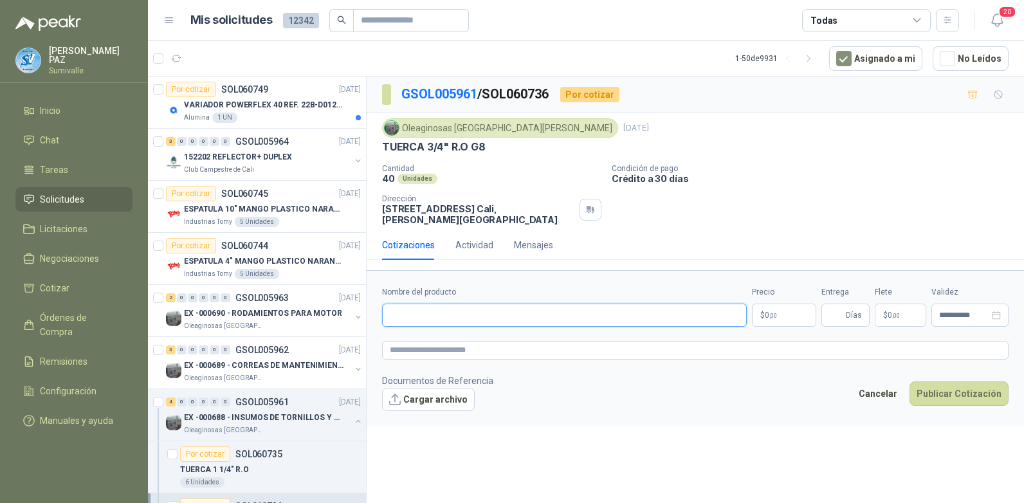
click at [440, 311] on input "Nombre del producto" at bounding box center [564, 315] width 365 height 23
paste input "**********"
type input "**********"
click at [782, 304] on p "$ 0 ,00" at bounding box center [784, 315] width 64 height 23
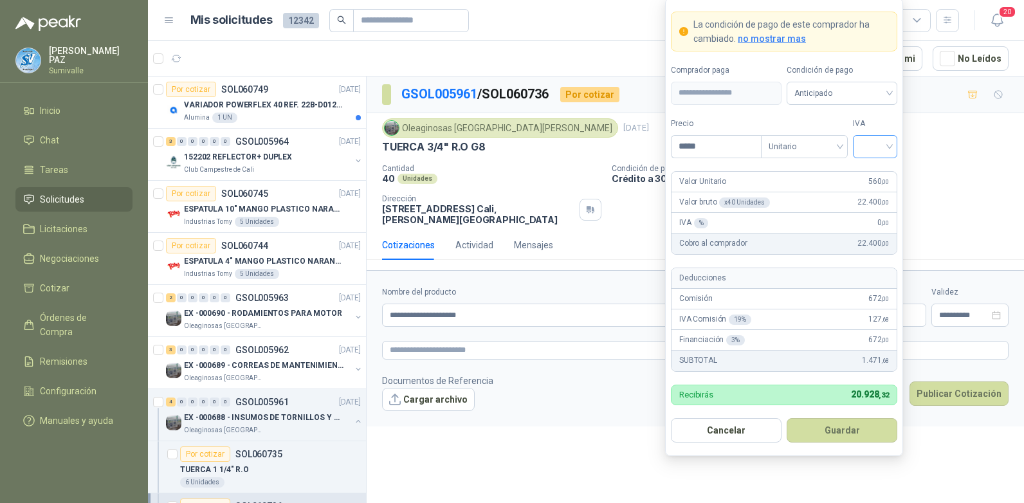
type input "*****"
click at [866, 148] on input "search" at bounding box center [875, 145] width 29 height 19
drag, startPoint x: 869, startPoint y: 171, endPoint x: 866, endPoint y: 159, distance: 12.6
click at [870, 171] on div "19%" at bounding box center [875, 173] width 24 height 14
click at [835, 91] on span "Anticipado" at bounding box center [841, 93] width 95 height 19
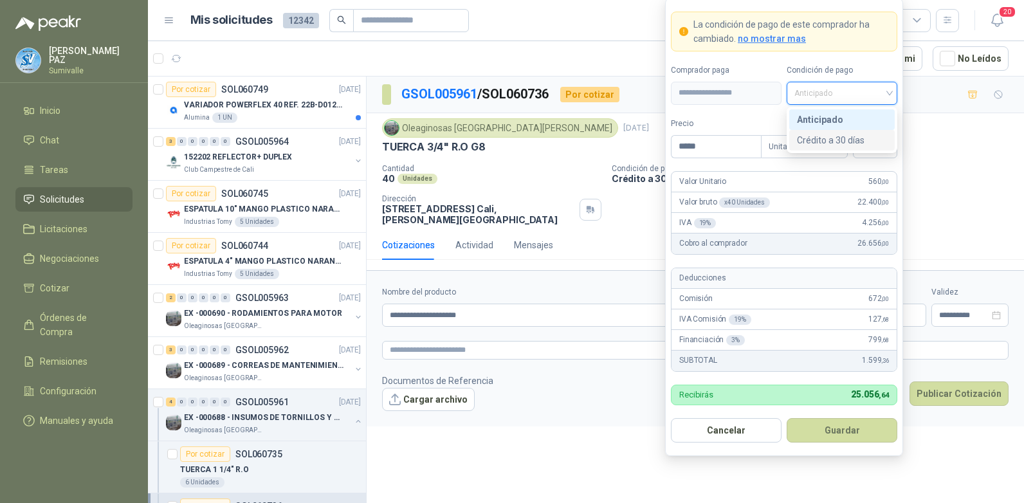
click at [837, 142] on div "Crédito a 30 días" at bounding box center [842, 140] width 90 height 14
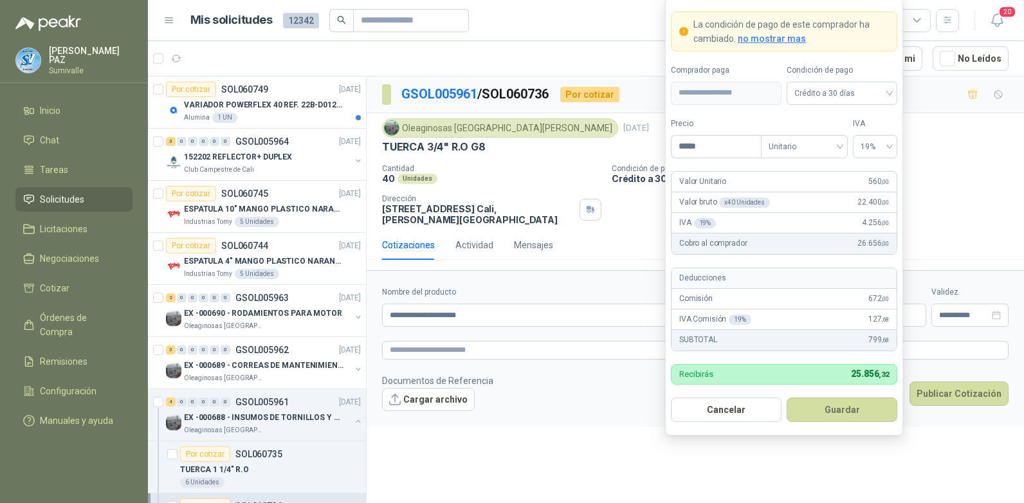
click at [842, 399] on button "Guardar" at bounding box center [842, 410] width 111 height 24
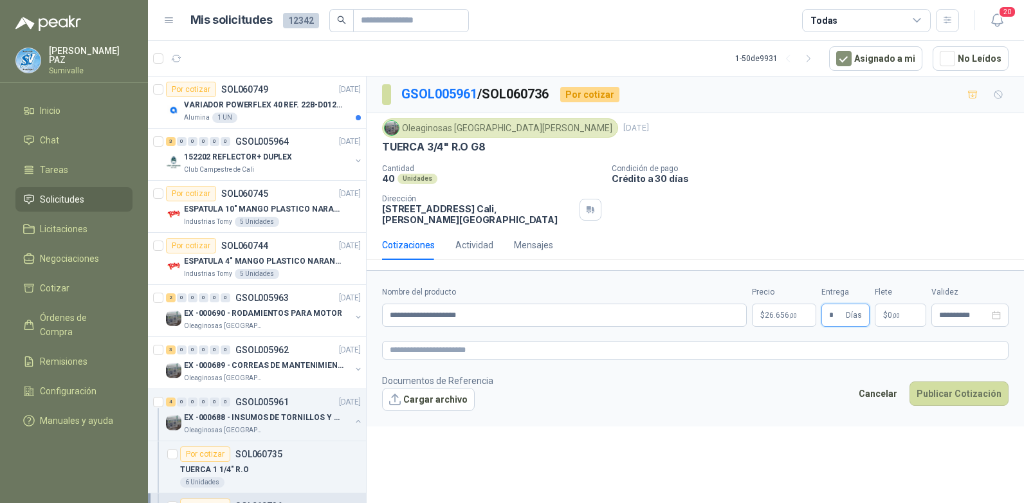
type input "*"
click at [897, 304] on p "$ 0 ,00" at bounding box center [900, 315] width 51 height 23
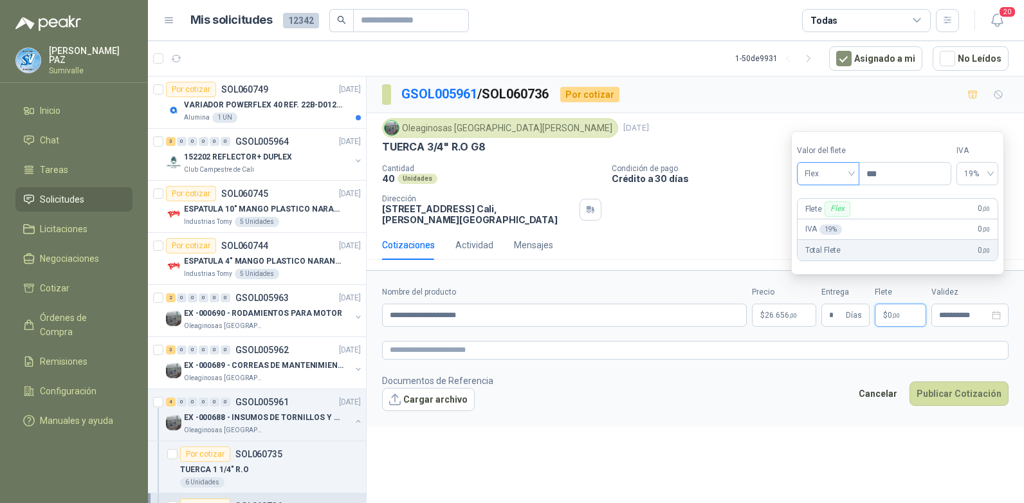
click at [818, 185] on div "Flex" at bounding box center [828, 173] width 62 height 23
click at [820, 225] on div "Incluido" at bounding box center [829, 221] width 44 height 14
click at [966, 383] on button "Publicar Cotización" at bounding box center [959, 393] width 99 height 24
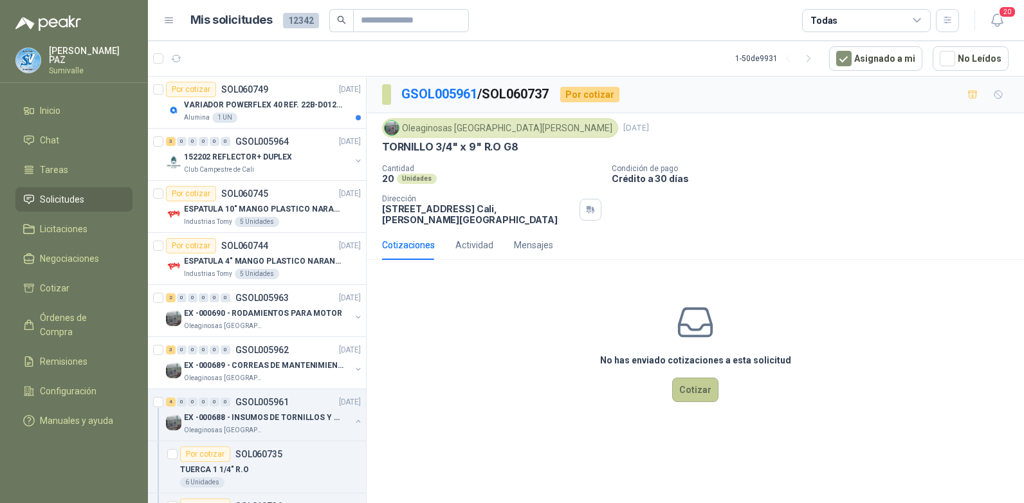
click at [688, 383] on button "Cotizar" at bounding box center [695, 390] width 46 height 24
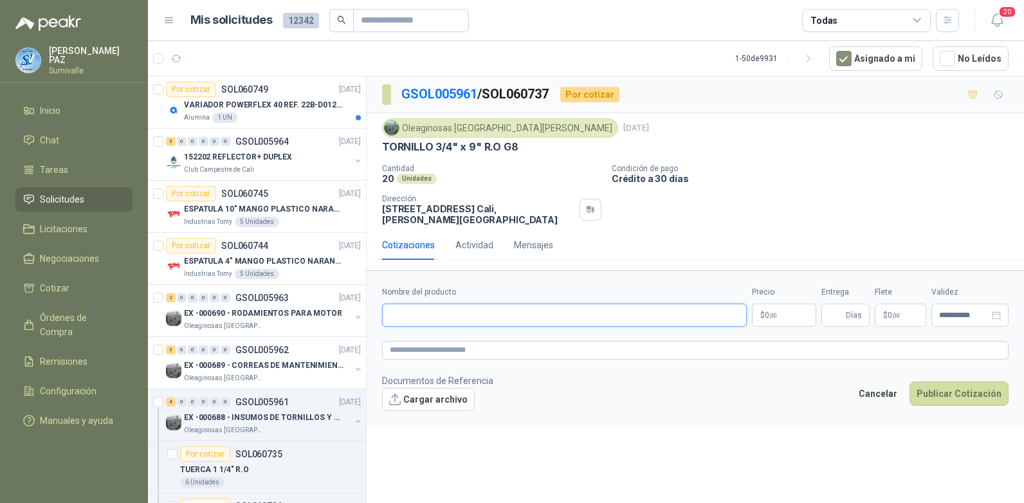
click at [441, 315] on input "Nombre del producto" at bounding box center [564, 315] width 365 height 23
paste input "**********"
type input "**********"
click at [783, 307] on body "[PERSON_NAME] Inicio Chat Tareas Solicitudes Licitaciones Negociaciones Cotizar…" at bounding box center [512, 251] width 1024 height 503
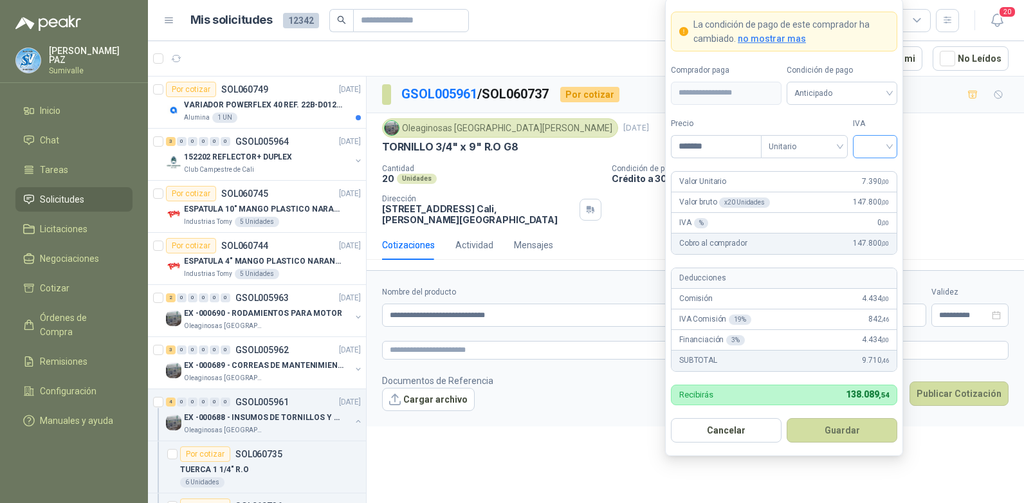
type input "*******"
click at [863, 149] on input "search" at bounding box center [875, 145] width 29 height 19
click at [867, 170] on div "19%" at bounding box center [875, 173] width 24 height 14
click at [861, 99] on span "Anticipado" at bounding box center [841, 93] width 95 height 19
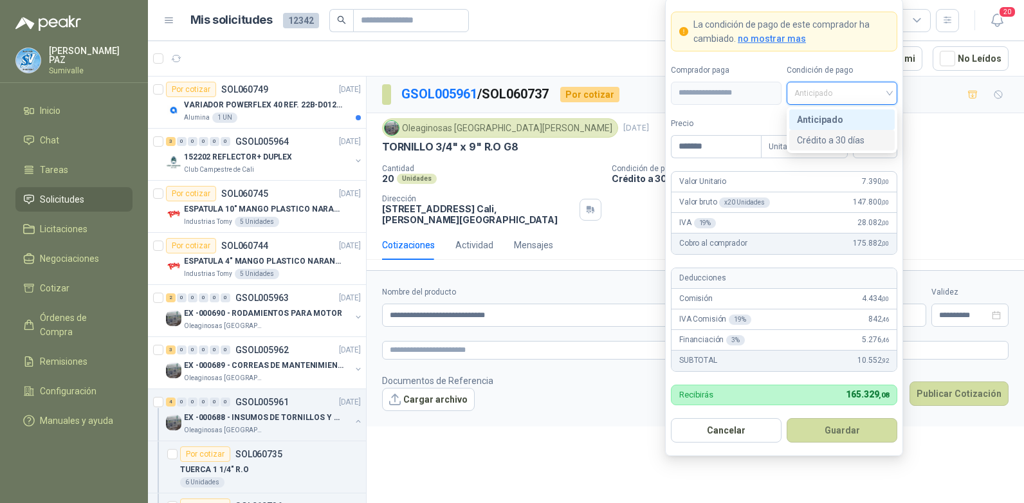
click at [844, 132] on div "Crédito a 30 días" at bounding box center [841, 140] width 105 height 21
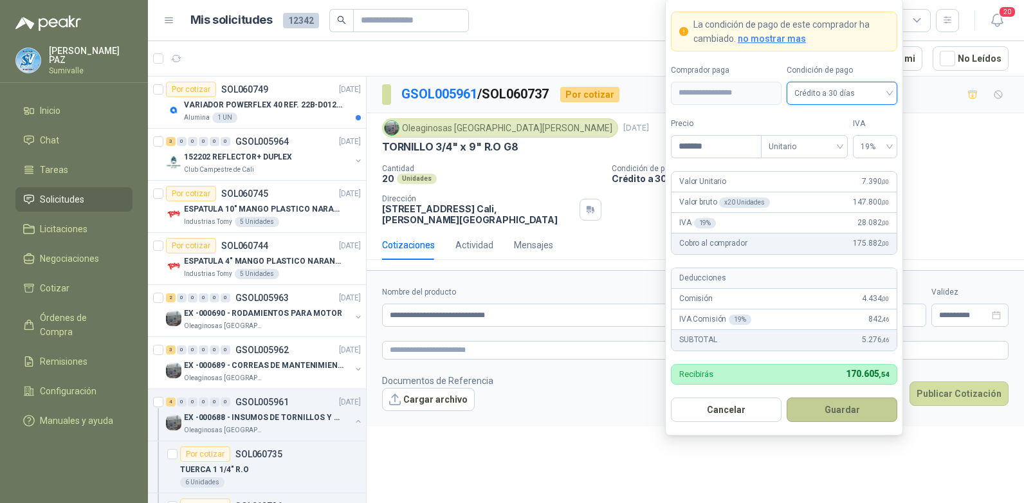
click at [847, 414] on button "Guardar" at bounding box center [842, 410] width 111 height 24
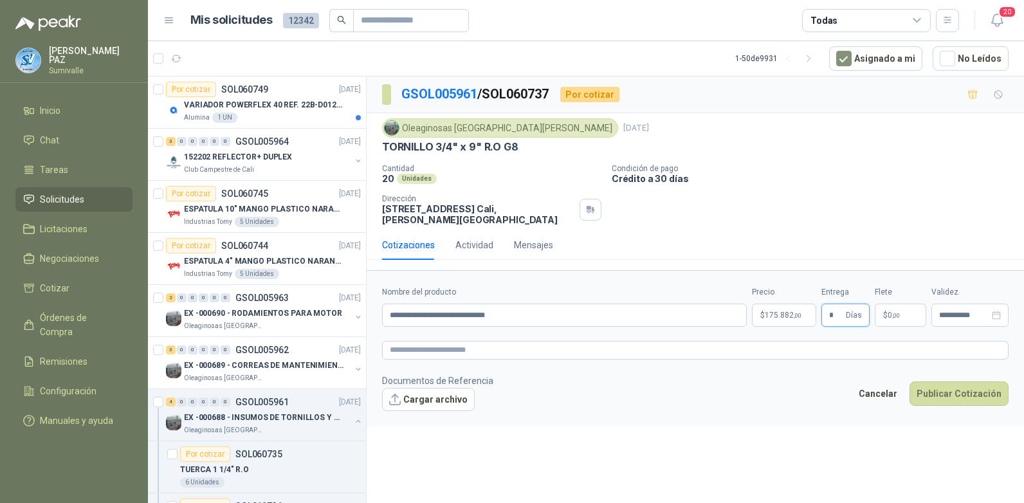
type input "*"
click at [892, 313] on p "$ 0 ,00" at bounding box center [900, 315] width 51 height 23
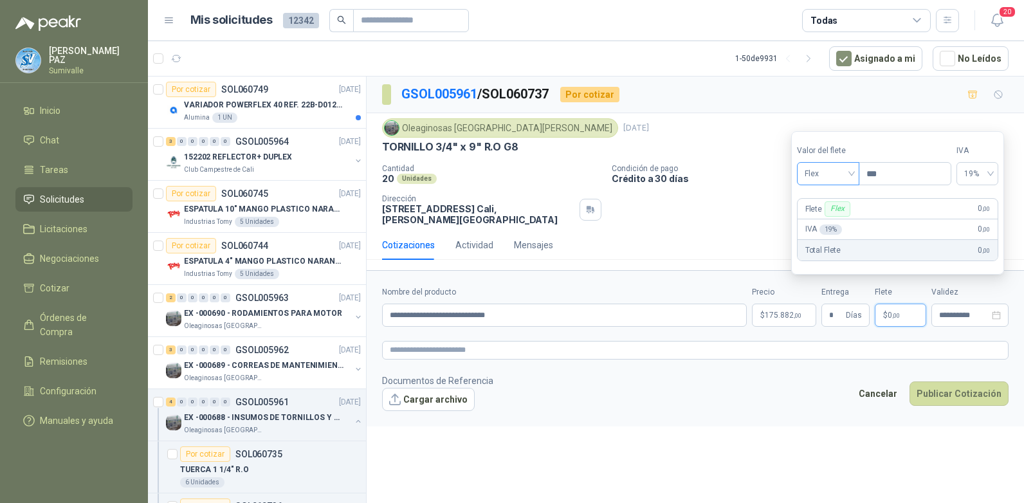
click at [827, 173] on span "Flex" at bounding box center [828, 173] width 47 height 19
click at [825, 215] on div "Incluido" at bounding box center [829, 221] width 44 height 14
click at [964, 381] on button "Publicar Cotización" at bounding box center [959, 393] width 99 height 24
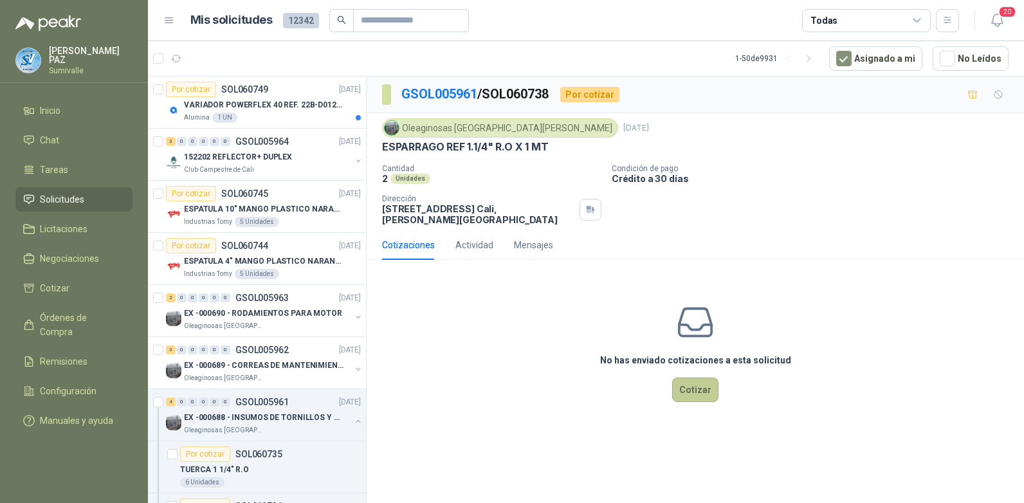
click at [694, 381] on button "Cotizar" at bounding box center [695, 390] width 46 height 24
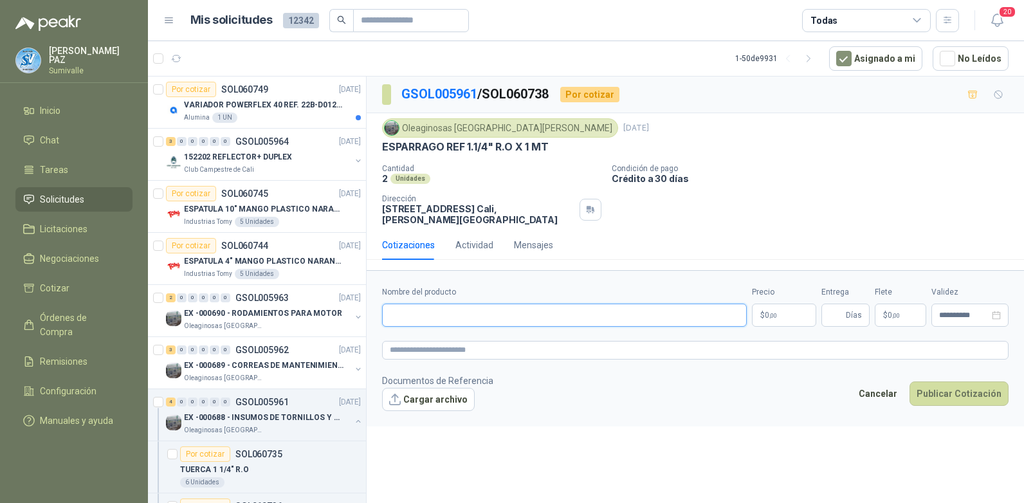
click at [483, 304] on input "Nombre del producto" at bounding box center [564, 315] width 365 height 23
click at [484, 309] on input "Nombre del producto" at bounding box center [564, 315] width 365 height 23
paste input "**********"
type input "**********"
click at [771, 304] on body "JUAN CAMILO PAZ Sumivalle Inicio Chat Tareas Solicitudes Licitaciones Negociaci…" at bounding box center [512, 251] width 1024 height 503
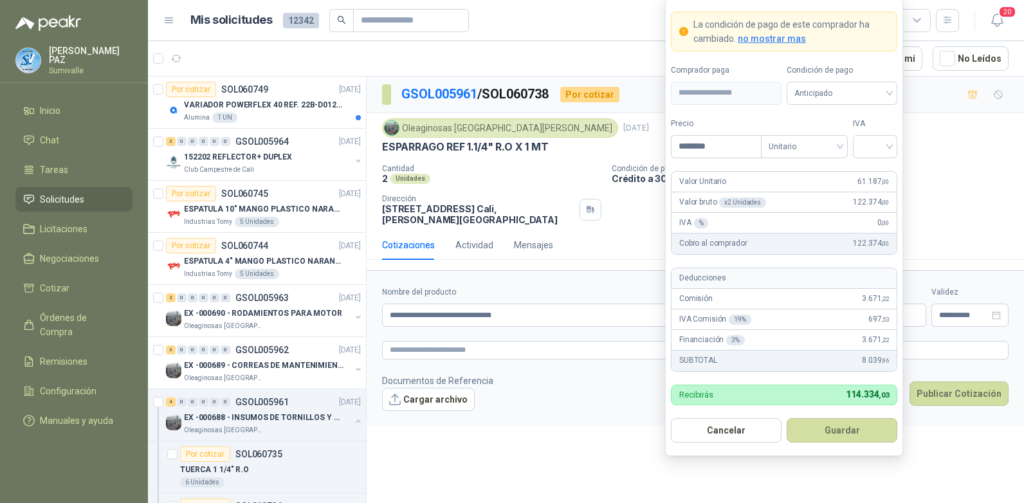
type input "********"
click at [849, 140] on div "Precio ******** Tipo Unitario IVA" at bounding box center [784, 138] width 226 height 41
click at [864, 142] on input "search" at bounding box center [875, 145] width 29 height 19
click at [864, 165] on div "19%" at bounding box center [875, 173] width 39 height 21
click at [857, 98] on span "Anticipado" at bounding box center [841, 93] width 95 height 19
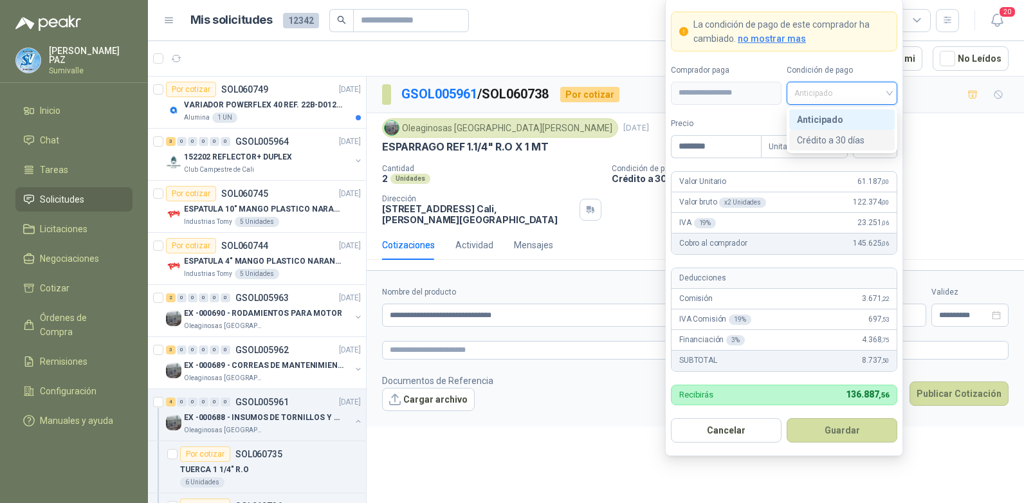
click at [841, 136] on div "Crédito a 30 días" at bounding box center [842, 140] width 90 height 14
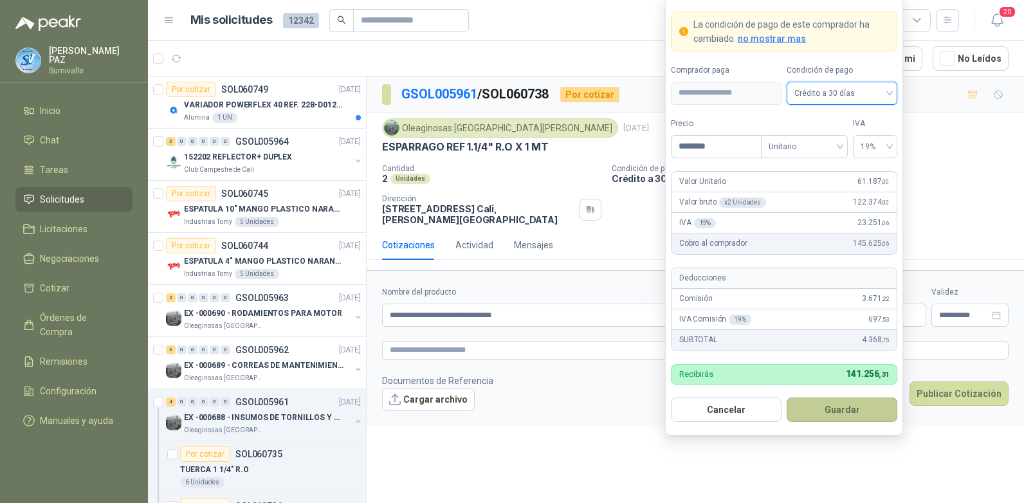
click at [823, 412] on button "Guardar" at bounding box center [842, 410] width 111 height 24
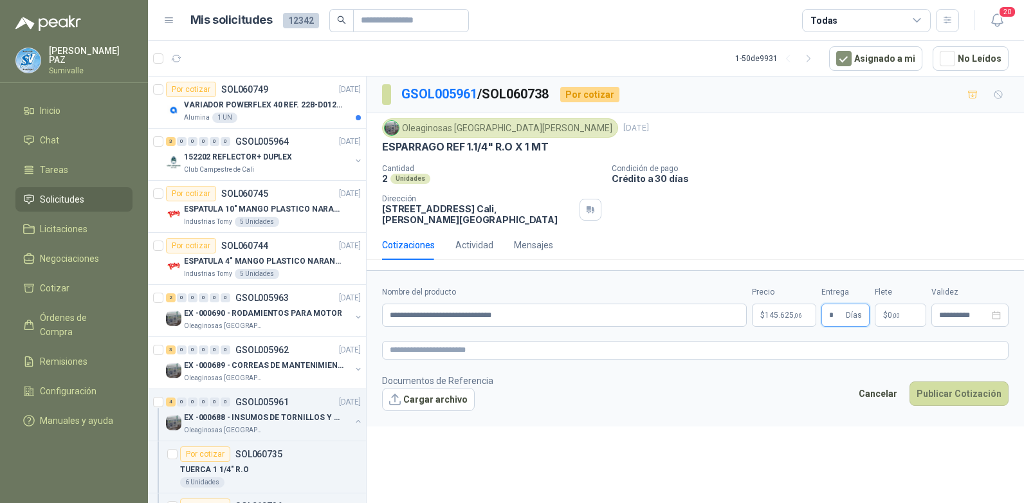
type input "*"
click at [889, 304] on p "$ 0 ,00" at bounding box center [900, 315] width 51 height 23
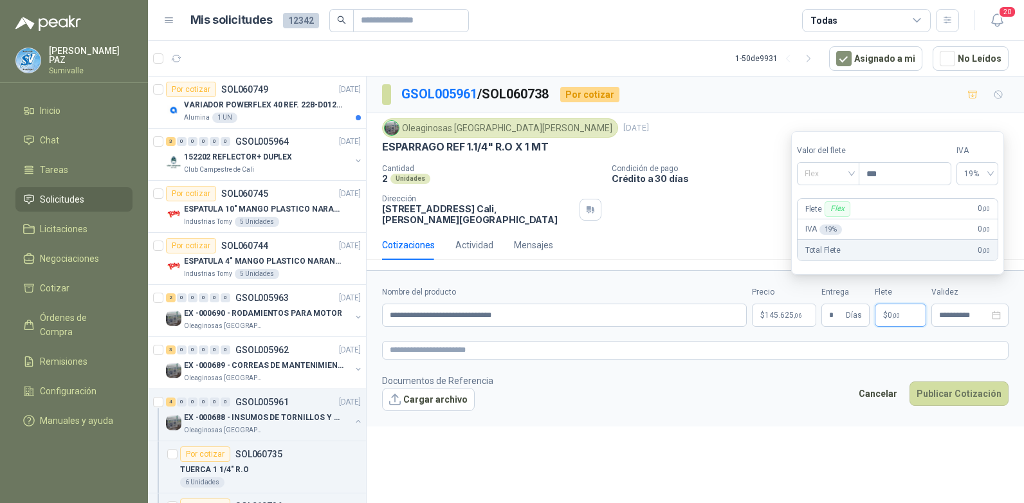
drag, startPoint x: 830, startPoint y: 176, endPoint x: 832, endPoint y: 209, distance: 33.5
click at [830, 176] on span "Flex" at bounding box center [828, 173] width 47 height 19
click at [828, 221] on div "Incluido" at bounding box center [829, 221] width 44 height 14
click at [951, 389] on button "Publicar Cotización" at bounding box center [959, 393] width 99 height 24
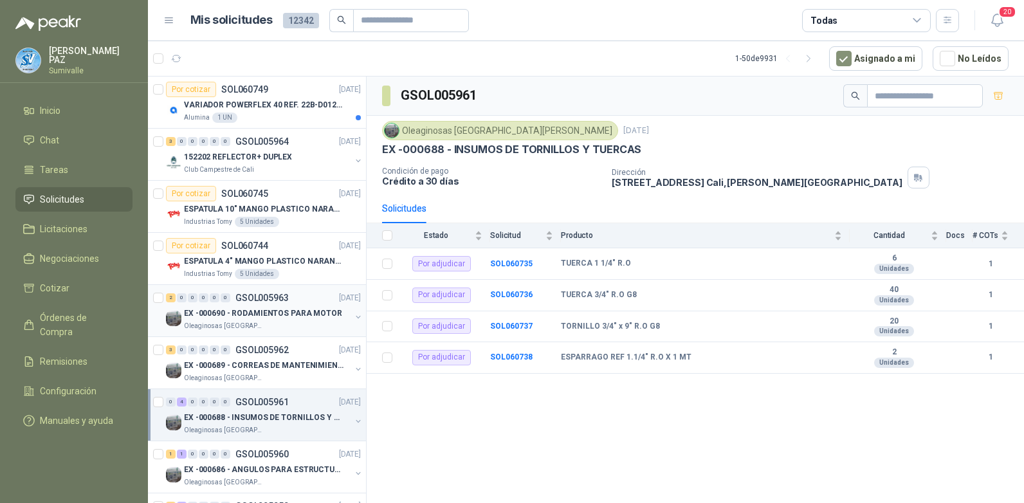
click at [246, 310] on p "EX -000690 - RODAMIENTOS PARA MOTOR" at bounding box center [263, 313] width 158 height 12
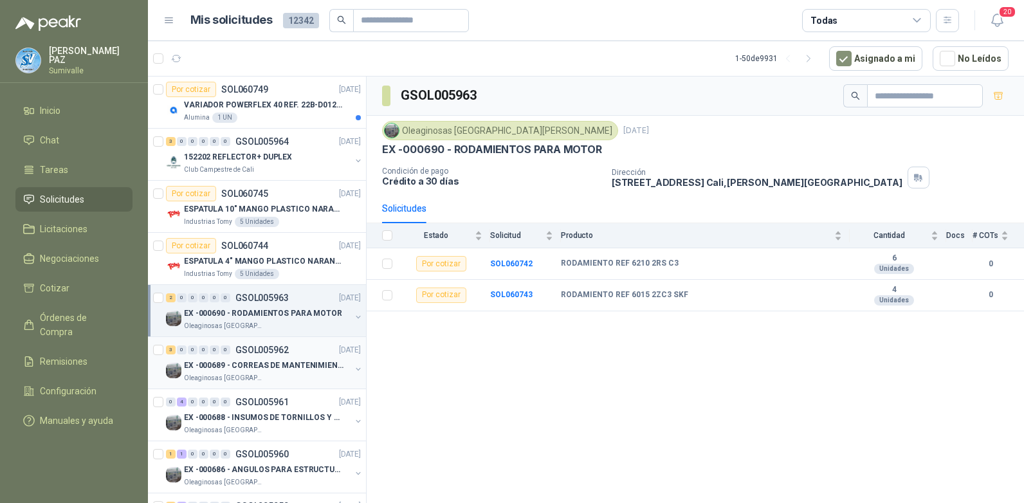
click at [269, 361] on p "EX -000689 - CORREAS DE MANTENIMIENTO" at bounding box center [264, 366] width 160 height 12
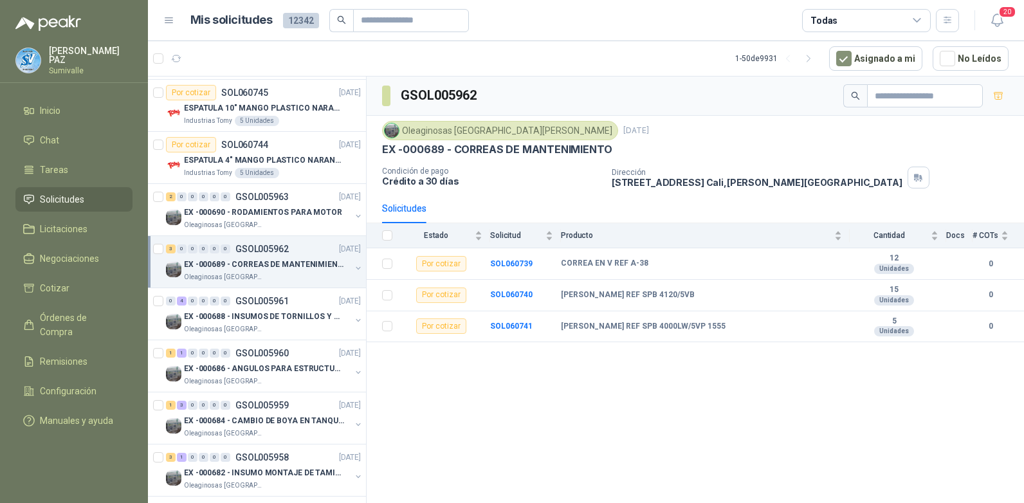
scroll to position [129, 0]
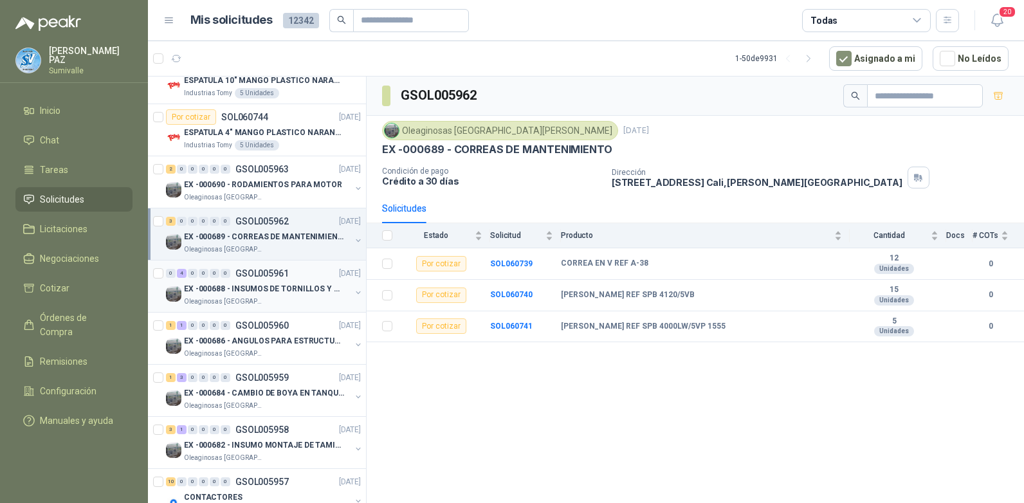
click at [287, 286] on p "EX -000688 - INSUMOS DE TORNILLOS Y TUERCAS" at bounding box center [264, 289] width 160 height 12
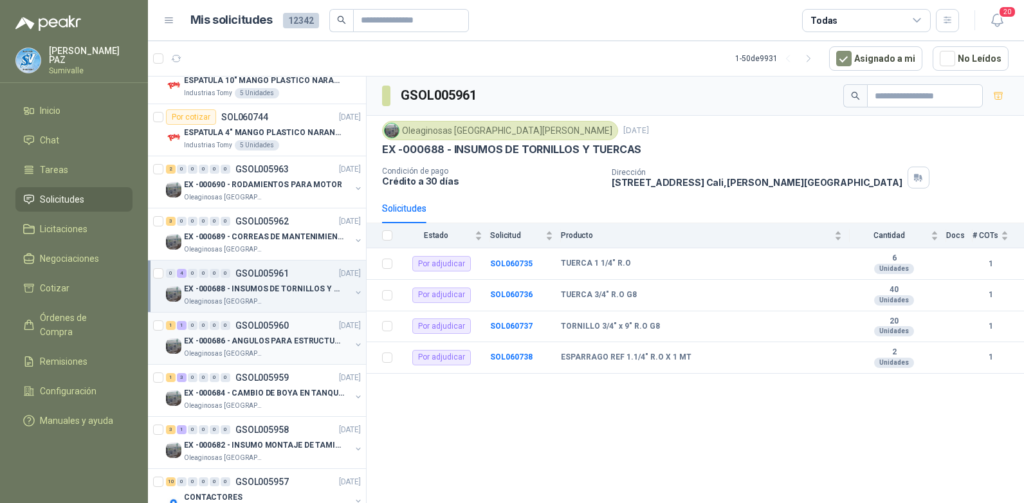
click at [290, 334] on div "EX -000686 - ANGULOS PARA ESTRUCTURAS DE FOSA DE L" at bounding box center [267, 340] width 167 height 15
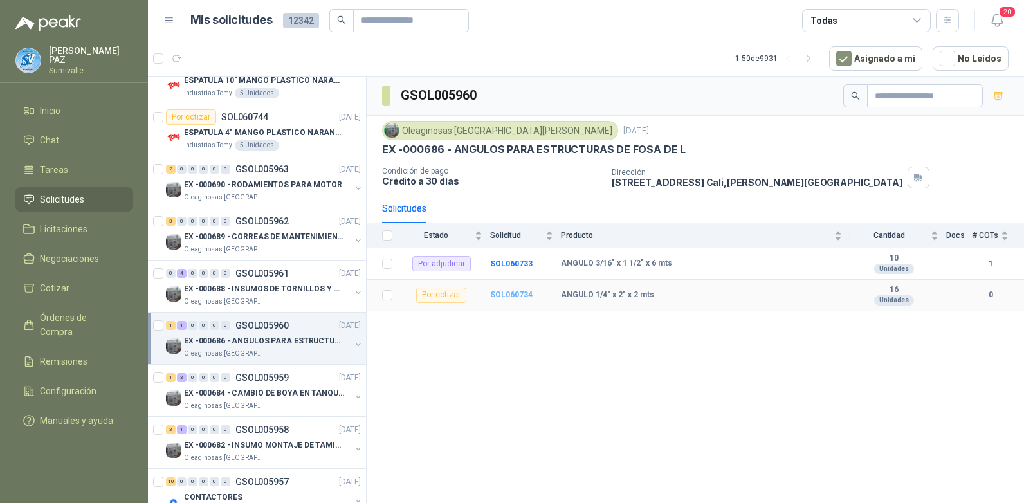
click at [525, 292] on b "SOL060734" at bounding box center [511, 294] width 42 height 9
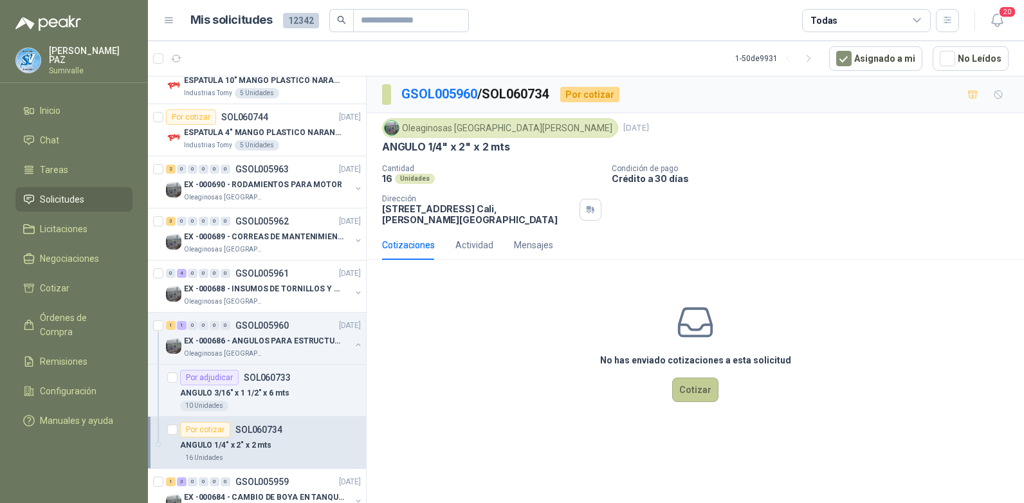
click at [702, 382] on button "Cotizar" at bounding box center [695, 390] width 46 height 24
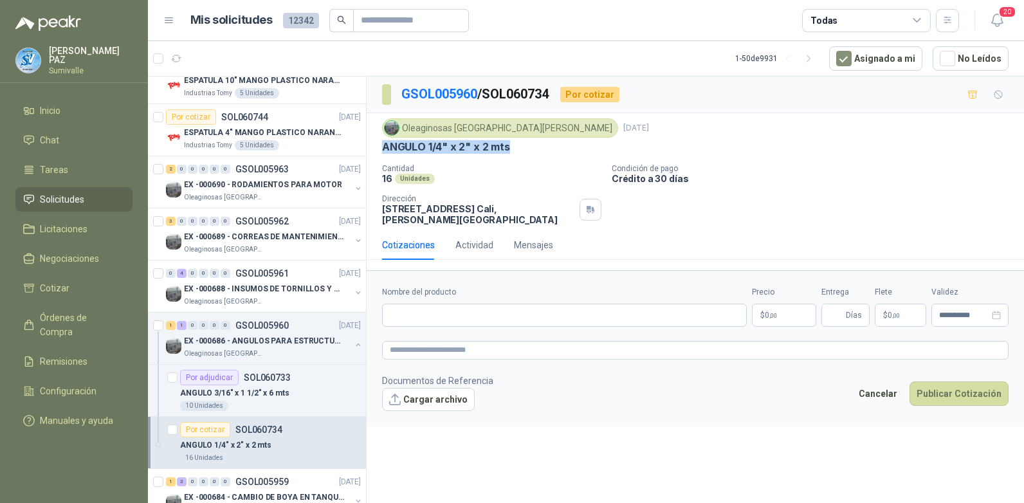
drag, startPoint x: 376, startPoint y: 146, endPoint x: 511, endPoint y: 147, distance: 134.4
click at [511, 147] on div "Oleaginosas San Fernando 14 oct, 2025 ANGULO 1/4" x 2" x 2 mts Cantidad 16 Unid…" at bounding box center [695, 171] width 657 height 117
copy p "ANGULO 1/4" x 2" x 2 mts"
click at [463, 304] on input "Nombre del producto" at bounding box center [564, 315] width 365 height 23
paste input "**********"
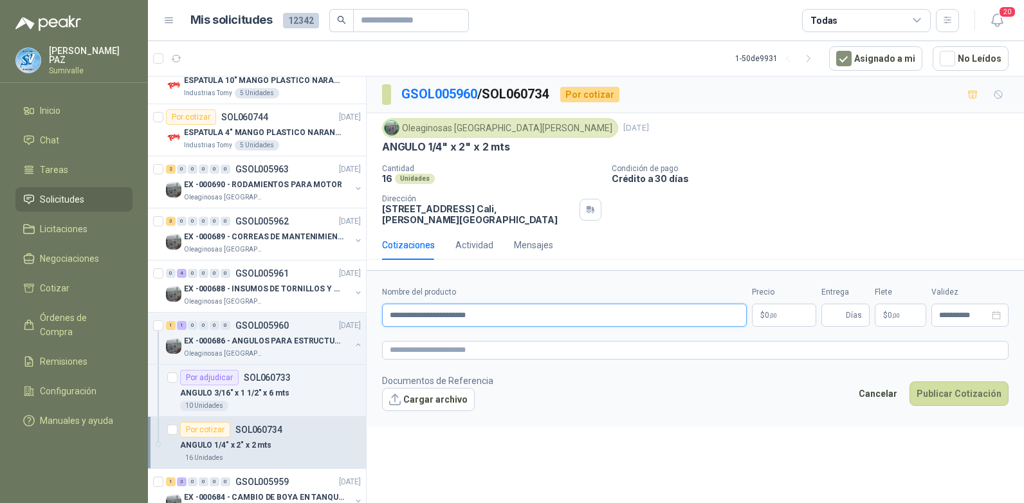
type input "**********"
click at [764, 307] on body "JUAN CAMILO PAZ Sumivalle Inicio Chat Tareas Solicitudes Licitaciones Negociaci…" at bounding box center [512, 251] width 1024 height 503
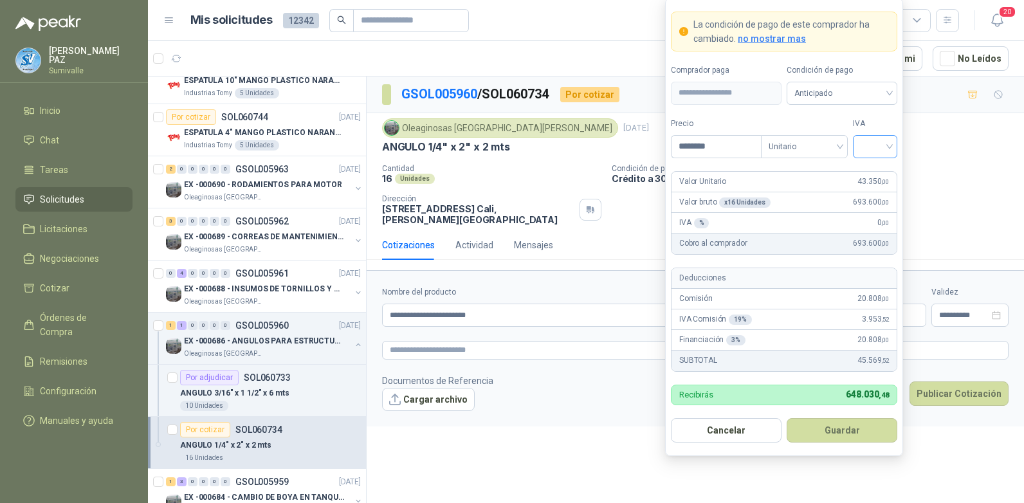
type input "********"
click at [863, 142] on input "search" at bounding box center [875, 145] width 29 height 19
click at [874, 169] on div "19%" at bounding box center [875, 173] width 24 height 14
click at [830, 96] on span "Anticipado" at bounding box center [841, 93] width 95 height 19
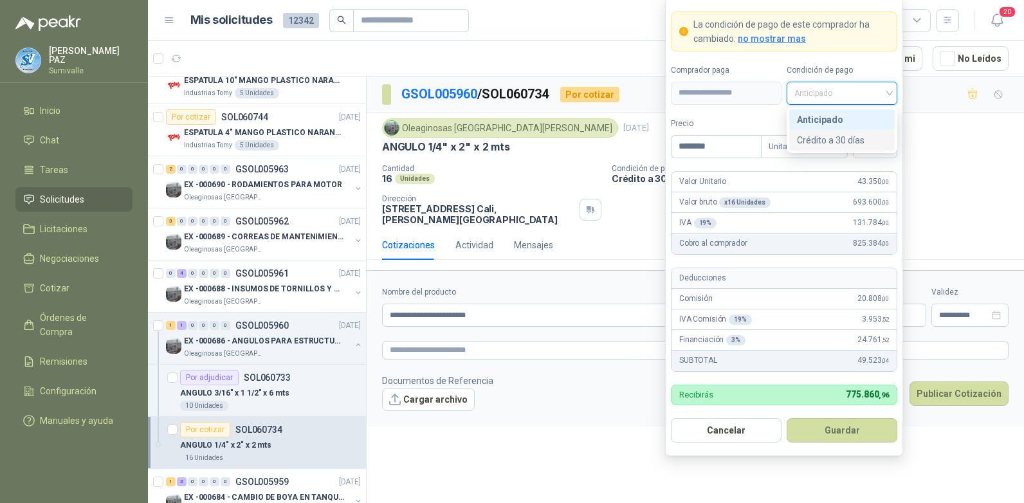
click at [830, 143] on div "Crédito a 30 días" at bounding box center [842, 140] width 90 height 14
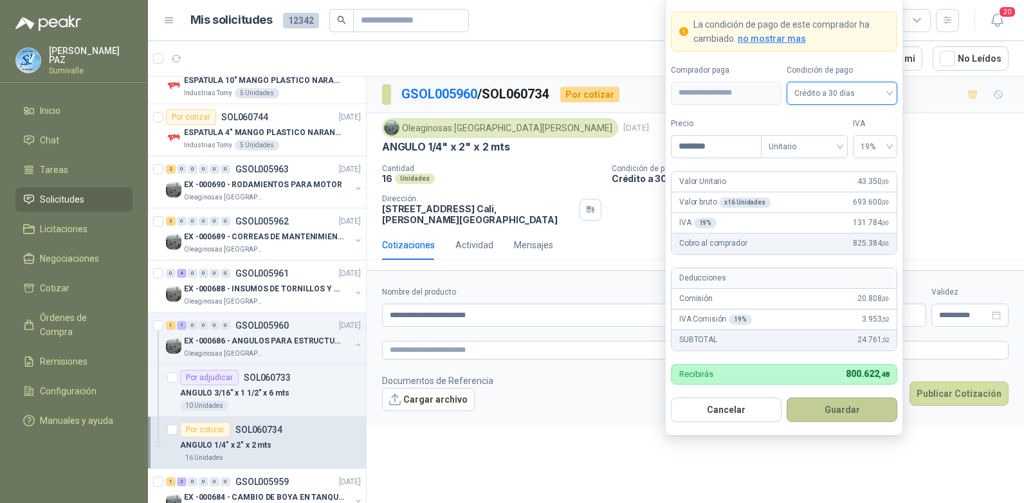
click at [840, 417] on button "Guardar" at bounding box center [842, 410] width 111 height 24
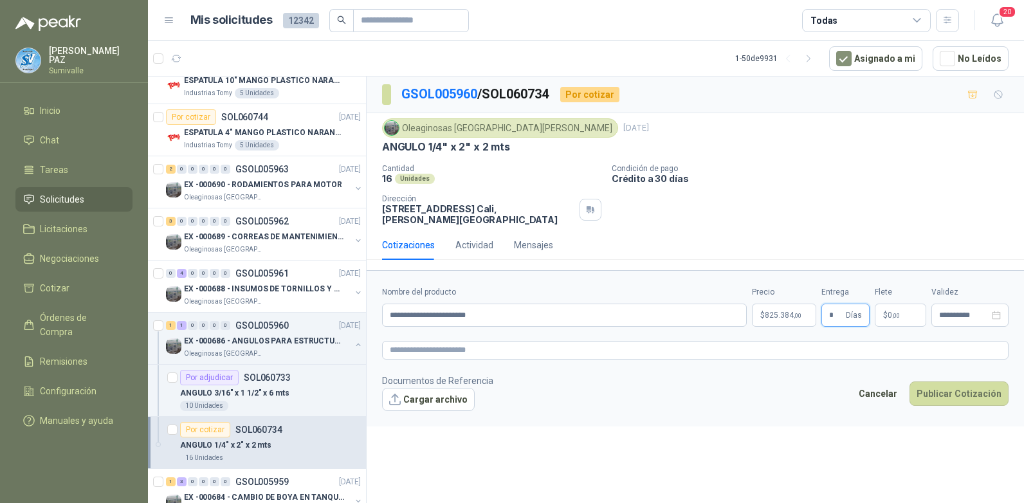
type input "*"
click at [892, 304] on p "$ 0 ,00" at bounding box center [900, 315] width 51 height 23
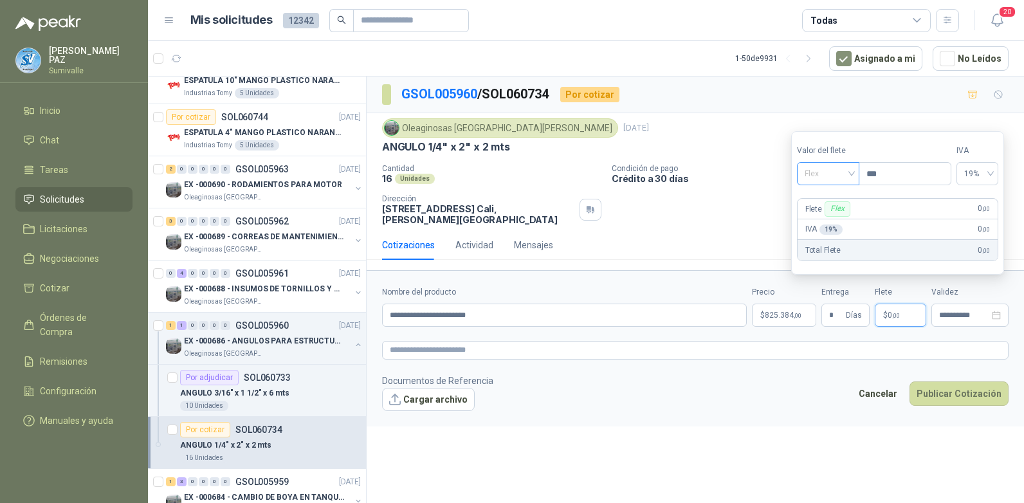
click at [834, 183] on span "Flex" at bounding box center [828, 173] width 47 height 19
click at [831, 221] on div "Incluido" at bounding box center [829, 221] width 44 height 14
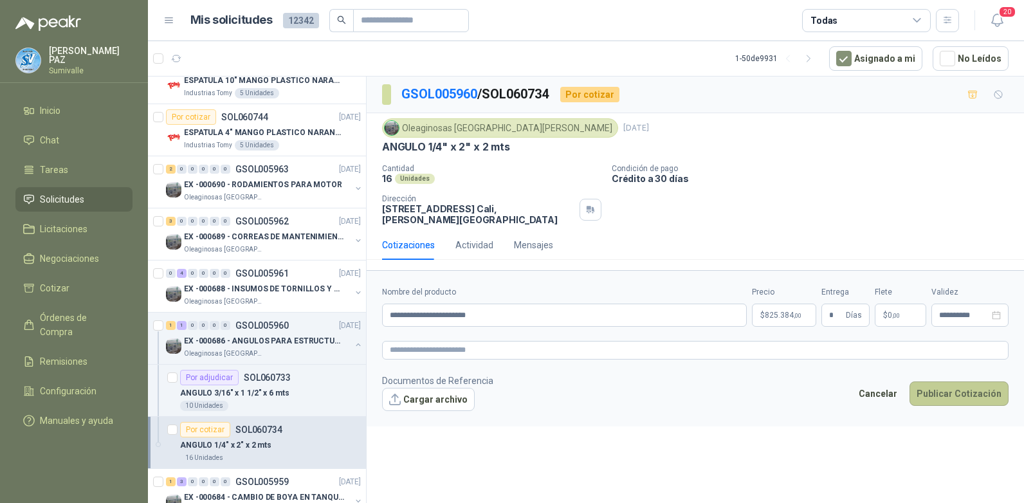
click at [957, 390] on button "Publicar Cotización" at bounding box center [959, 393] width 99 height 24
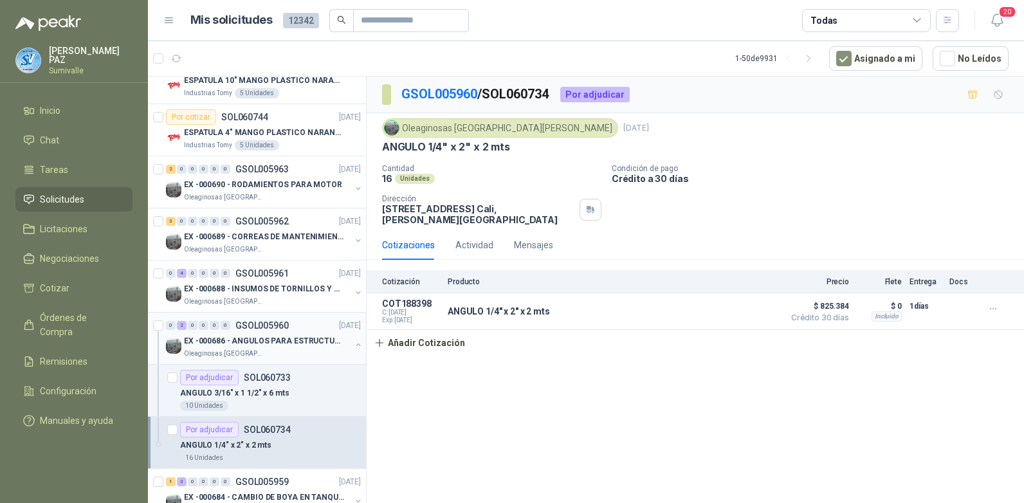
click at [270, 336] on p "EX -000686 - ANGULOS PARA ESTRUCTURAS DE FOSA DE L" at bounding box center [264, 341] width 160 height 12
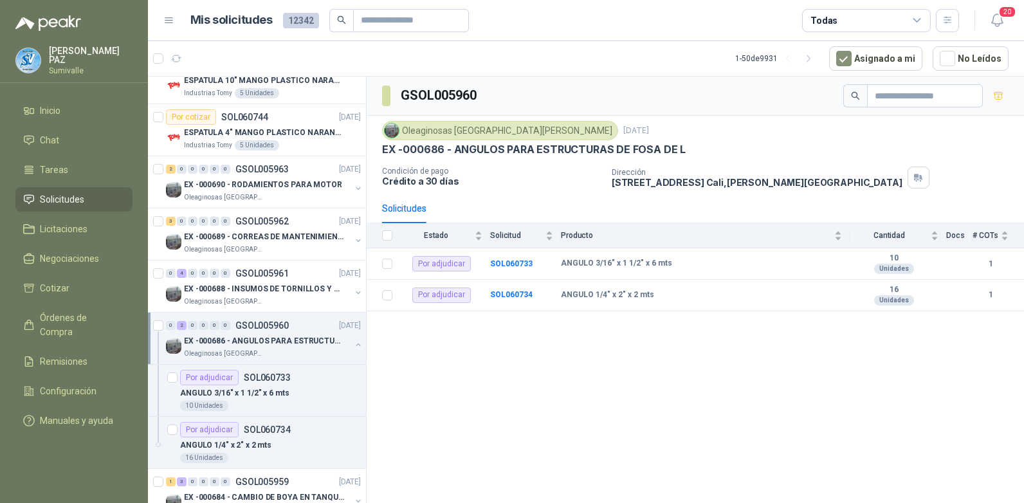
click at [353, 343] on button "button" at bounding box center [358, 345] width 10 height 10
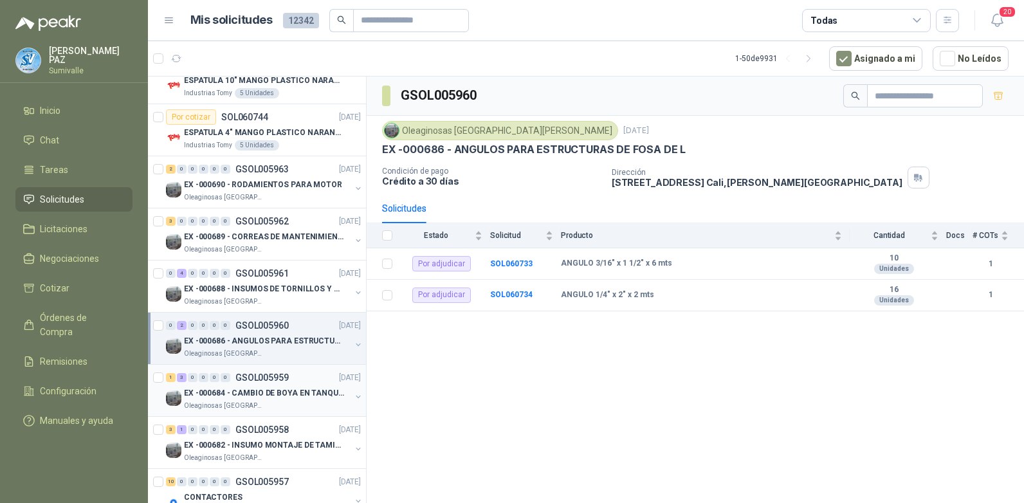
click at [266, 385] on div "1 3 0 0 0 0 GSOL005959 14/10/25" at bounding box center [264, 377] width 197 height 15
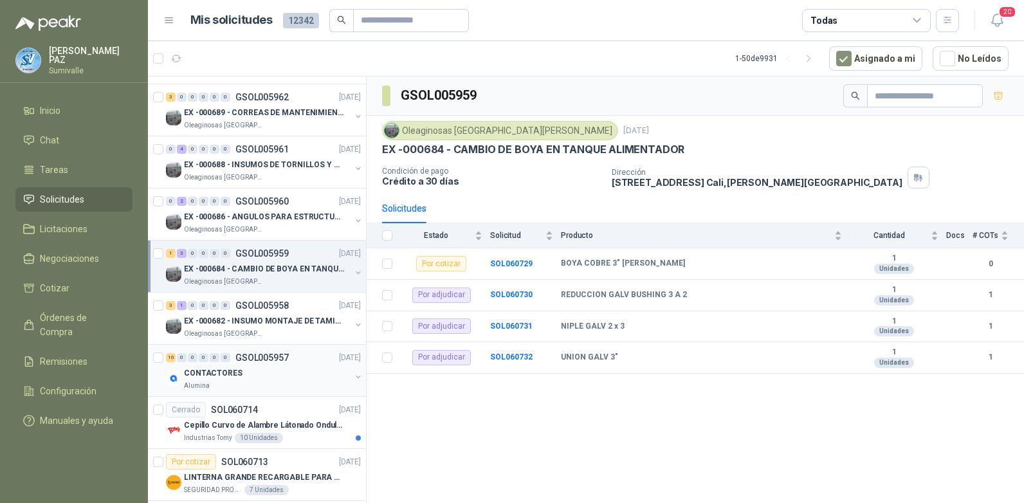
scroll to position [257, 0]
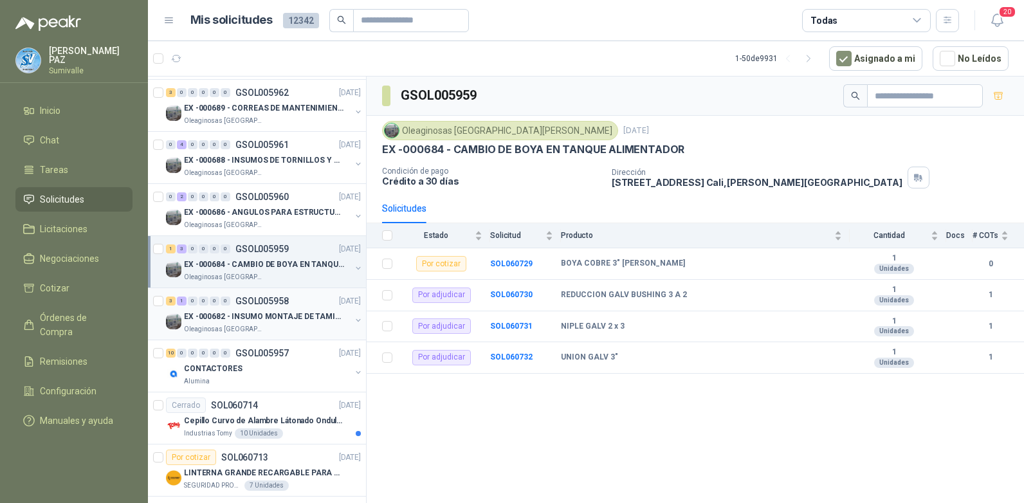
click at [259, 323] on div "EX -000682 - INSUMO MONTAJE DE TAMIZ DE LICOR DE P" at bounding box center [267, 316] width 167 height 15
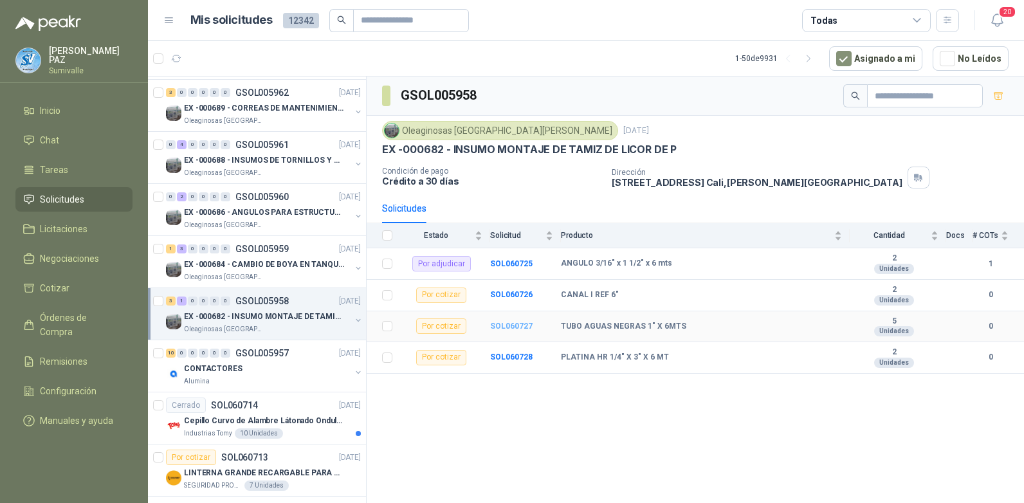
click at [505, 323] on b "SOL060727" at bounding box center [511, 326] width 42 height 9
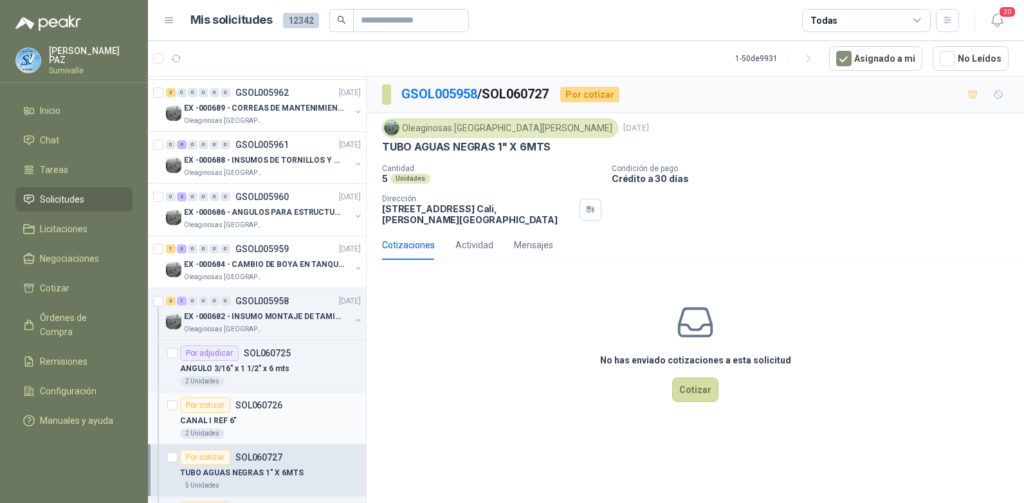
click at [239, 420] on div "CANAL I REF 6"" at bounding box center [270, 420] width 181 height 15
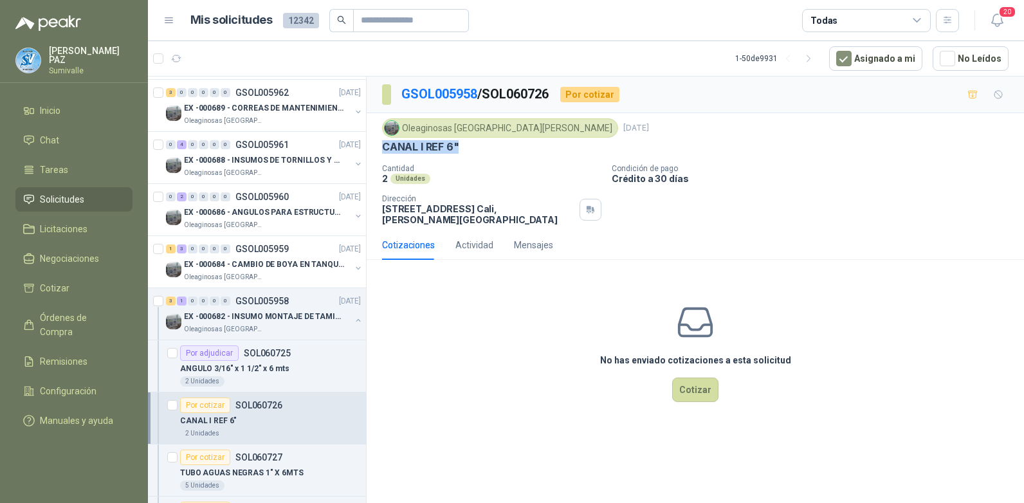
drag, startPoint x: 384, startPoint y: 147, endPoint x: 463, endPoint y: 146, distance: 79.1
click at [463, 146] on div "Oleaginosas San Fernando 14 oct, 2025 CANAL I REF 6" Cantidad 2 Unidades Condic…" at bounding box center [695, 171] width 657 height 117
copy p "CANAL I REF 6""
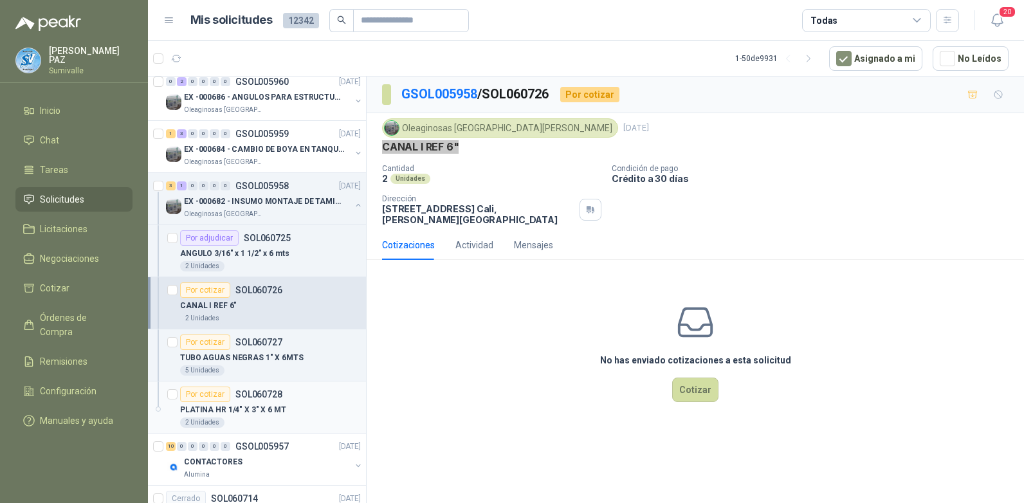
scroll to position [386, 0]
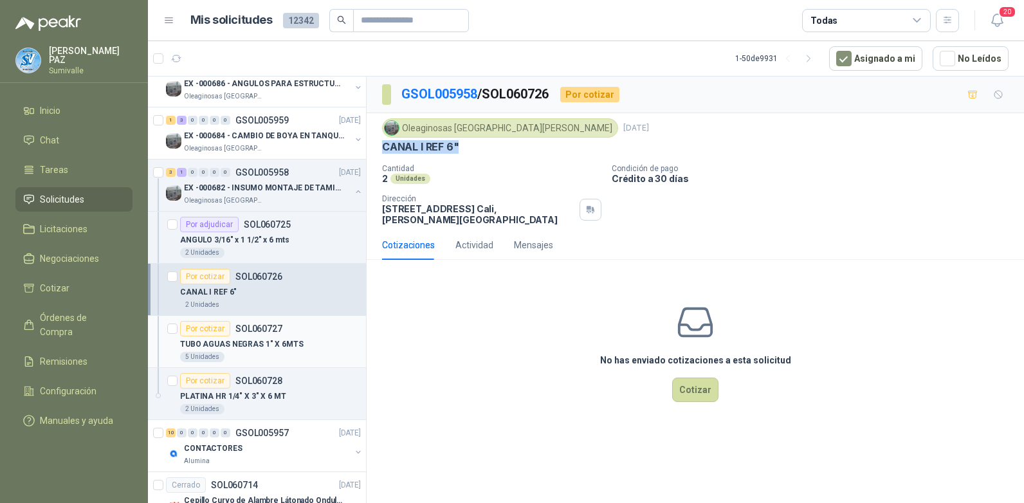
click at [259, 340] on p "TUBO AGUAS NEGRAS 1" X 6MTS" at bounding box center [242, 344] width 124 height 12
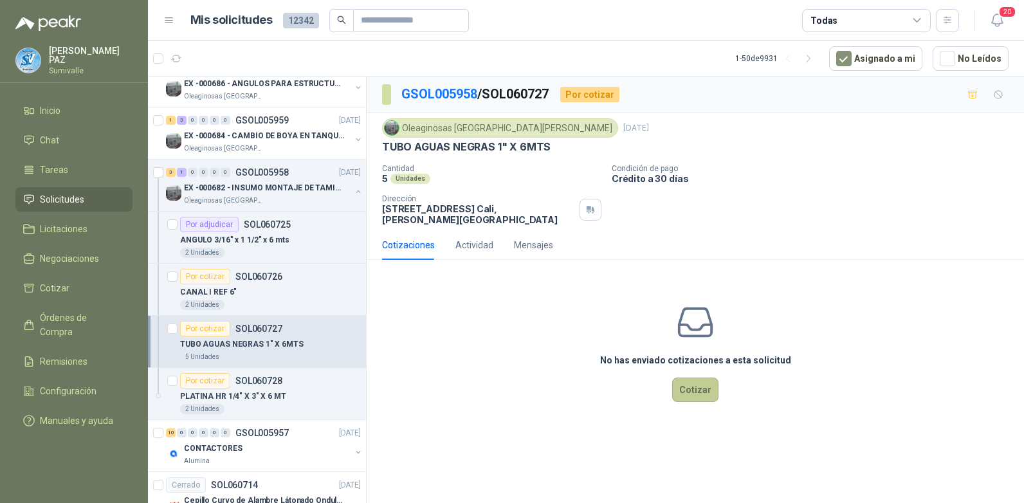
click at [692, 378] on button "Cotizar" at bounding box center [695, 390] width 46 height 24
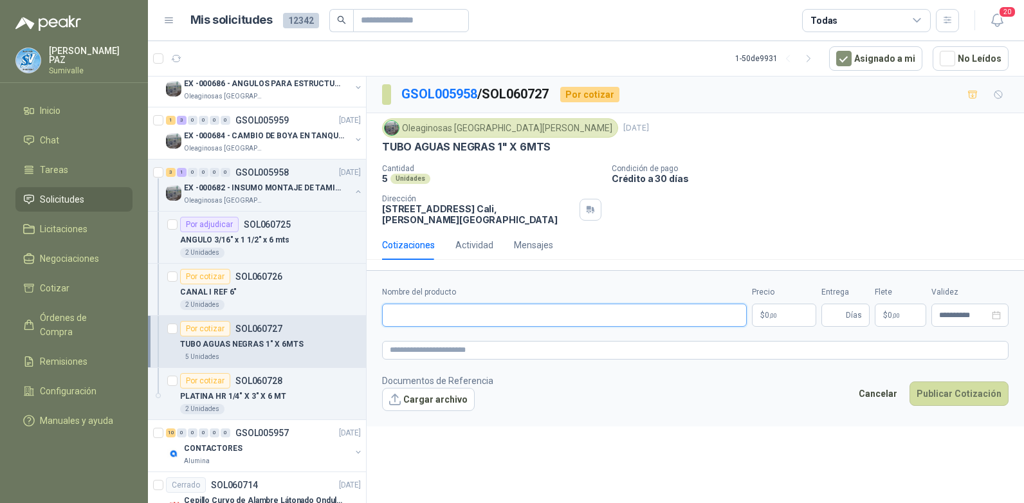
click at [462, 312] on input "Nombre del producto" at bounding box center [564, 315] width 365 height 23
paste input "**********"
type input "**********"
click at [771, 304] on p "$ 0 ,00" at bounding box center [784, 315] width 64 height 23
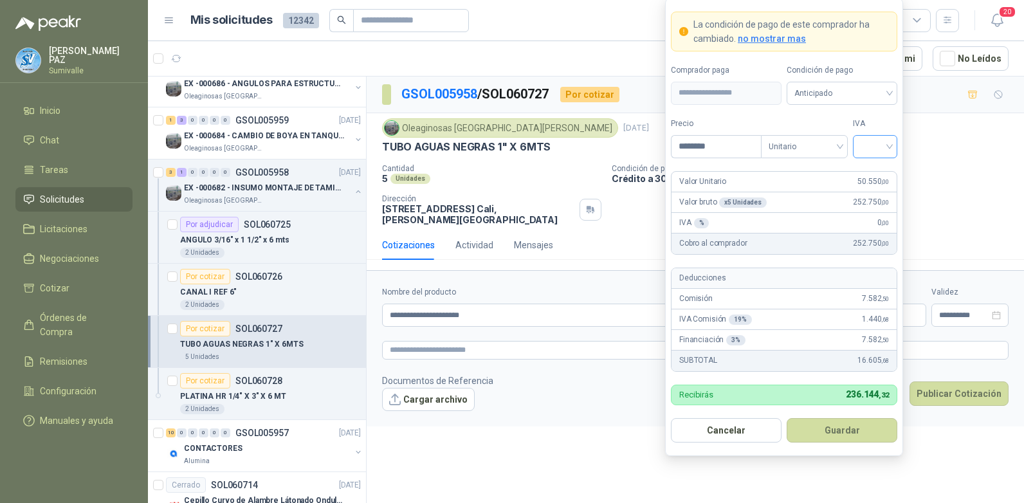
type input "********"
click at [874, 138] on input "search" at bounding box center [875, 145] width 29 height 19
click at [883, 168] on div "19%" at bounding box center [875, 173] width 24 height 14
click at [846, 100] on span "Anticipado" at bounding box center [841, 93] width 95 height 19
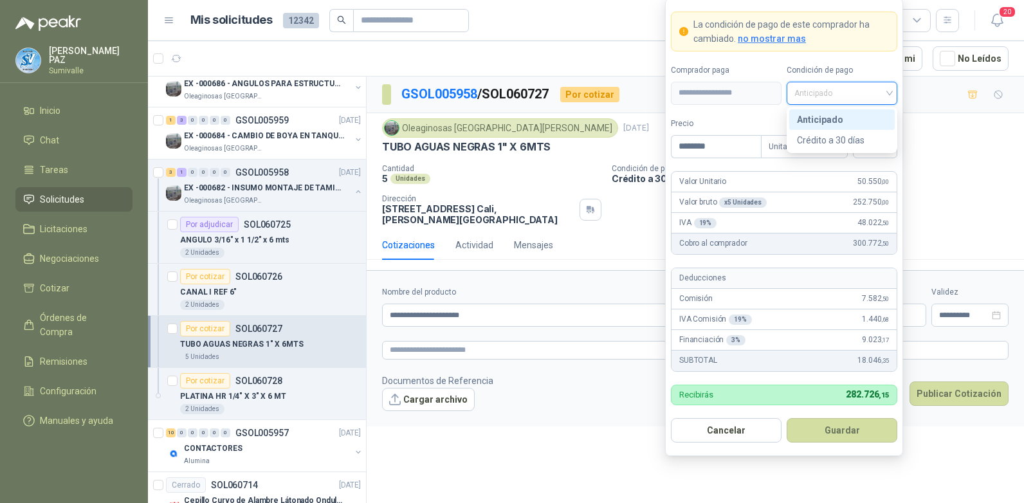
click at [837, 131] on div "Crédito a 30 días" at bounding box center [841, 140] width 105 height 21
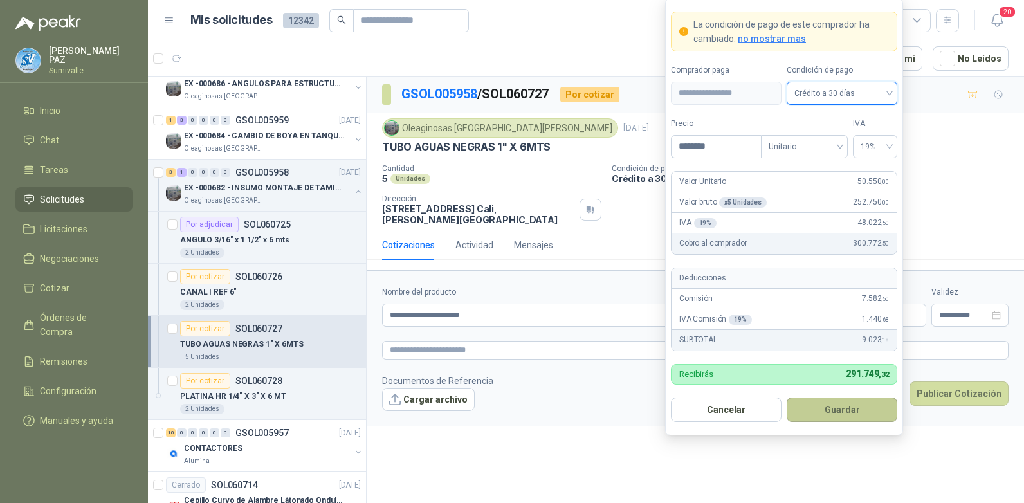
click at [830, 405] on button "Guardar" at bounding box center [842, 410] width 111 height 24
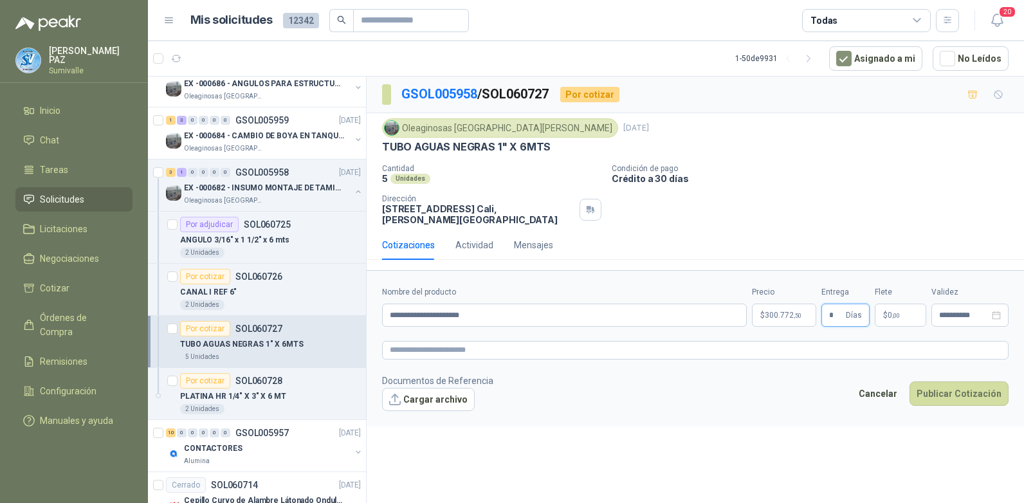
type input "*"
click at [893, 304] on p "$ 0 ,00" at bounding box center [900, 315] width 51 height 23
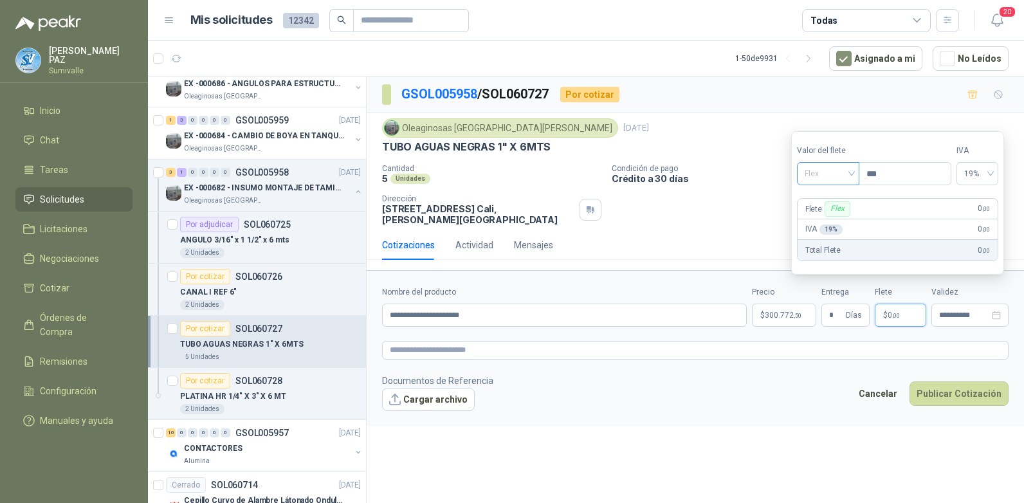
click at [810, 167] on span "Flex" at bounding box center [828, 173] width 47 height 19
click at [823, 220] on div "Incluido" at bounding box center [829, 221] width 44 height 14
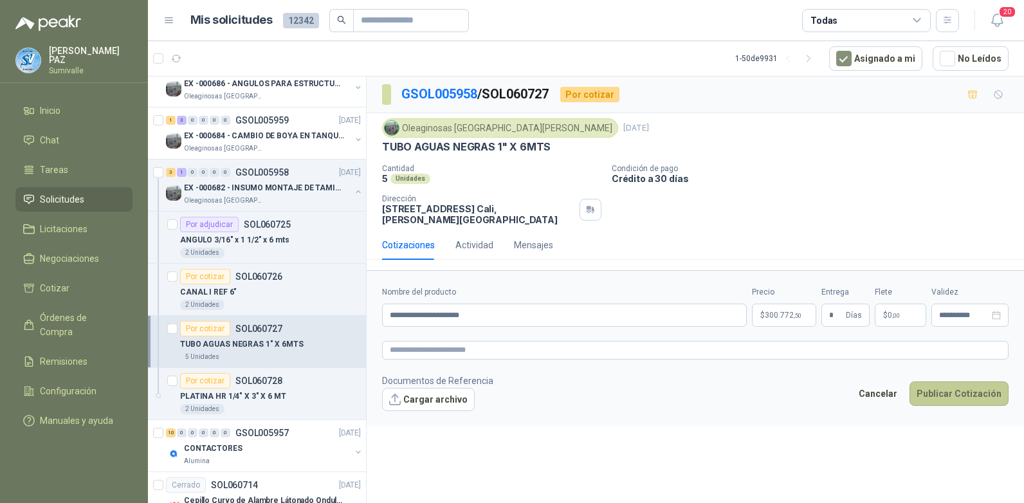
click at [967, 389] on button "Publicar Cotización" at bounding box center [959, 393] width 99 height 24
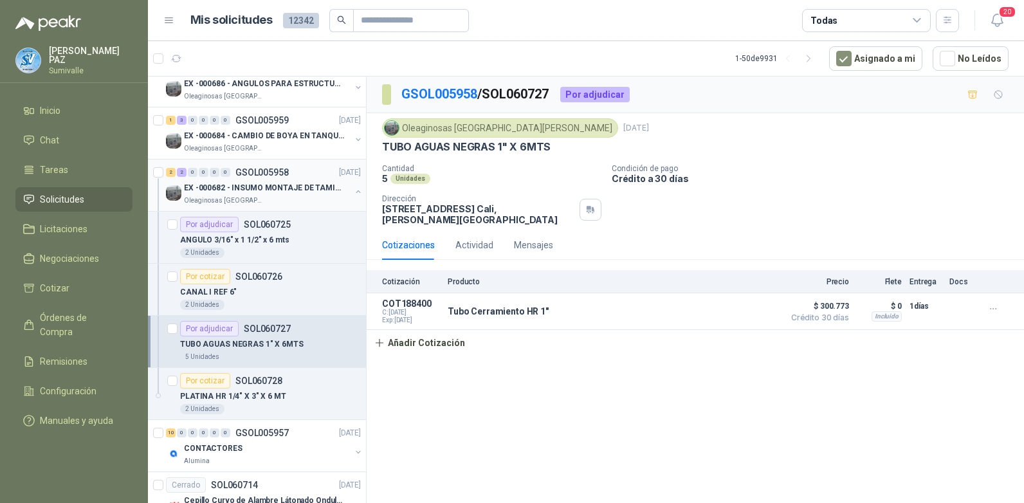
click at [353, 188] on button "button" at bounding box center [358, 192] width 10 height 10
